Goal: Task Accomplishment & Management: Manage account settings

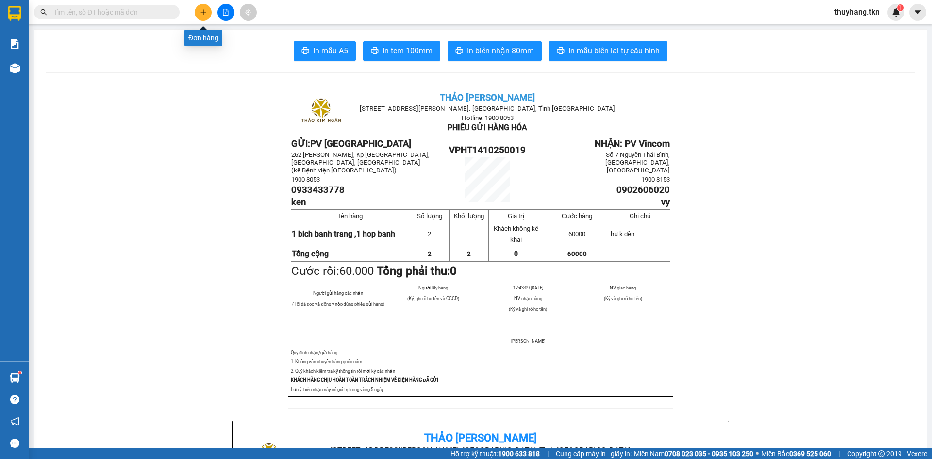
click at [203, 10] on icon "plus" at bounding box center [203, 12] width 7 height 7
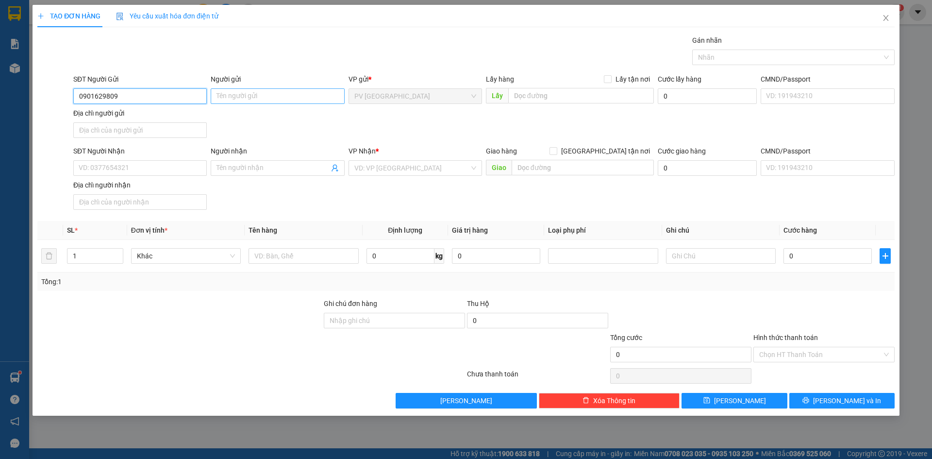
type input "0901629809"
click at [236, 95] on input "Người gửi" at bounding box center [277, 96] width 133 height 16
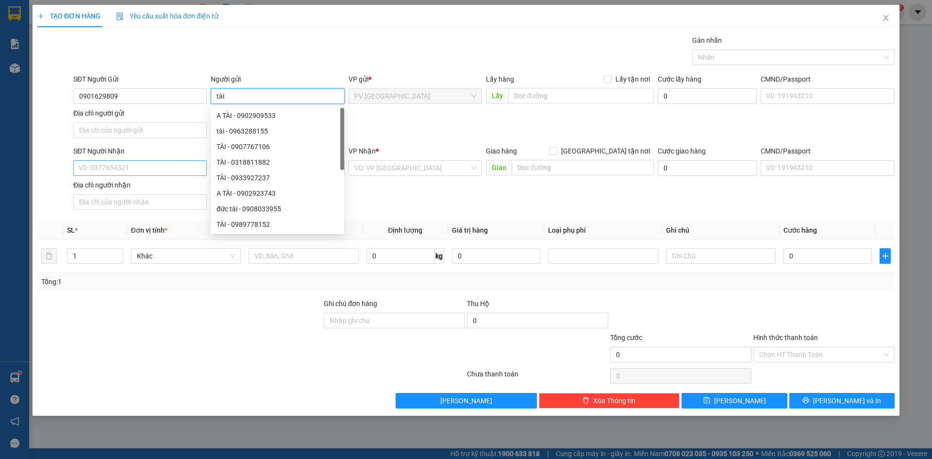
type input "tài"
click at [154, 174] on input "SĐT Người Nhận" at bounding box center [139, 168] width 133 height 16
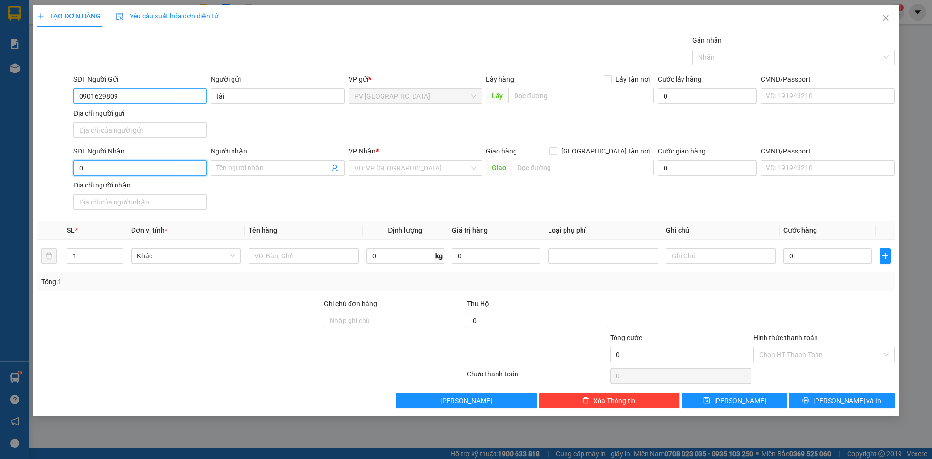
type input "0"
drag, startPoint x: 138, startPoint y: 92, endPoint x: 50, endPoint y: 100, distance: 89.1
click at [50, 100] on div "SĐT Người Gửi 0901629809 Người gửi tài VP gửi * PV Hòa Thành Lấy hàng Lấy tận n…" at bounding box center [465, 108] width 859 height 68
click at [85, 169] on input "0" at bounding box center [139, 168] width 133 height 16
paste input "0901629809"
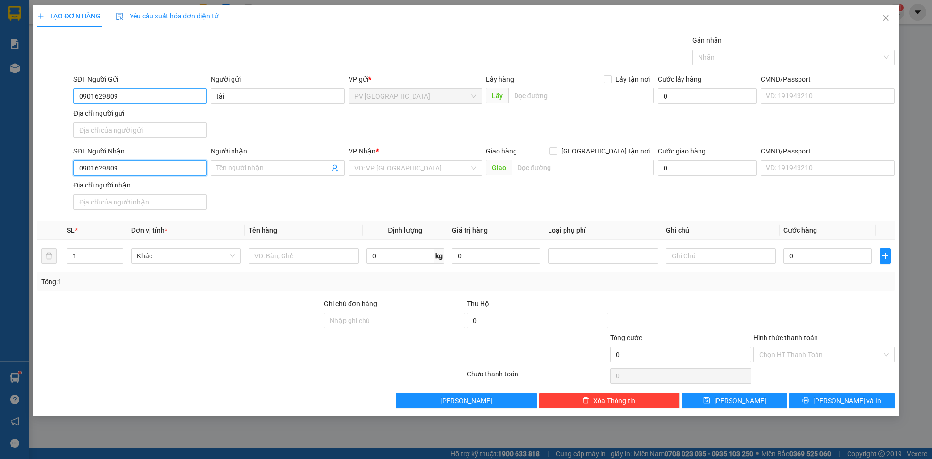
type input "0901629809"
drag, startPoint x: 140, startPoint y: 100, endPoint x: 2, endPoint y: 100, distance: 137.9
click at [2, 100] on div "TẠO ĐƠN HÀNG Yêu cầu xuất hóa đơn điện tử Transit Pickup Surcharge Ids Transit …" at bounding box center [466, 229] width 932 height 459
type input "0353439907"
click at [162, 113] on div "0353439907 - THẢO LIÊN" at bounding box center [140, 115] width 122 height 11
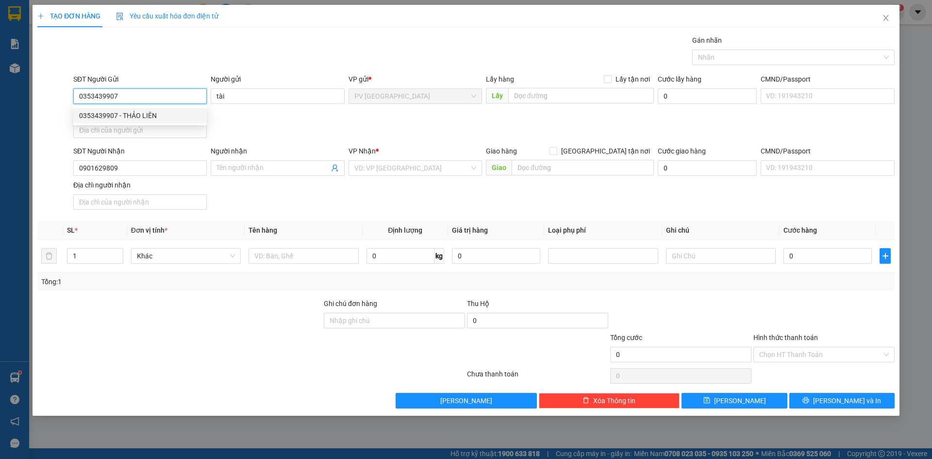
type input "THẢO LIÊN"
type input "80.000"
type input "0353439907"
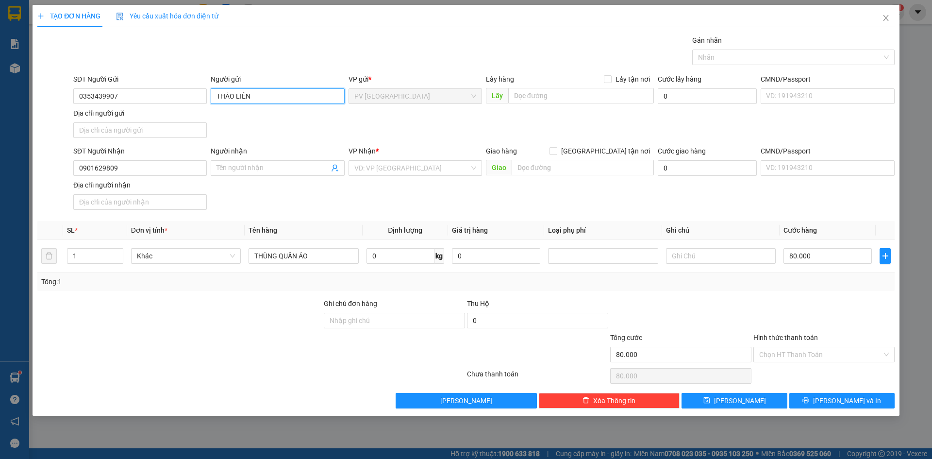
drag, startPoint x: 265, startPoint y: 96, endPoint x: 190, endPoint y: 108, distance: 75.7
click at [193, 108] on div "SĐT Người Gửi 0353439907 Người gửi THẢO LIÊN THẢO LIÊN VP gửi * PV Hòa Thành Lấ…" at bounding box center [483, 108] width 825 height 68
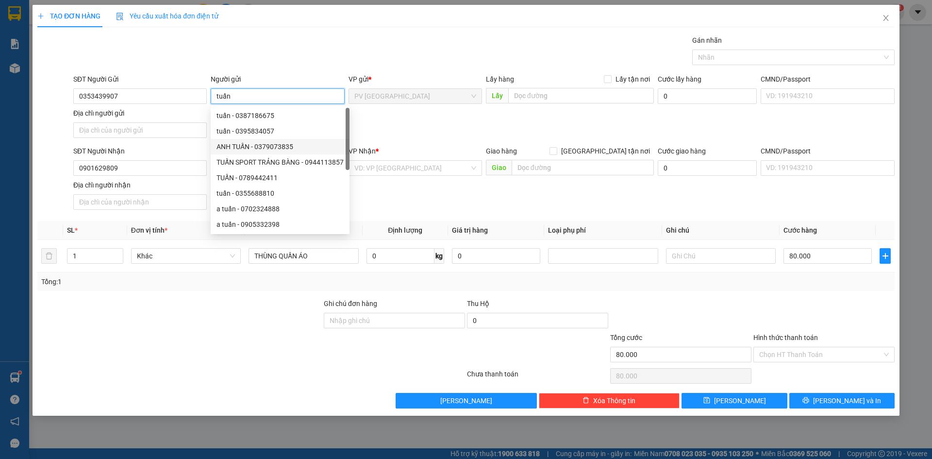
type input "tuấn"
click at [457, 148] on div "VP Nhận *" at bounding box center [415, 151] width 133 height 11
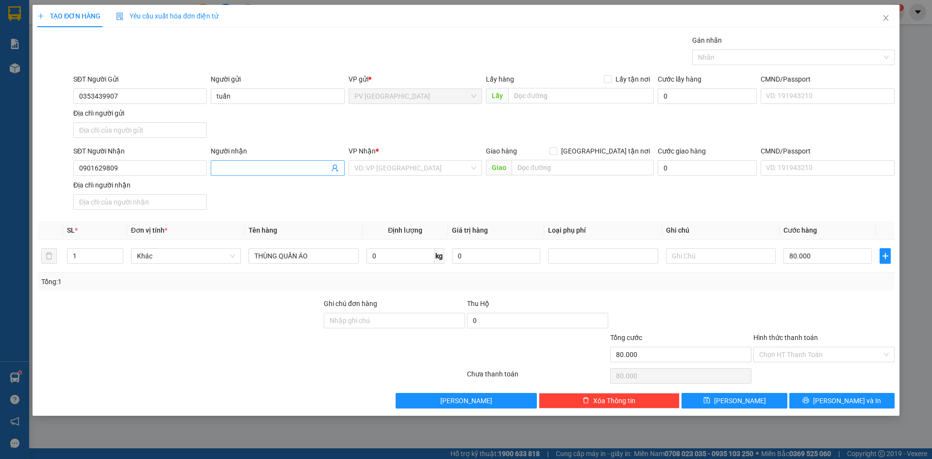
click at [293, 171] on input "Người nhận" at bounding box center [272, 168] width 112 height 11
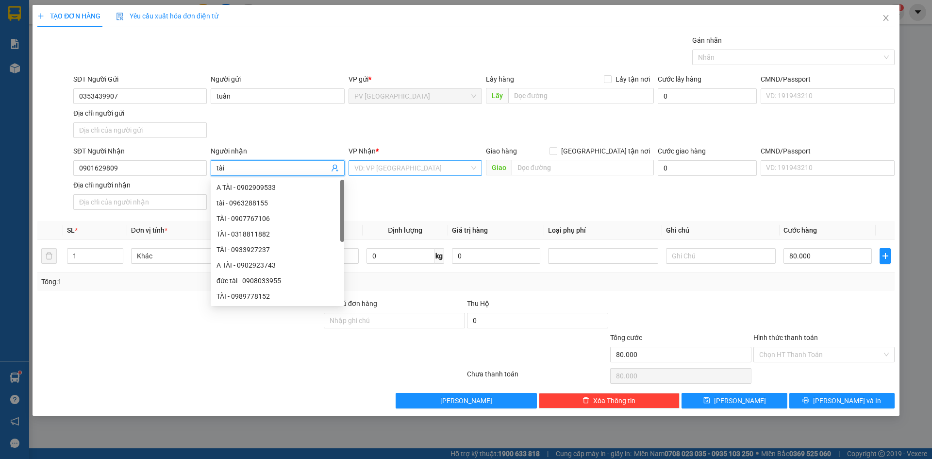
type input "tài"
click at [412, 170] on input "search" at bounding box center [411, 168] width 115 height 15
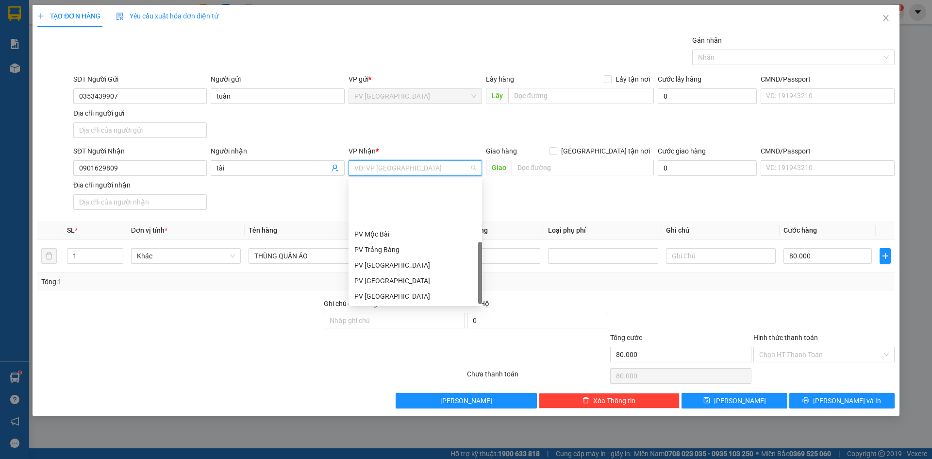
scroll to position [62, 0]
click at [399, 294] on div "PV Q10" at bounding box center [415, 296] width 122 height 11
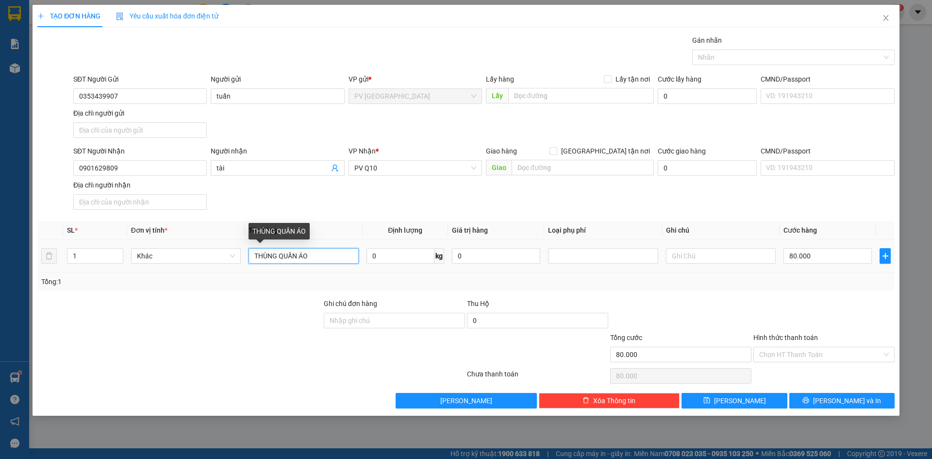
click at [331, 254] on input "THÙNG QUẦN ÁO" at bounding box center [304, 256] width 110 height 16
type input "THÙNG thuốc"
click at [818, 259] on input "80.000" at bounding box center [827, 256] width 88 height 16
type input "3"
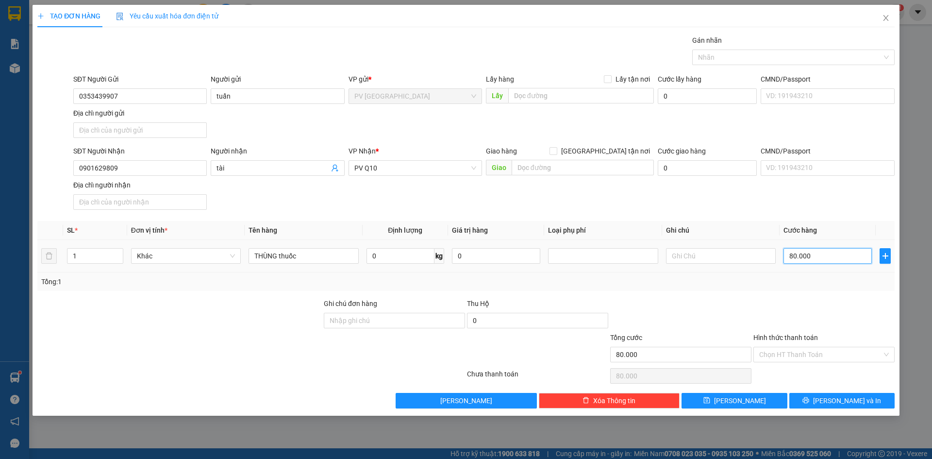
type input "3"
type input "30"
type input "300"
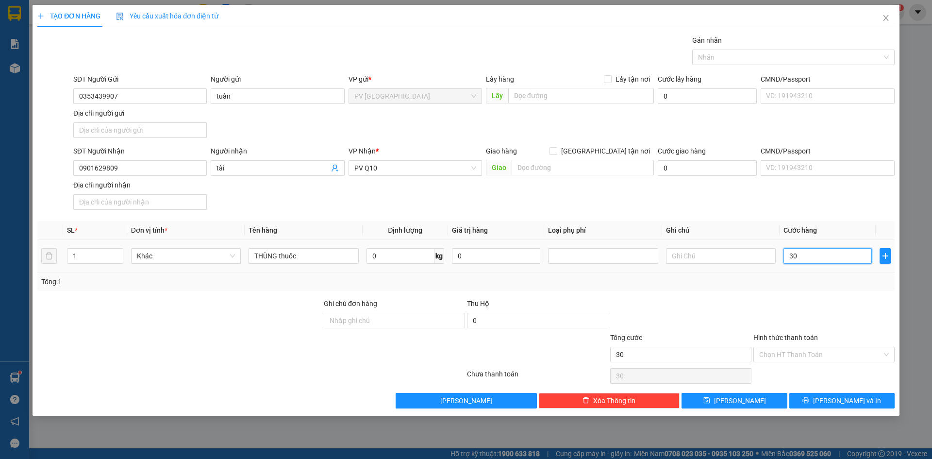
type input "300"
type input "3.000"
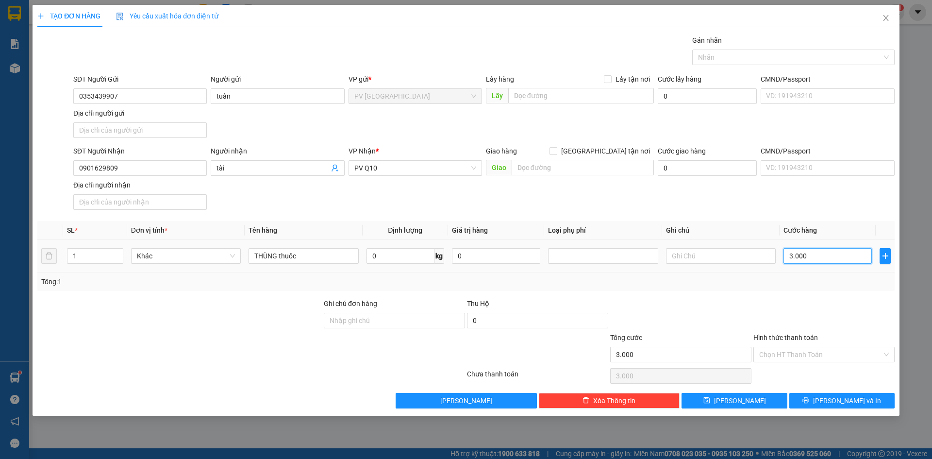
type input "30.000"
click at [795, 349] on input "Hình thức thanh toán" at bounding box center [820, 354] width 123 height 15
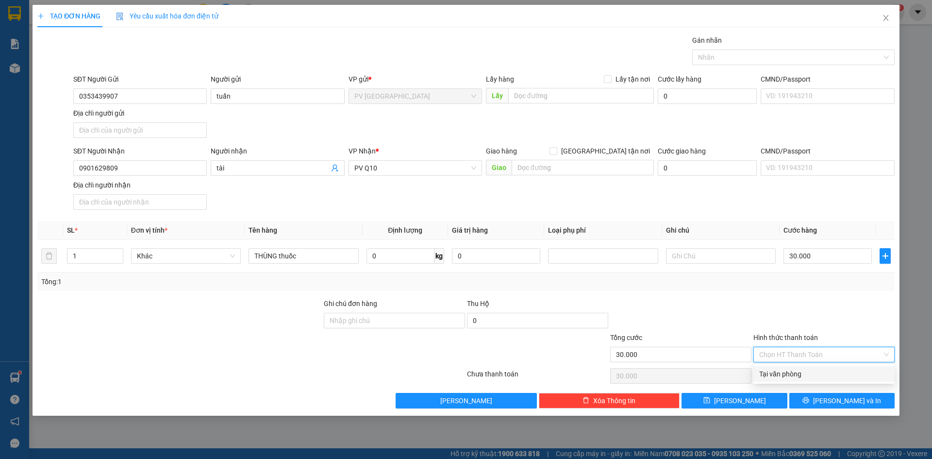
click at [814, 376] on div "Tại văn phòng" at bounding box center [824, 373] width 130 height 11
type input "0"
click at [716, 258] on input "text" at bounding box center [721, 256] width 110 height 16
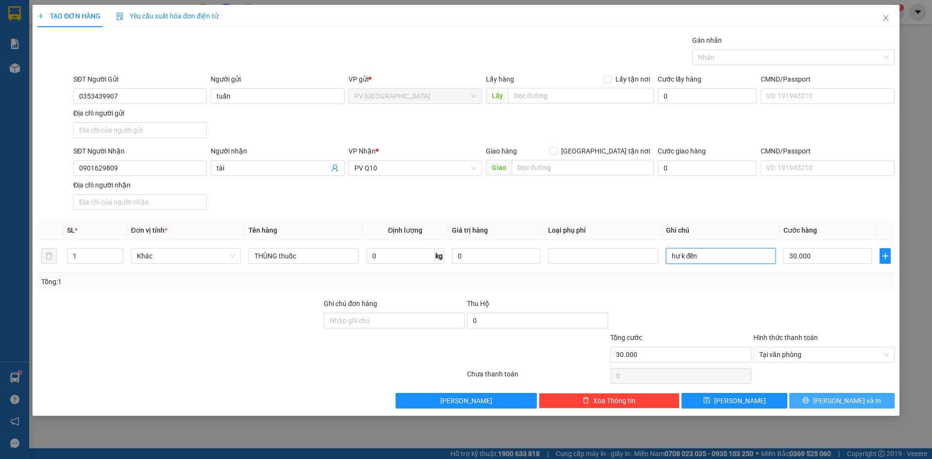
type input "hư k đền"
click at [843, 398] on span "[PERSON_NAME] và In" at bounding box center [847, 400] width 68 height 11
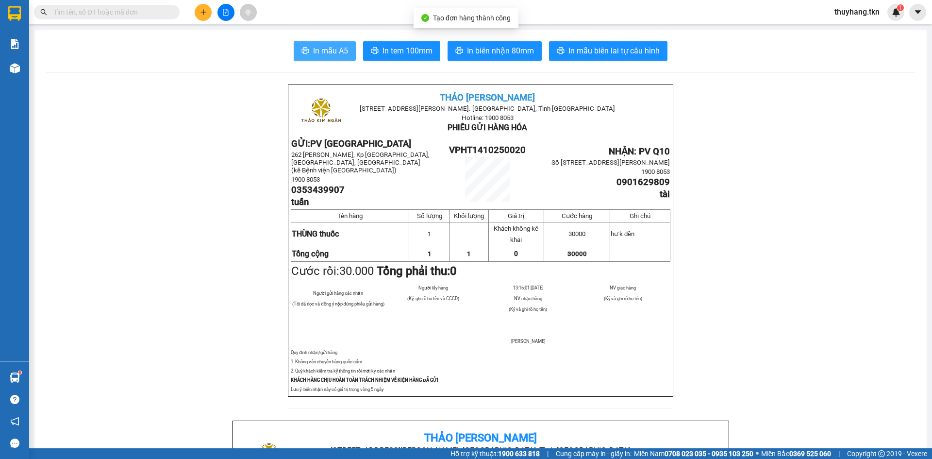
click at [328, 60] on button "In mẫu A5" at bounding box center [325, 50] width 62 height 19
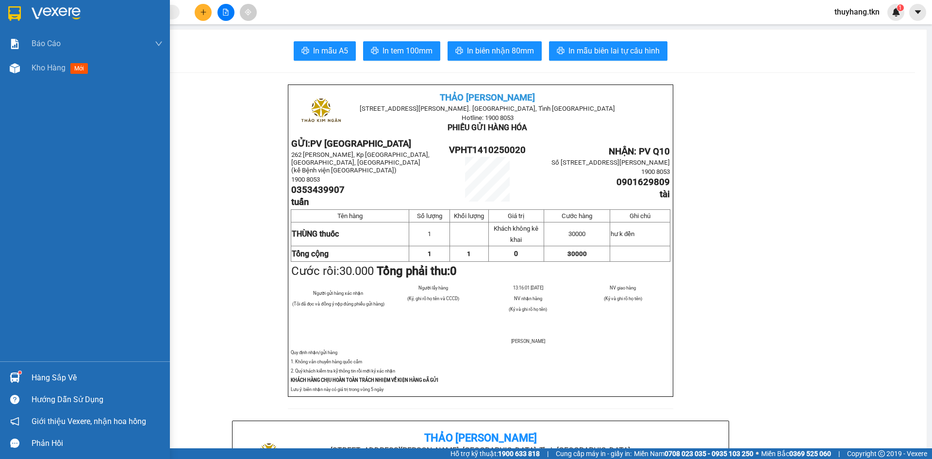
click at [3, 15] on div at bounding box center [85, 16] width 170 height 32
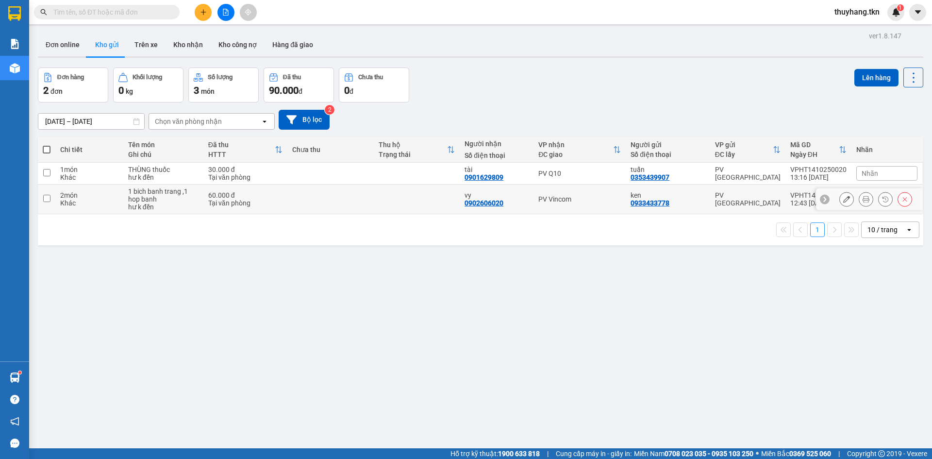
click at [169, 200] on div "1 bich banh trang ,1 hop banh" at bounding box center [163, 195] width 70 height 16
checkbox input "true"
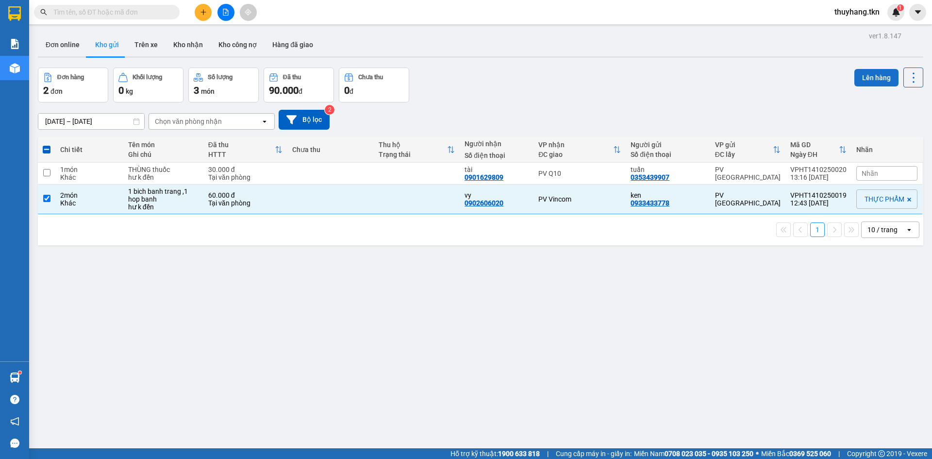
click at [886, 78] on button "Lên hàng" at bounding box center [876, 77] width 44 height 17
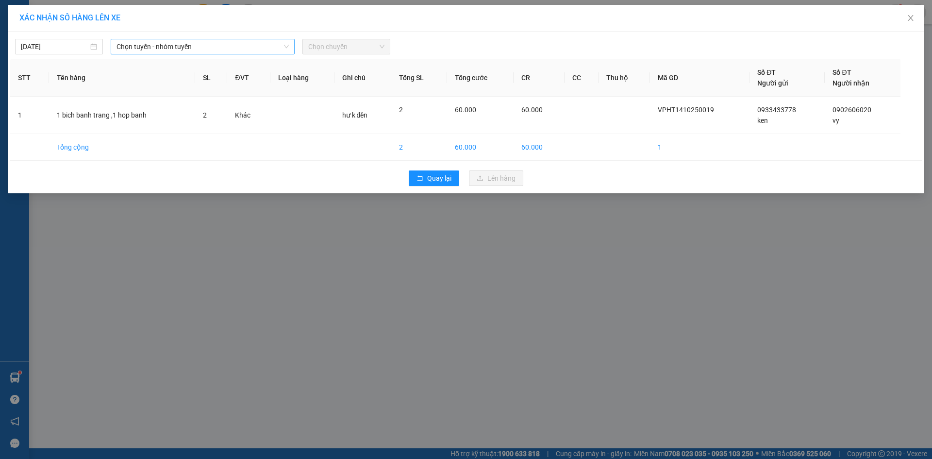
click at [230, 48] on span "Chọn tuyến - nhóm tuyến" at bounding box center [202, 46] width 172 height 15
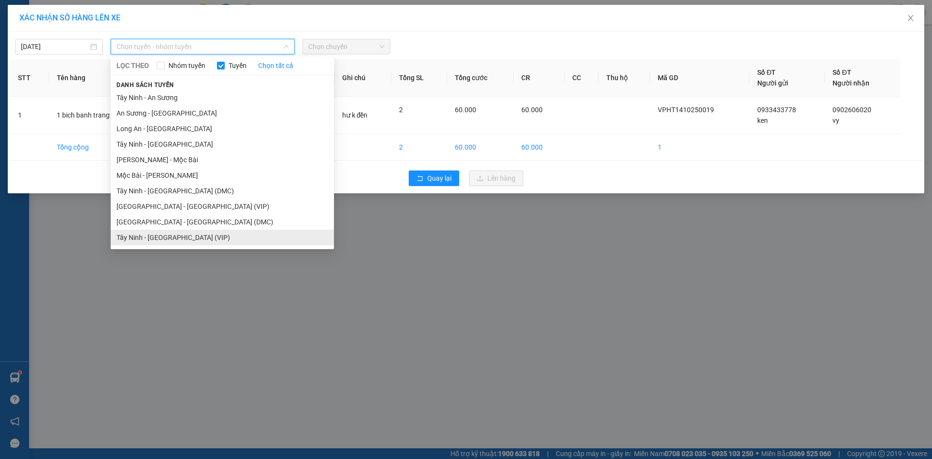
drag, startPoint x: 213, startPoint y: 235, endPoint x: 240, endPoint y: 200, distance: 44.7
click at [214, 235] on li "Tây Ninh - [GEOGRAPHIC_DATA] (VIP)" at bounding box center [222, 238] width 223 height 16
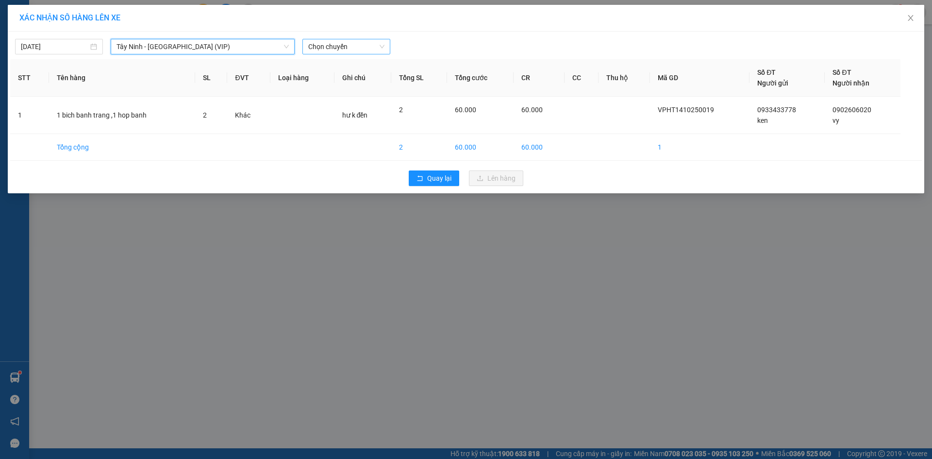
click at [341, 48] on span "Chọn chuyến" at bounding box center [346, 46] width 76 height 15
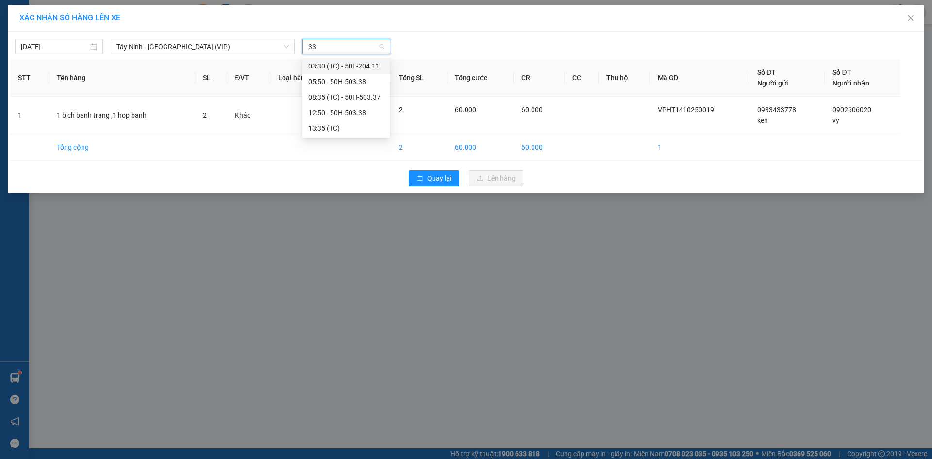
type input "338"
click at [359, 83] on div "12:50 - 50H-503.38" at bounding box center [346, 81] width 76 height 11
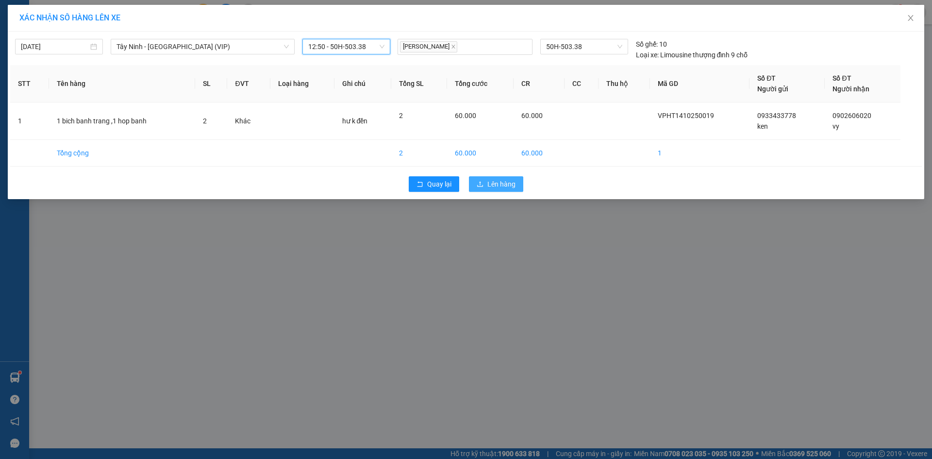
click at [510, 184] on span "Lên hàng" at bounding box center [501, 184] width 28 height 11
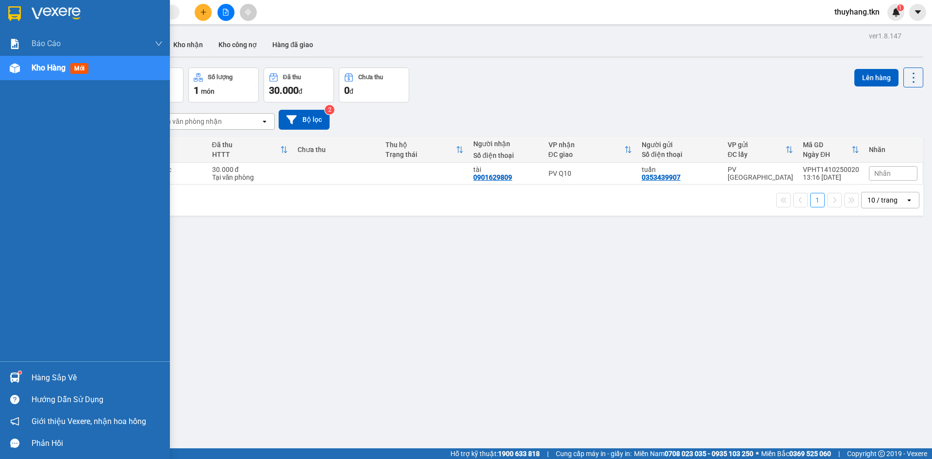
click at [28, 372] on div "Hàng sắp về" at bounding box center [85, 377] width 170 height 22
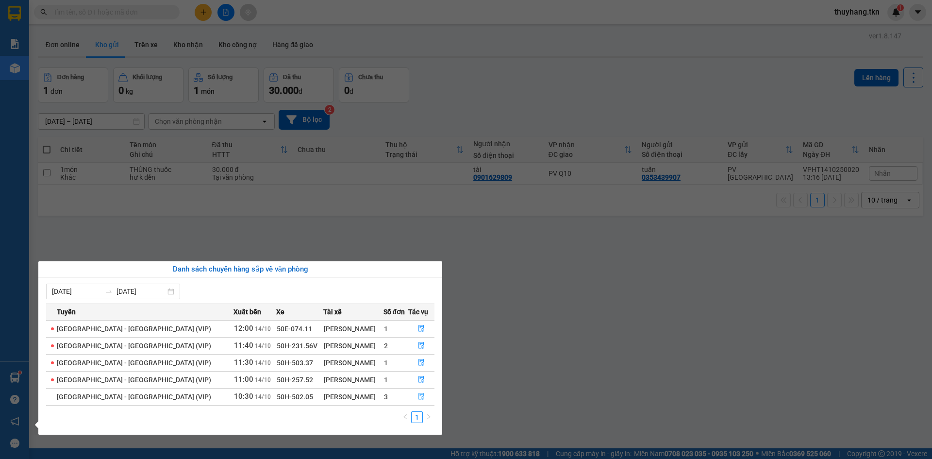
click at [424, 393] on button "button" at bounding box center [421, 397] width 25 height 16
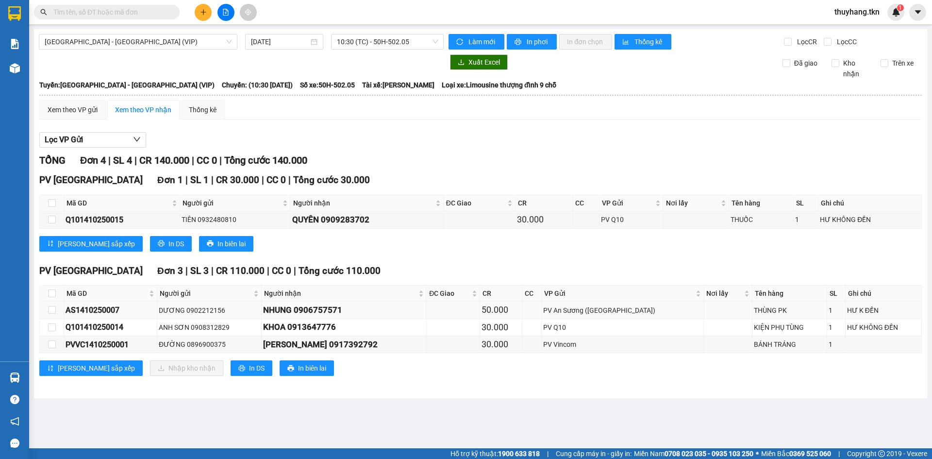
click at [394, 311] on div "NHUNG 0906757571" at bounding box center [344, 309] width 162 height 13
click at [389, 331] on div "KHOA 0913647776" at bounding box center [344, 326] width 162 height 13
click at [50, 314] on label at bounding box center [52, 310] width 8 height 11
click at [50, 314] on input "checkbox" at bounding box center [52, 310] width 8 height 8
checkbox input "true"
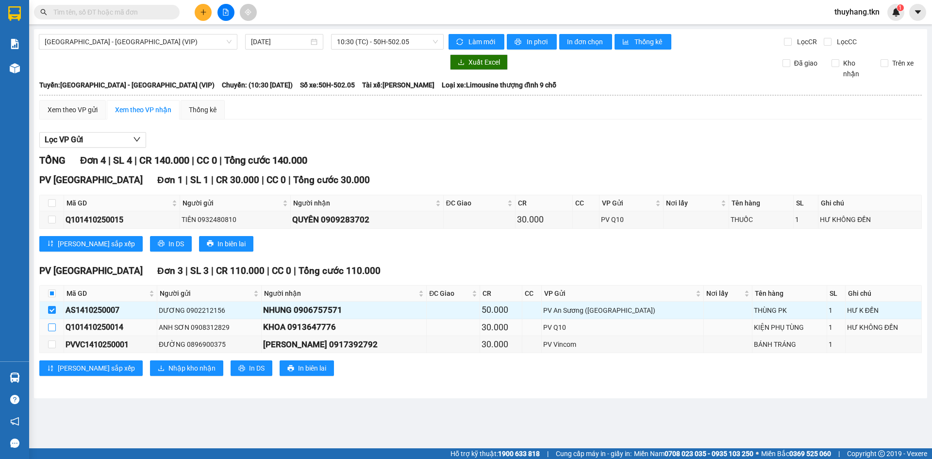
click at [52, 330] on input "checkbox" at bounding box center [52, 327] width 8 height 8
checkbox input "true"
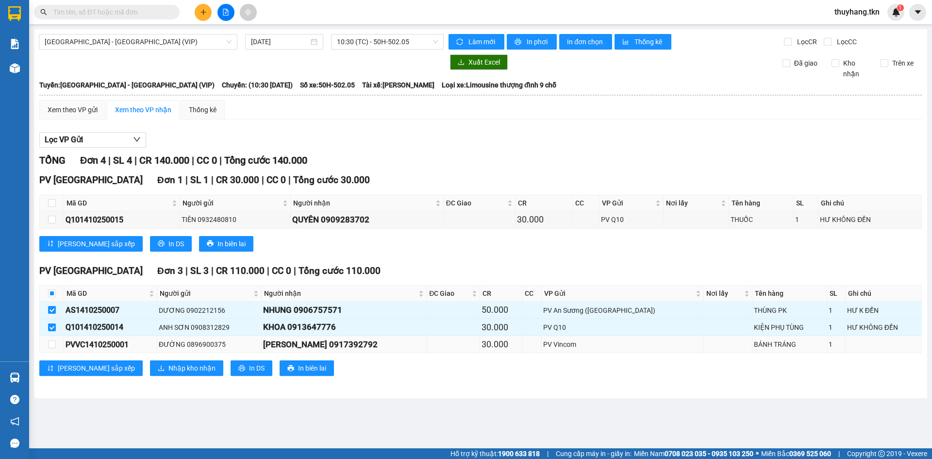
click at [56, 349] on td at bounding box center [52, 344] width 24 height 17
click at [51, 342] on input "checkbox" at bounding box center [52, 344] width 8 height 8
checkbox input "true"
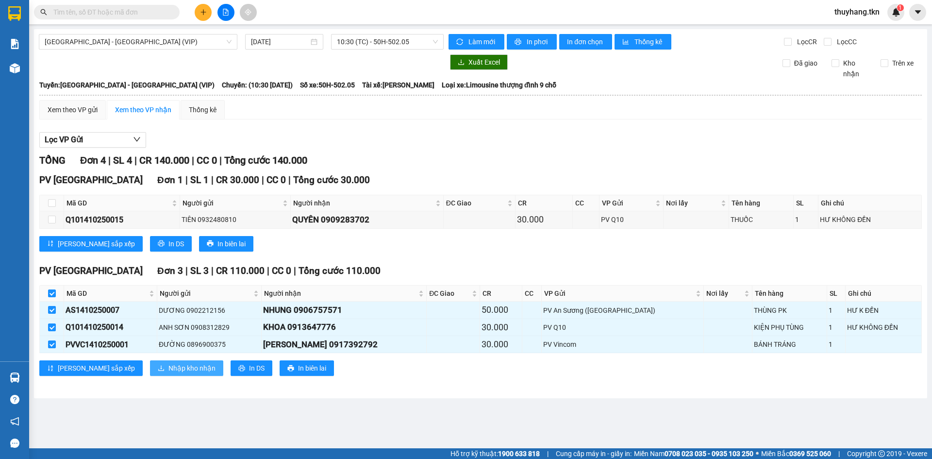
click at [168, 371] on span "Nhập kho nhận" at bounding box center [191, 368] width 47 height 11
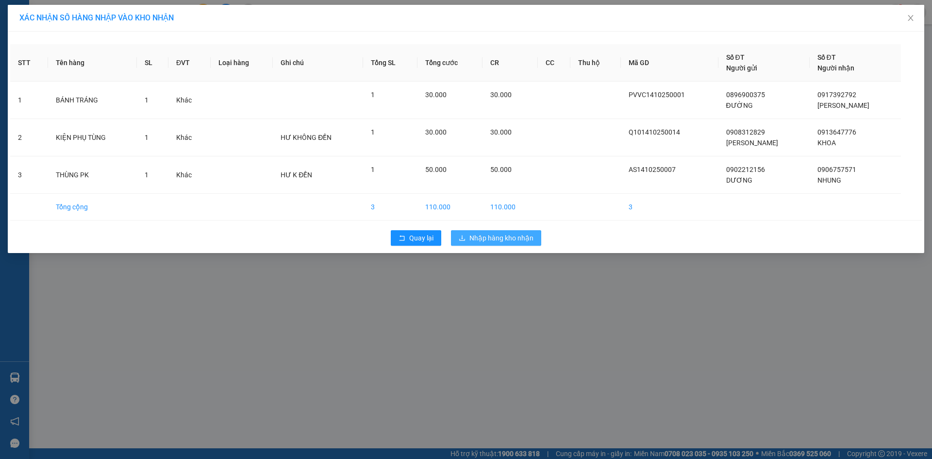
click at [511, 236] on span "Nhập hàng kho nhận" at bounding box center [501, 238] width 64 height 11
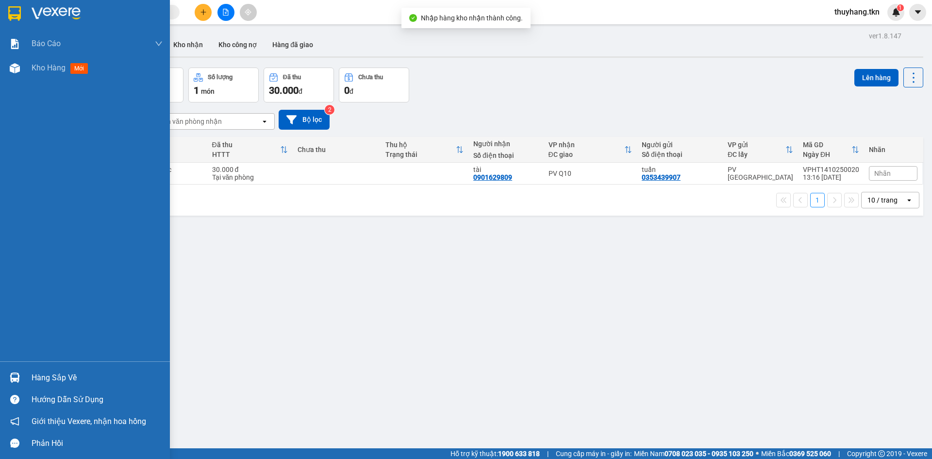
click at [20, 364] on div "Hàng sắp về Hướng dẫn sử dụng Giới thiệu Vexere, nhận hoa hồng Phản hồi" at bounding box center [85, 407] width 170 height 93
drag, startPoint x: 31, startPoint y: 372, endPoint x: 38, endPoint y: 373, distance: 7.8
click at [31, 372] on div "Hàng sắp về" at bounding box center [85, 377] width 170 height 22
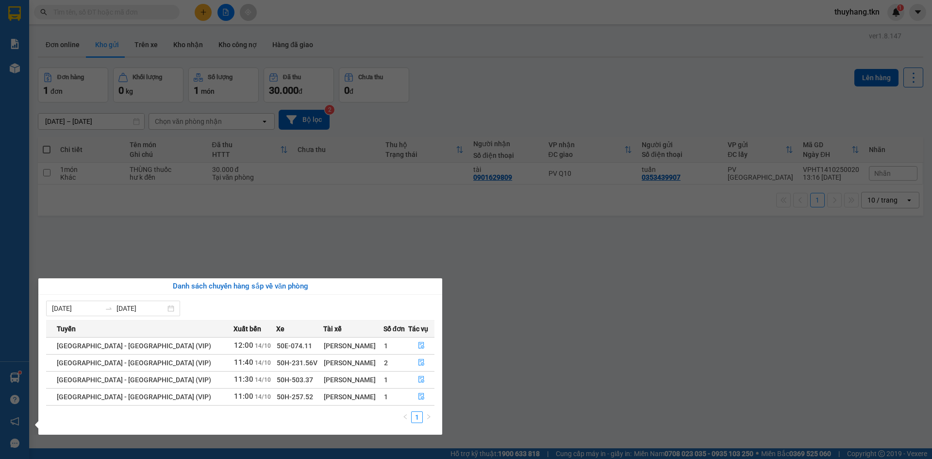
click at [517, 358] on section "Kết quả tìm kiếm ( 7 ) Bộ lọc Mã ĐH Trạng thái Món hàng Thu hộ Tổng cước Chưa c…" at bounding box center [466, 229] width 932 height 459
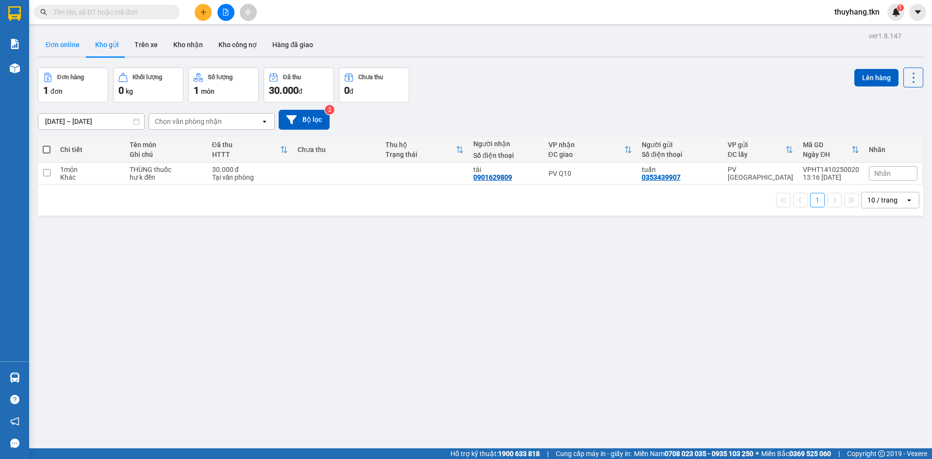
click at [70, 41] on button "Đơn online" at bounding box center [63, 44] width 50 height 23
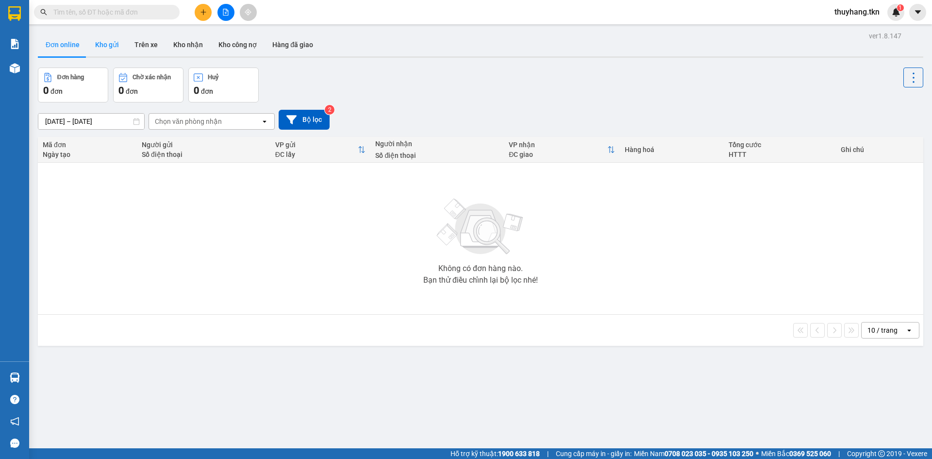
click at [116, 53] on button "Kho gửi" at bounding box center [106, 44] width 39 height 23
type input "[DATE] – [DATE]"
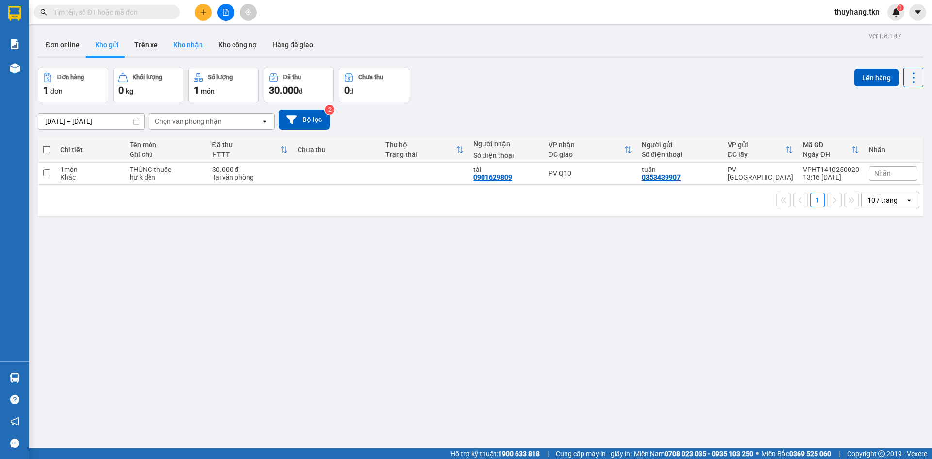
click at [188, 48] on button "Kho nhận" at bounding box center [188, 44] width 45 height 23
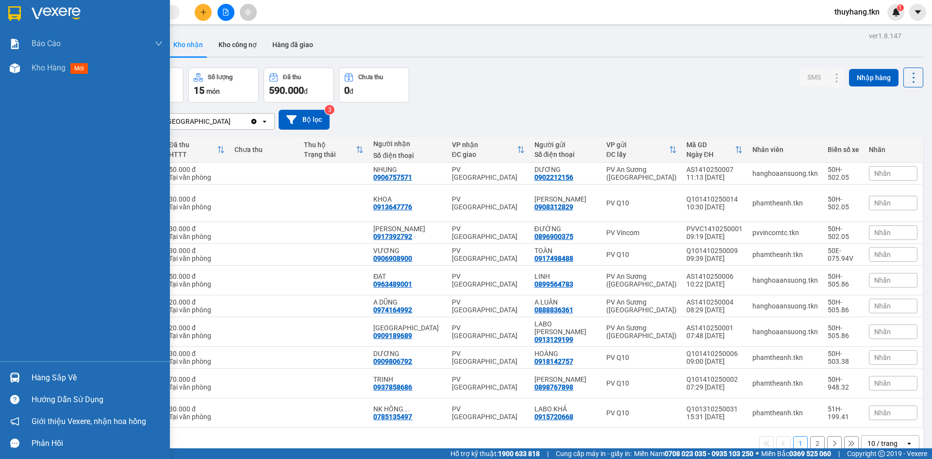
click at [45, 375] on div "Hàng sắp về" at bounding box center [97, 377] width 131 height 15
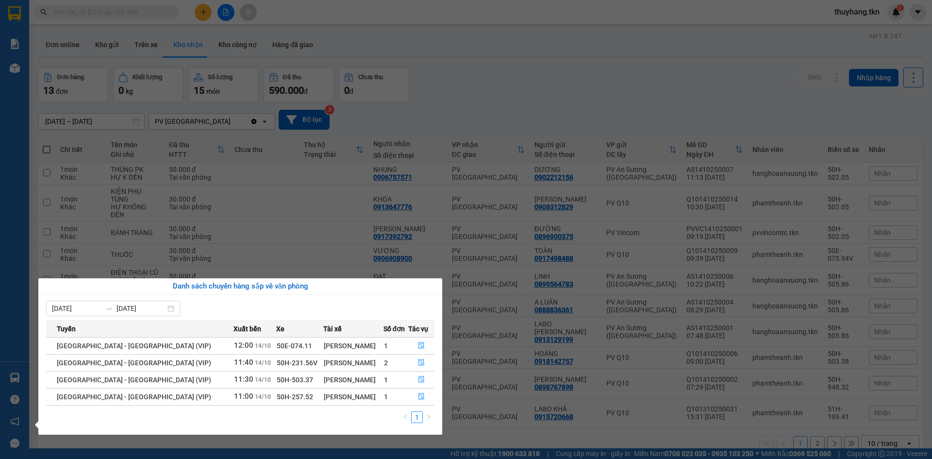
click at [501, 422] on section "Kết quả tìm kiếm ( 7 ) Bộ lọc Mã ĐH Trạng thái Món hàng Thu hộ Tổng cước Chưa c…" at bounding box center [466, 229] width 932 height 459
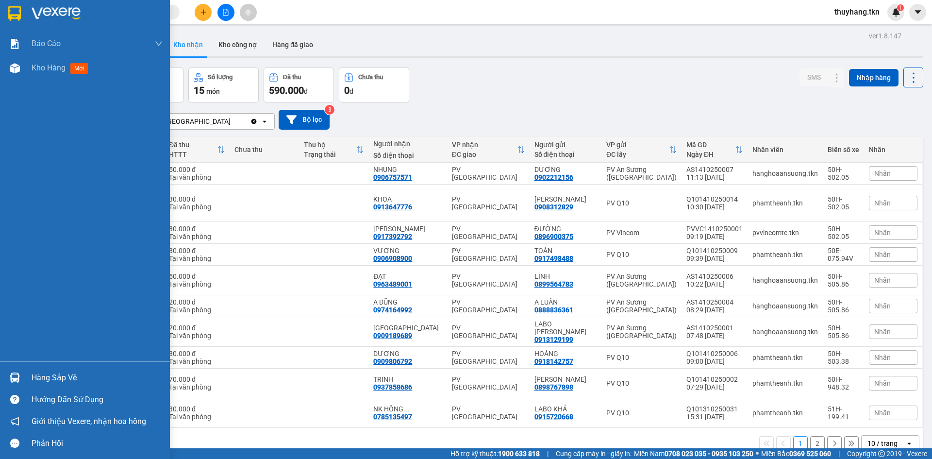
click at [29, 370] on div "Hàng sắp về" at bounding box center [85, 377] width 170 height 22
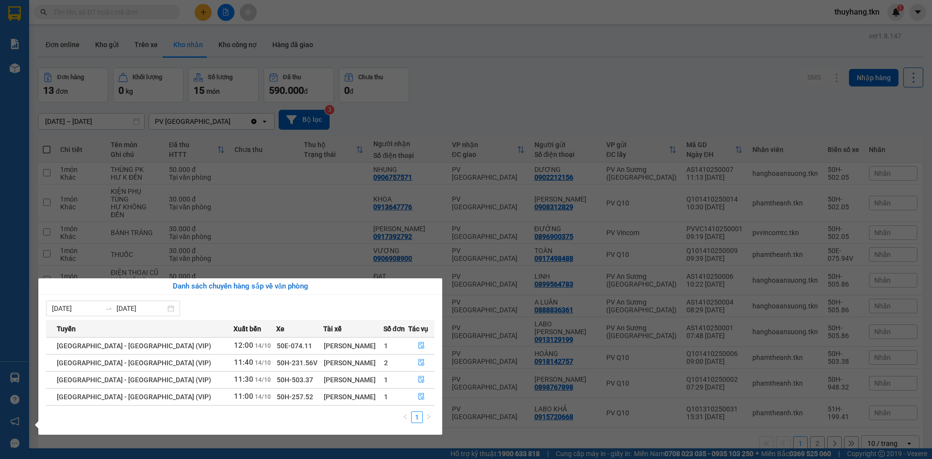
click at [518, 427] on section "Kết quả tìm kiếm ( 7 ) Bộ lọc Mã ĐH Trạng thái Món hàng Thu hộ Tổng cước Chưa c…" at bounding box center [466, 229] width 932 height 459
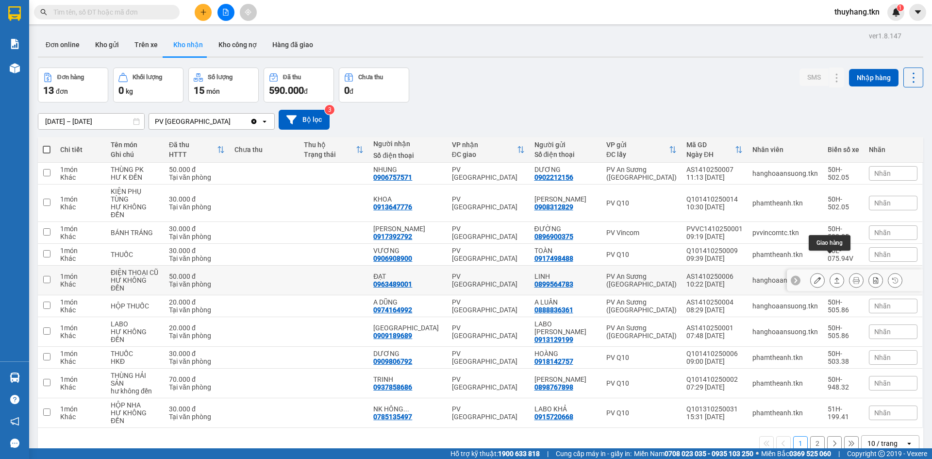
click at [833, 277] on icon at bounding box center [836, 280] width 7 height 7
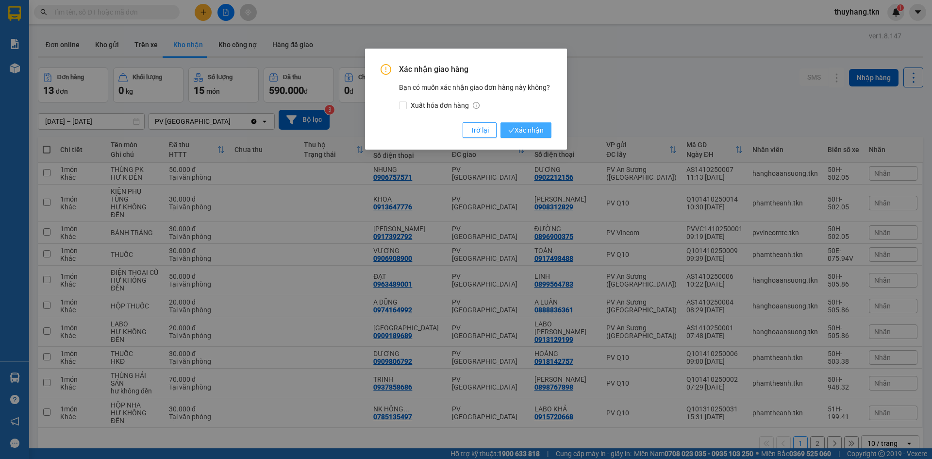
click at [528, 124] on button "Xác nhận" at bounding box center [525, 130] width 51 height 16
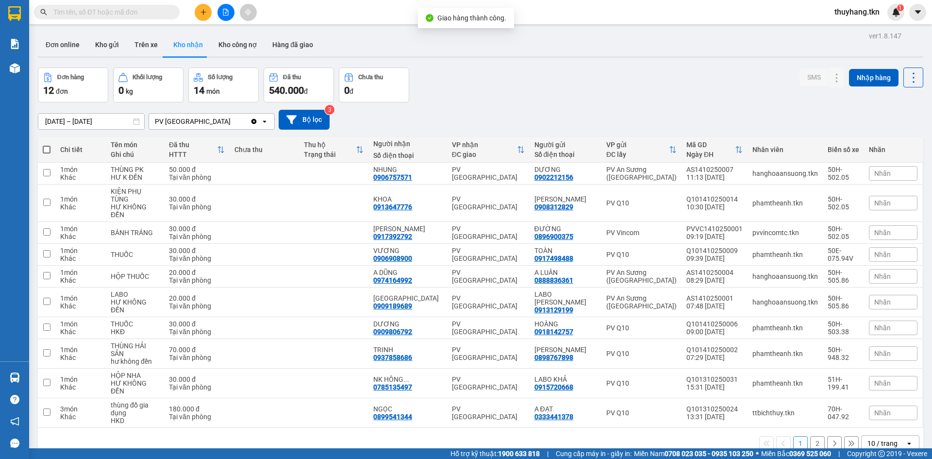
click at [812, 436] on button "2" at bounding box center [817, 443] width 15 height 15
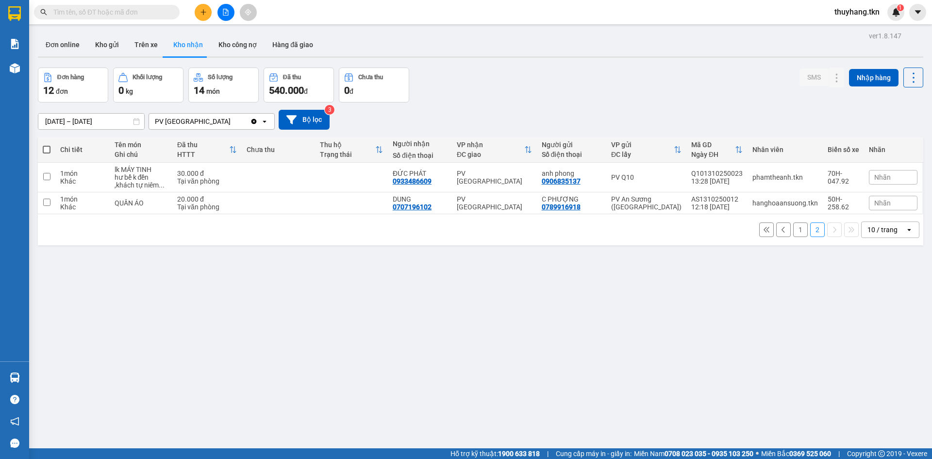
click at [793, 231] on button "1" at bounding box center [800, 229] width 15 height 15
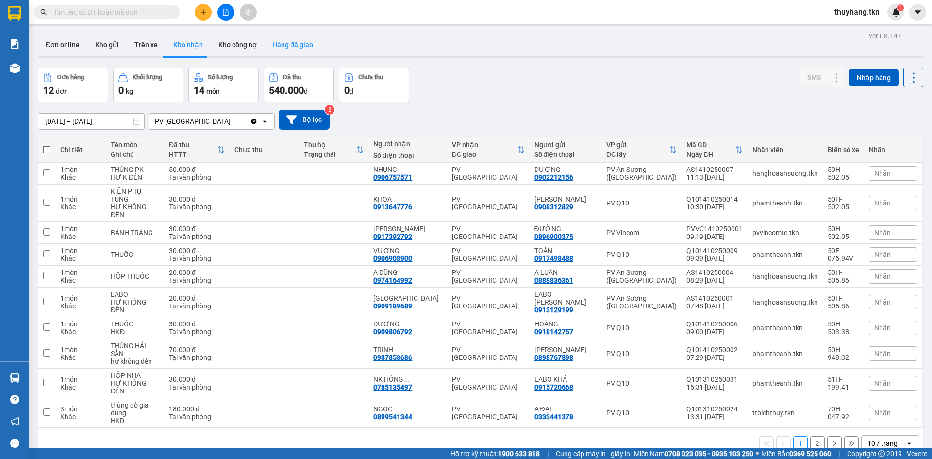
click at [286, 48] on button "Hàng đã giao" at bounding box center [293, 44] width 56 height 23
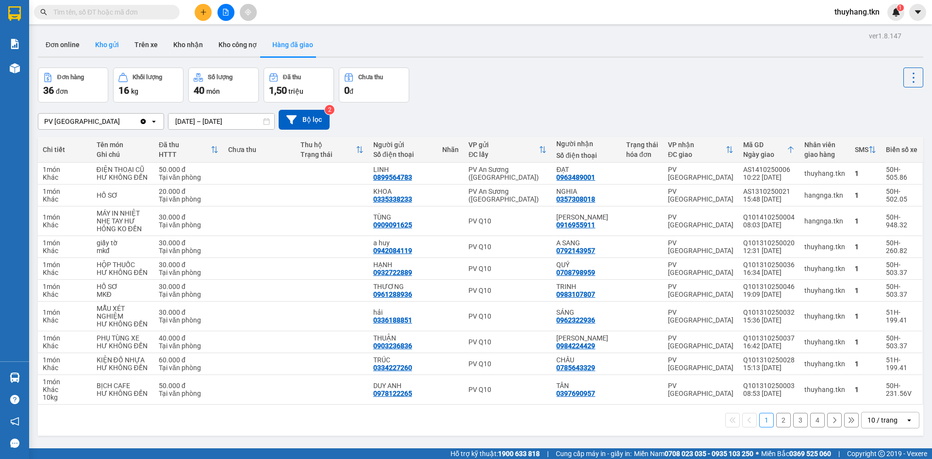
click at [105, 40] on button "Kho gửi" at bounding box center [106, 44] width 39 height 23
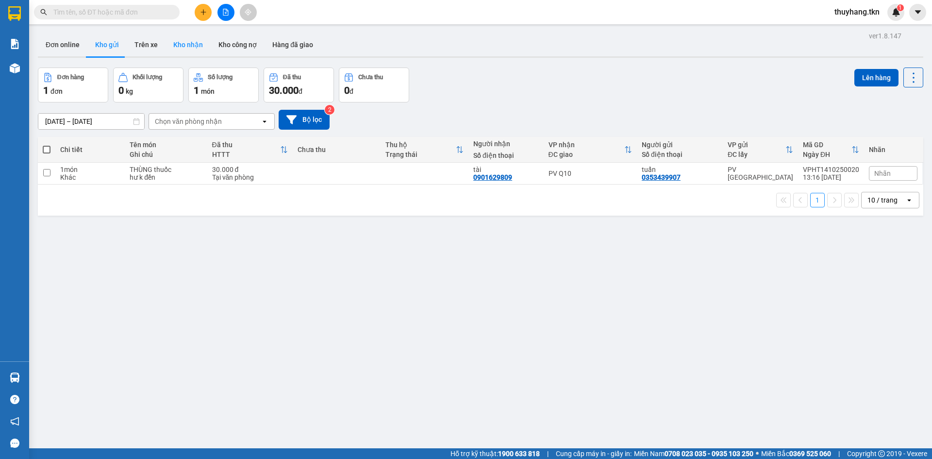
click at [189, 41] on button "Kho nhận" at bounding box center [188, 44] width 45 height 23
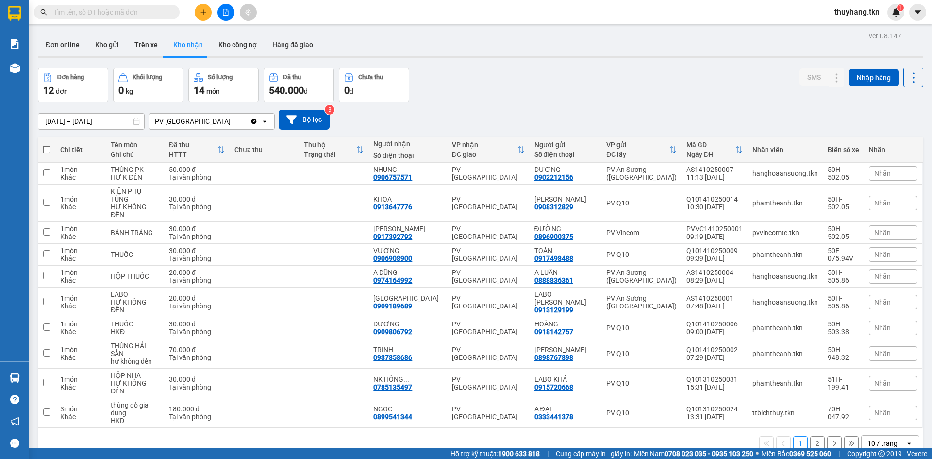
click at [99, 15] on input "text" at bounding box center [110, 12] width 115 height 11
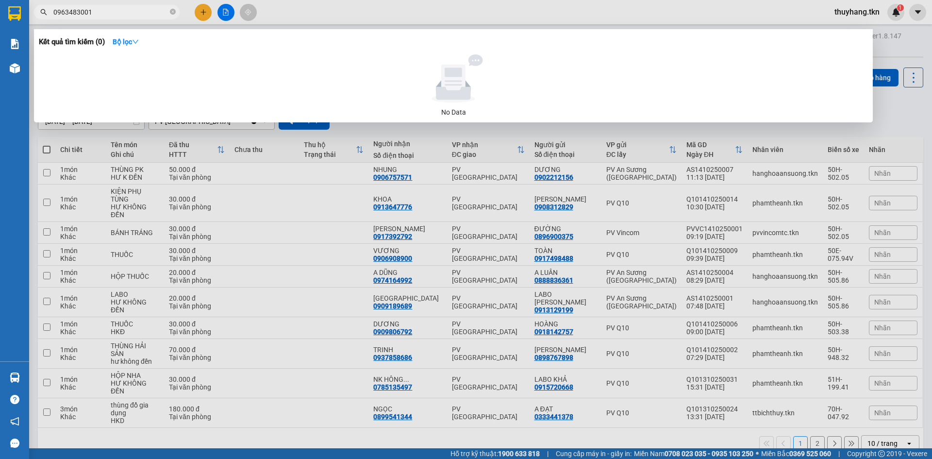
click at [77, 17] on input "0963483001" at bounding box center [110, 12] width 115 height 11
click at [84, 16] on input "09634893001" at bounding box center [110, 12] width 115 height 11
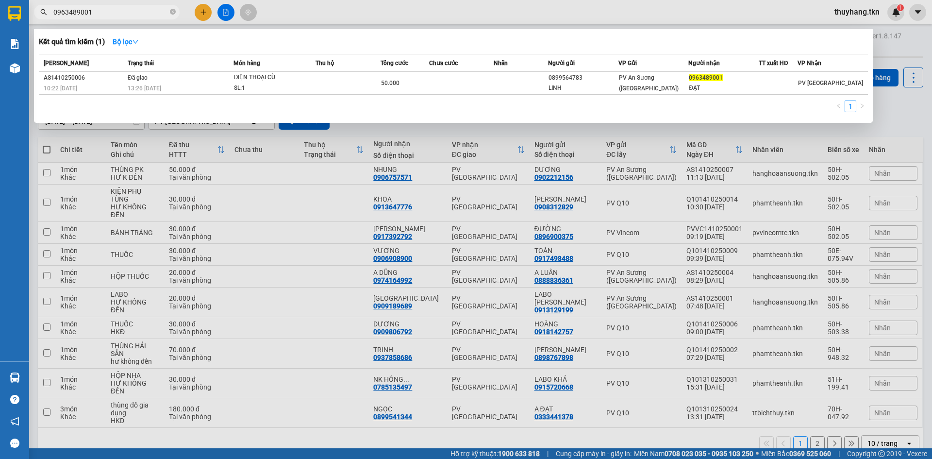
type input "0963489001"
click at [378, 132] on div at bounding box center [466, 229] width 932 height 459
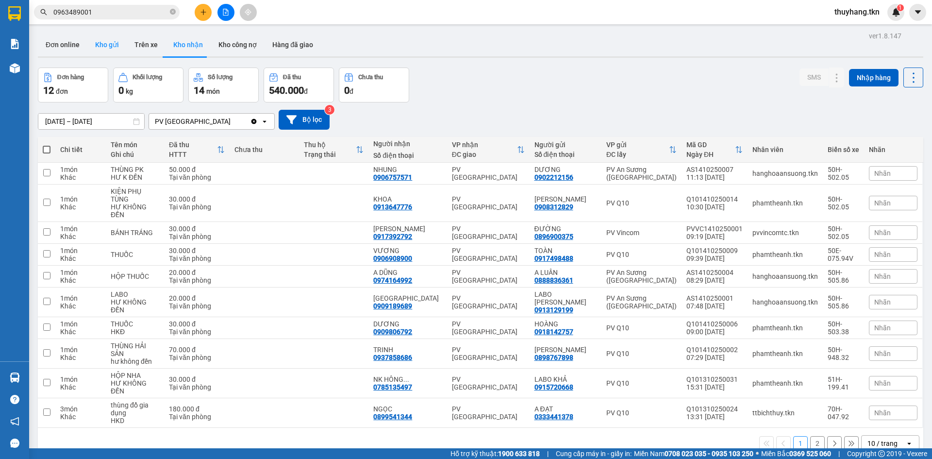
click at [105, 56] on button "Kho gửi" at bounding box center [106, 44] width 39 height 23
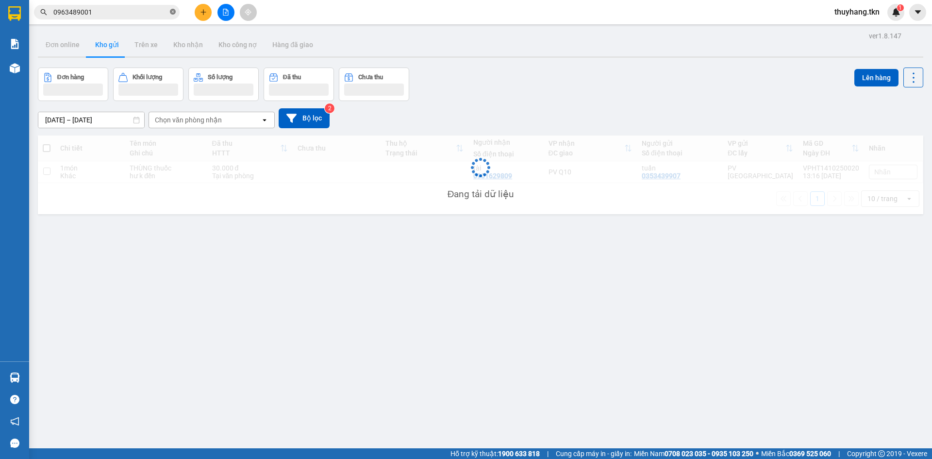
click at [171, 10] on icon "close-circle" at bounding box center [173, 12] width 6 height 6
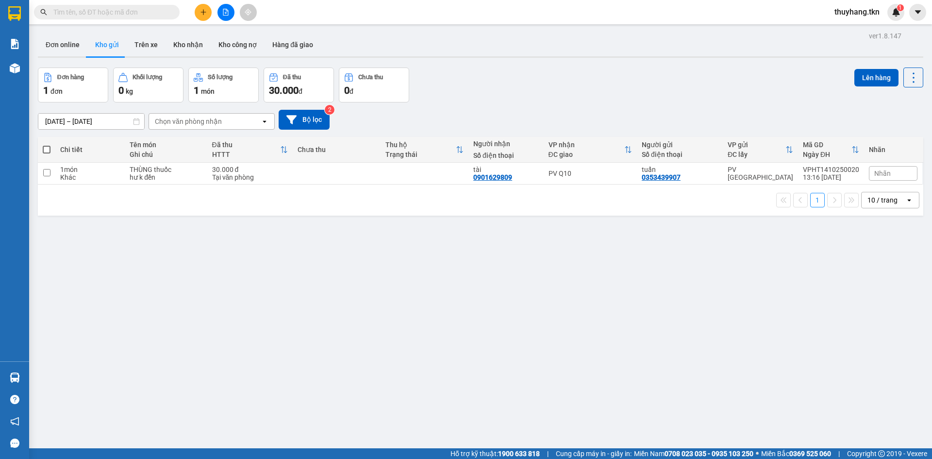
click at [205, 14] on icon "plus" at bounding box center [203, 12] width 7 height 7
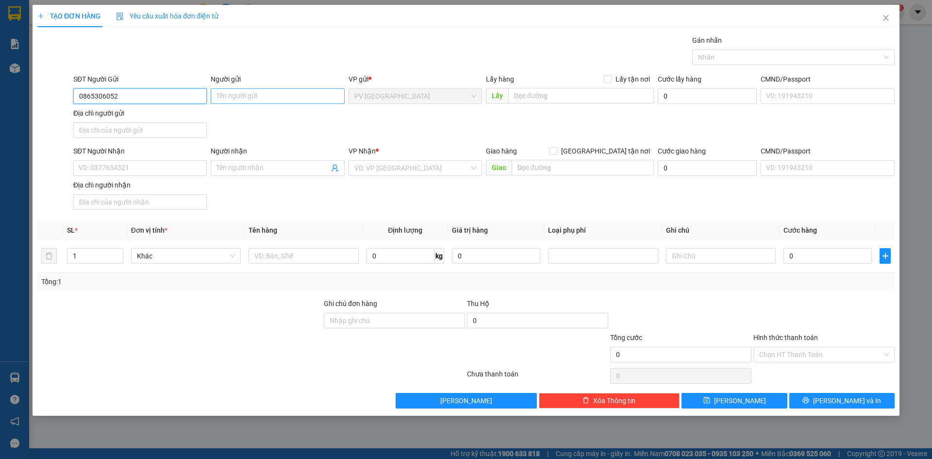
type input "0865306052"
click at [220, 96] on input "Người gửi" at bounding box center [277, 96] width 133 height 16
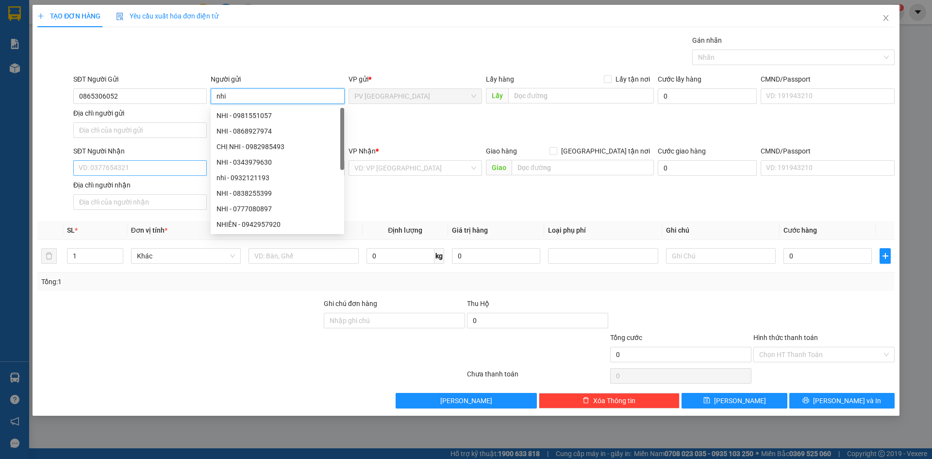
type input "nhi"
click at [133, 165] on input "SĐT Người Nhận" at bounding box center [139, 168] width 133 height 16
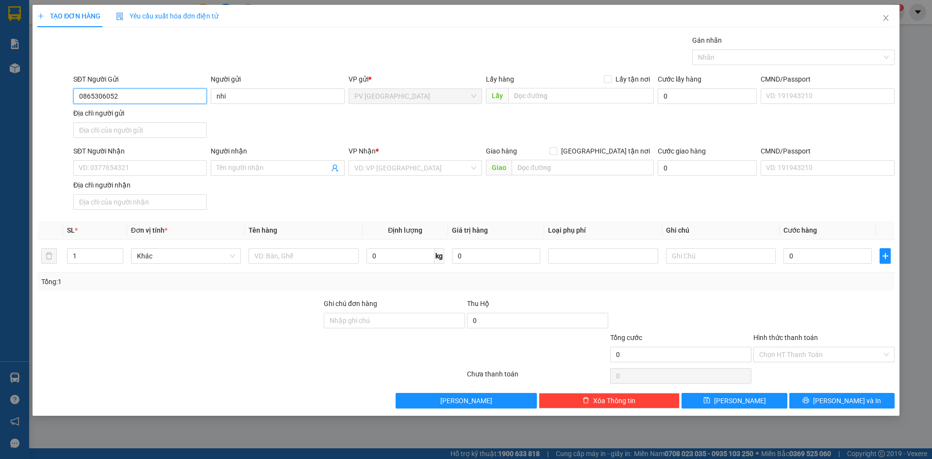
drag, startPoint x: 153, startPoint y: 92, endPoint x: 81, endPoint y: 93, distance: 71.8
click at [73, 93] on input "0865306052" at bounding box center [139, 96] width 133 height 16
click at [251, 95] on input "nhi" at bounding box center [277, 96] width 133 height 16
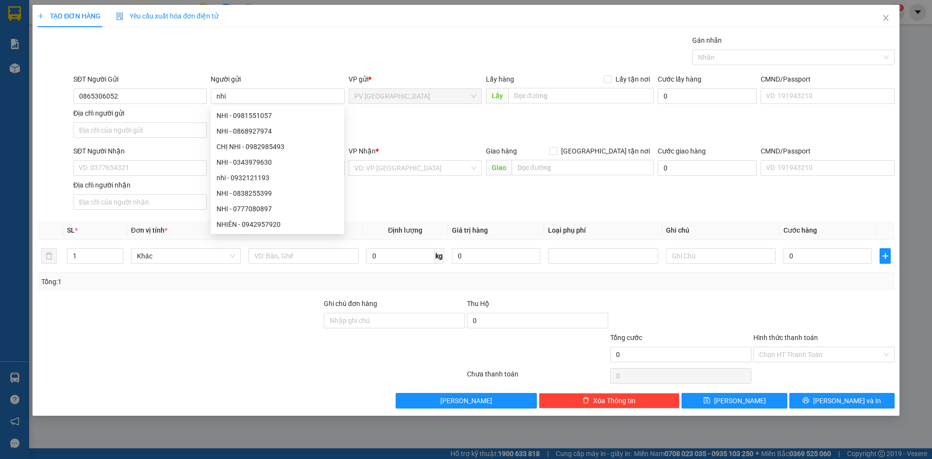
click at [162, 48] on div "Gói vận chuyển * Tiêu chuẩn Gán nhãn Nhãn" at bounding box center [483, 52] width 825 height 34
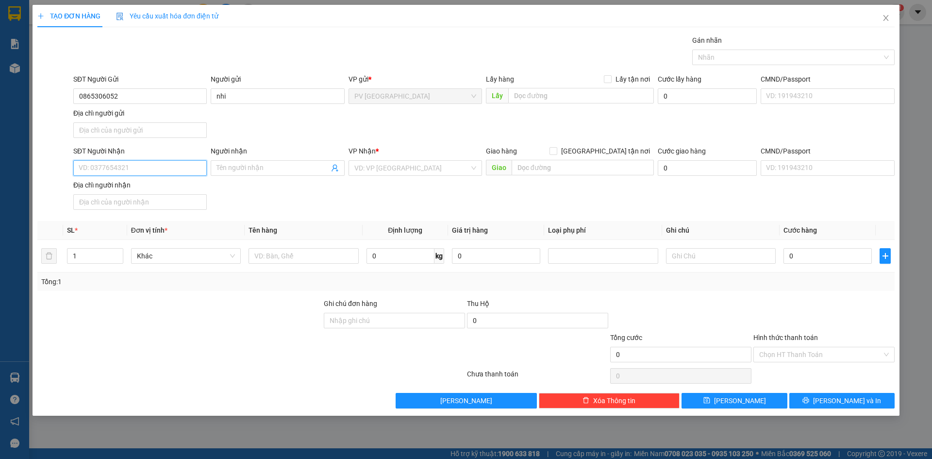
paste input "0865306052"
type input "0865306052"
drag, startPoint x: 281, startPoint y: 161, endPoint x: 279, endPoint y: 168, distance: 7.5
click at [280, 161] on span at bounding box center [277, 168] width 133 height 16
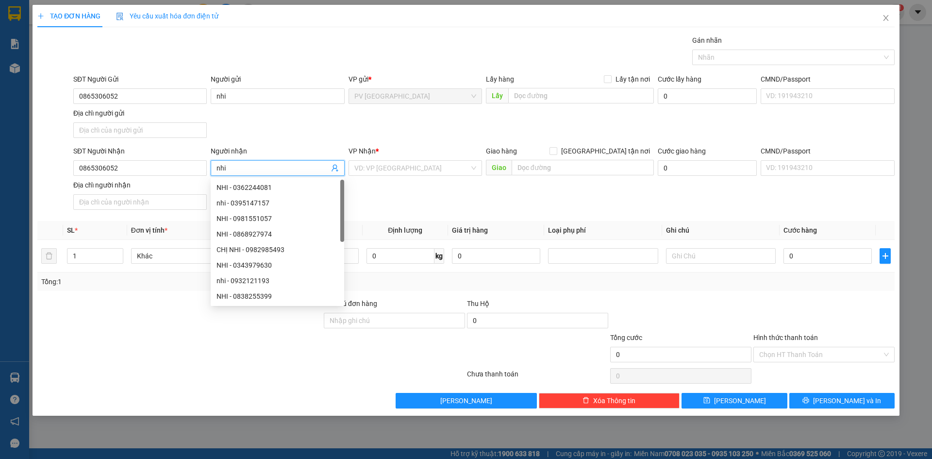
type input "nhi"
click at [475, 206] on div "SĐT Người Nhận 0865306052 Người nhận nhi VP Nhận * VD: VP [GEOGRAPHIC_DATA] Gia…" at bounding box center [483, 180] width 825 height 68
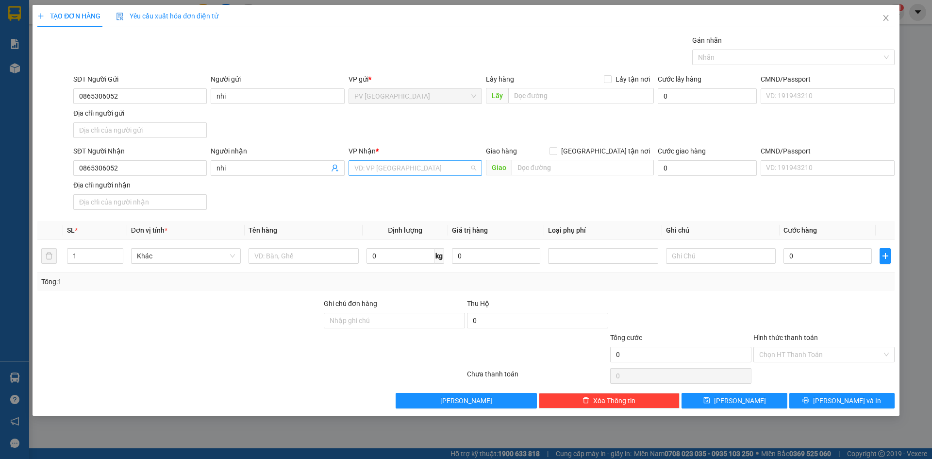
click at [421, 161] on input "search" at bounding box center [411, 168] width 115 height 15
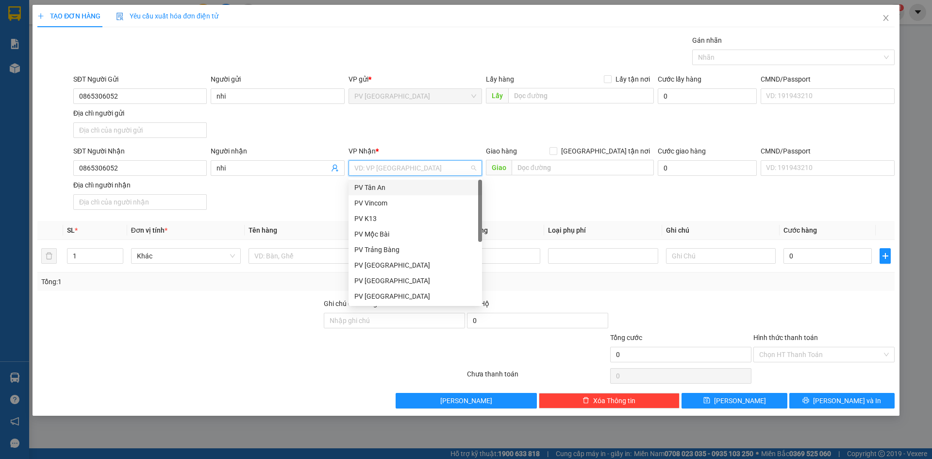
scroll to position [62, 0]
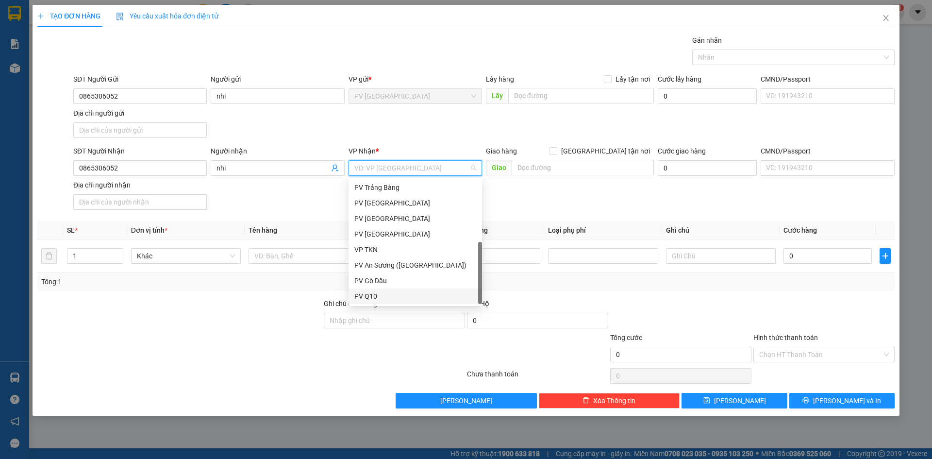
click at [404, 296] on div "PV Q10" at bounding box center [415, 296] width 122 height 11
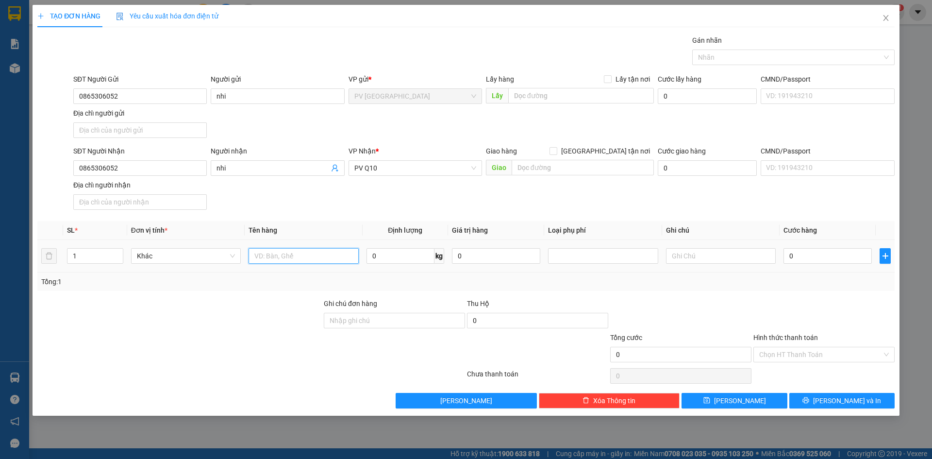
click at [301, 255] on input "text" at bounding box center [304, 256] width 110 height 16
type input "vali"
click at [739, 266] on td at bounding box center [720, 256] width 117 height 33
click at [739, 258] on input "text" at bounding box center [721, 256] width 110 height 16
type input "hư k đền"
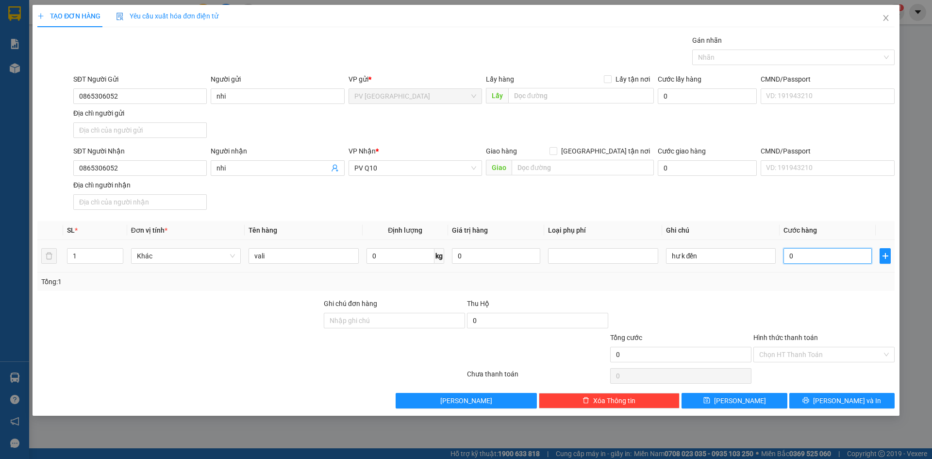
click at [822, 250] on input "0" at bounding box center [827, 256] width 88 height 16
type input "5"
type input "50"
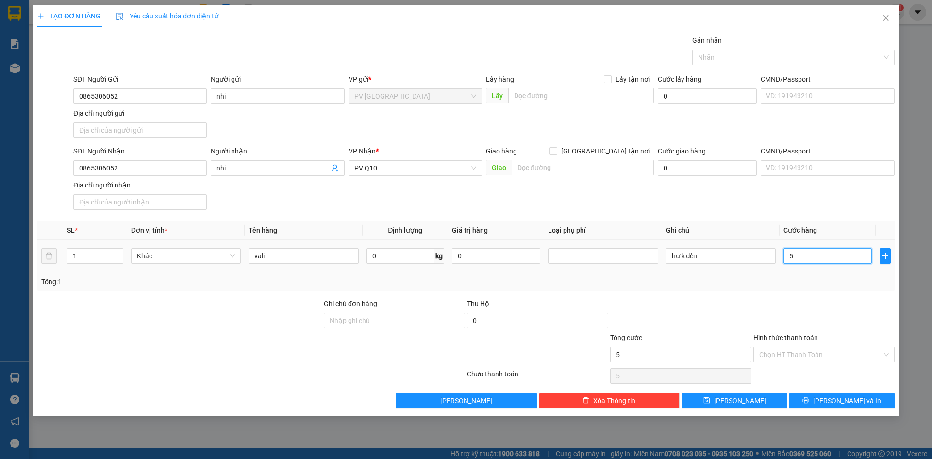
type input "50"
type input "500"
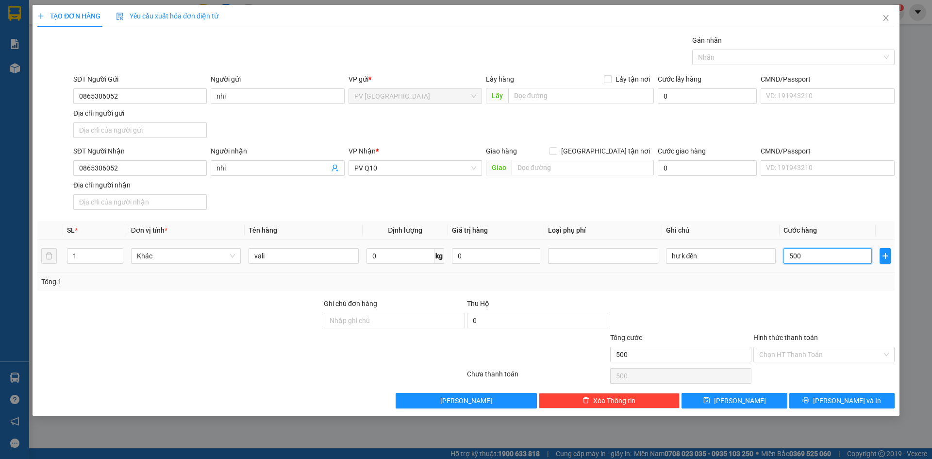
type input "5.000"
type input "50.000"
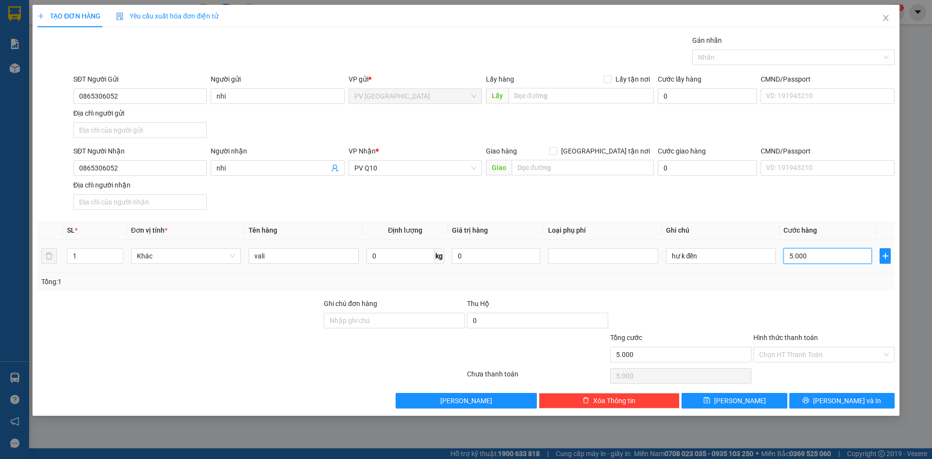
type input "50.000"
drag, startPoint x: 825, startPoint y: 257, endPoint x: 726, endPoint y: 262, distance: 99.1
click at [726, 262] on tr "1 Khác vali 0 kg 0 hư k đền 50.000" at bounding box center [465, 256] width 857 height 33
type input "6"
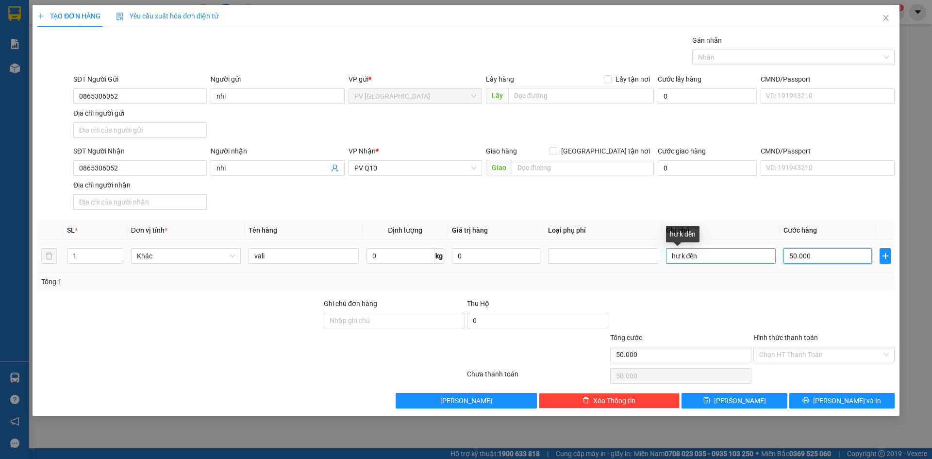
type input "6"
type input "60"
type input "600"
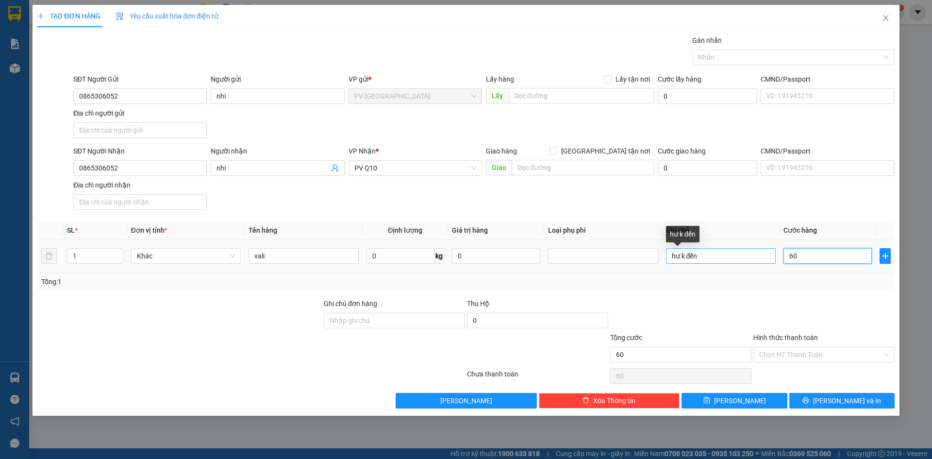
type input "600"
type input "6.000"
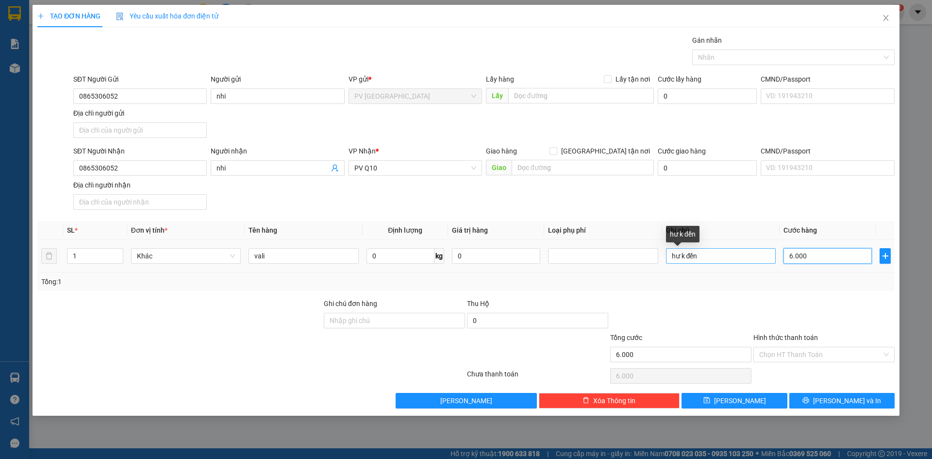
type input "60.000"
click at [790, 355] on input "Hình thức thanh toán" at bounding box center [820, 354] width 123 height 15
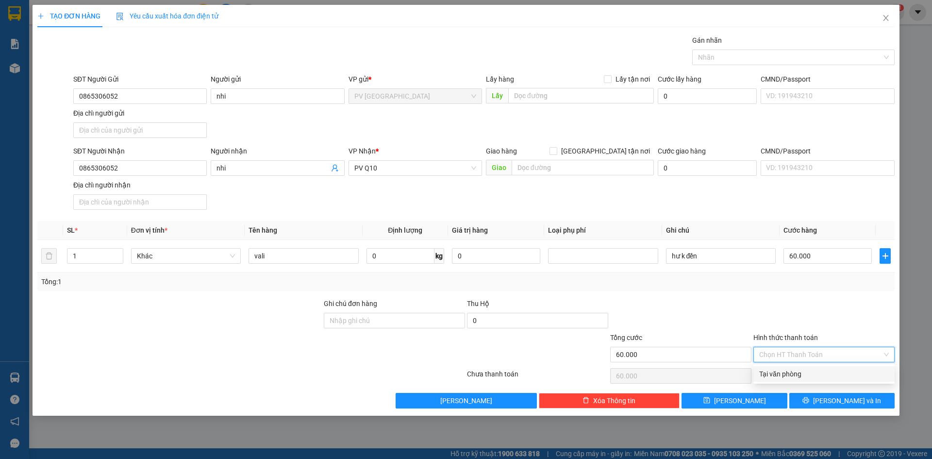
click at [788, 373] on div "Tại văn phòng" at bounding box center [824, 373] width 130 height 11
type input "0"
click at [841, 399] on span "[PERSON_NAME] và In" at bounding box center [847, 400] width 68 height 11
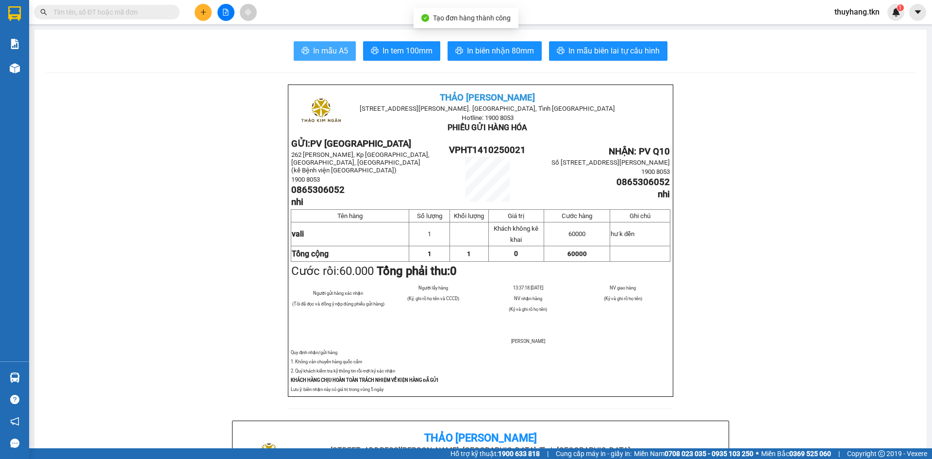
drag, startPoint x: 313, startPoint y: 58, endPoint x: 314, endPoint y: 52, distance: 6.5
click at [313, 58] on button "In mẫu A5" at bounding box center [325, 50] width 62 height 19
click at [28, 18] on div at bounding box center [14, 16] width 29 height 32
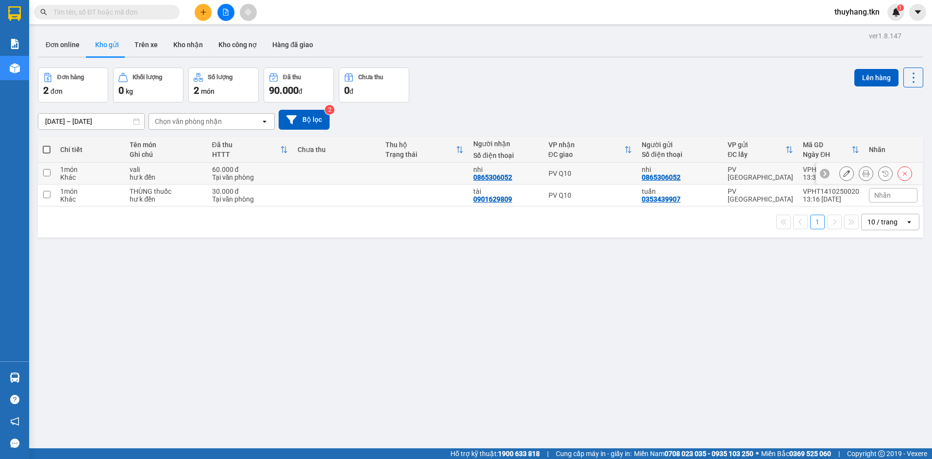
click at [212, 181] on div "Tại văn phòng" at bounding box center [250, 177] width 76 height 8
checkbox input "true"
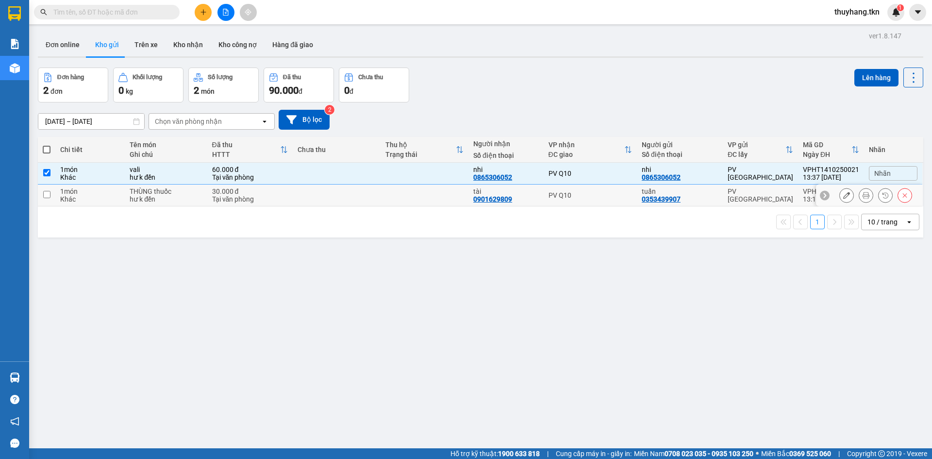
drag, startPoint x: 213, startPoint y: 203, endPoint x: 233, endPoint y: 194, distance: 22.4
click at [213, 203] on div "Tại văn phòng" at bounding box center [250, 199] width 76 height 8
checkbox input "true"
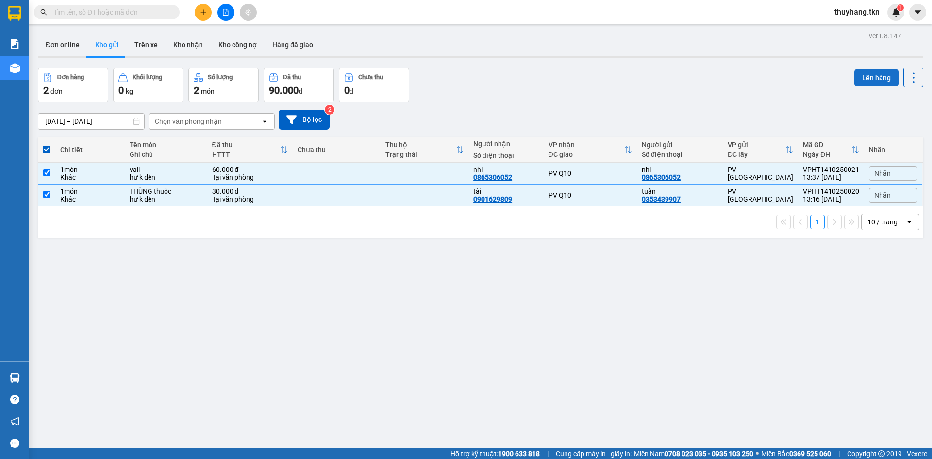
click at [855, 77] on button "Lên hàng" at bounding box center [876, 77] width 44 height 17
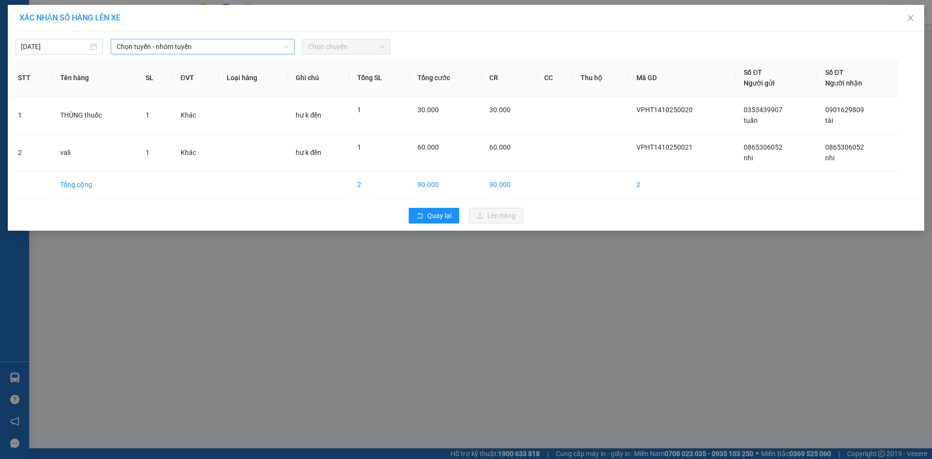
click at [246, 51] on span "Chọn tuyến - nhóm tuyến" at bounding box center [202, 46] width 172 height 15
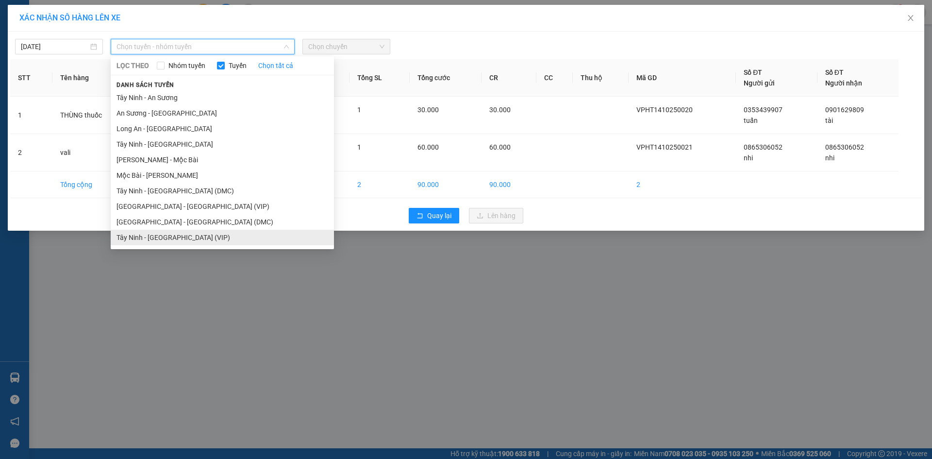
click at [187, 237] on li "Tây Ninh - [GEOGRAPHIC_DATA] (VIP)" at bounding box center [222, 238] width 223 height 16
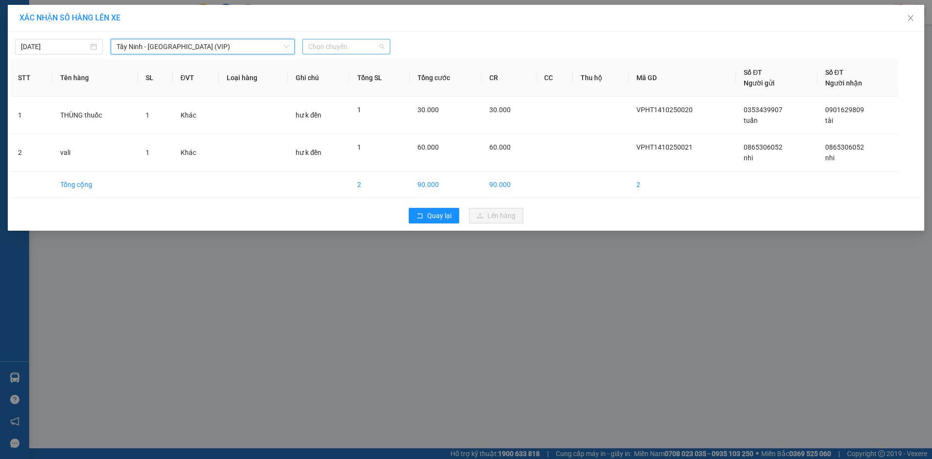
click at [342, 46] on span "Chọn chuyến" at bounding box center [346, 46] width 76 height 15
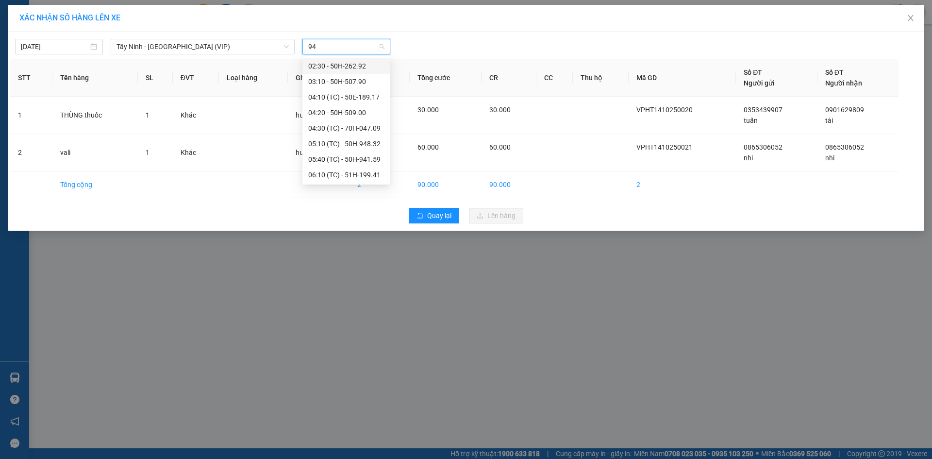
type input "948"
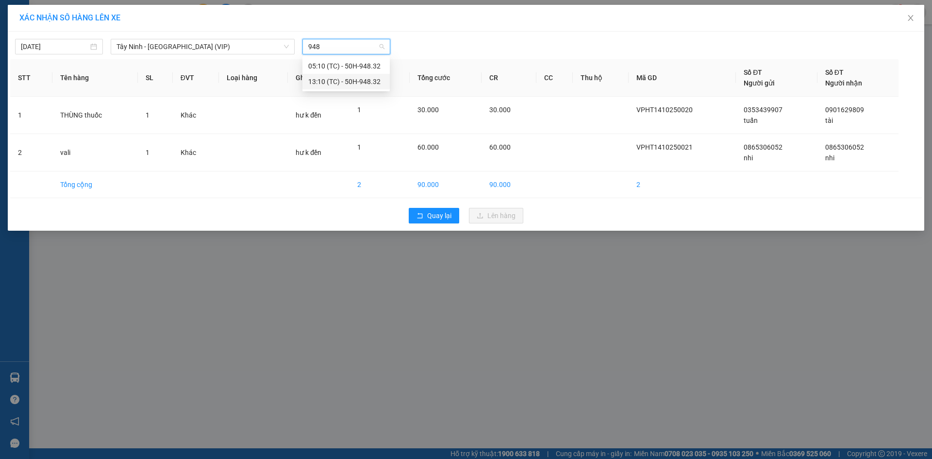
click at [331, 83] on div "13:10 (TC) - 50H-948.32" at bounding box center [346, 81] width 76 height 11
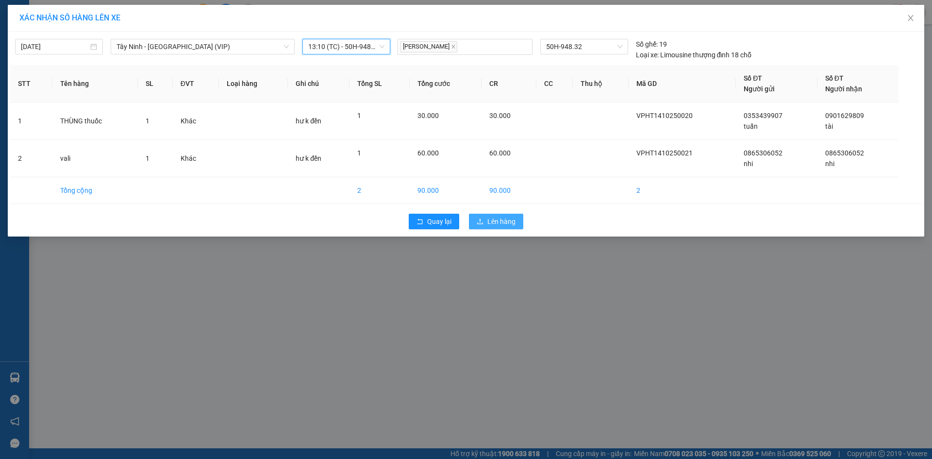
click at [512, 222] on span "Lên hàng" at bounding box center [501, 221] width 28 height 11
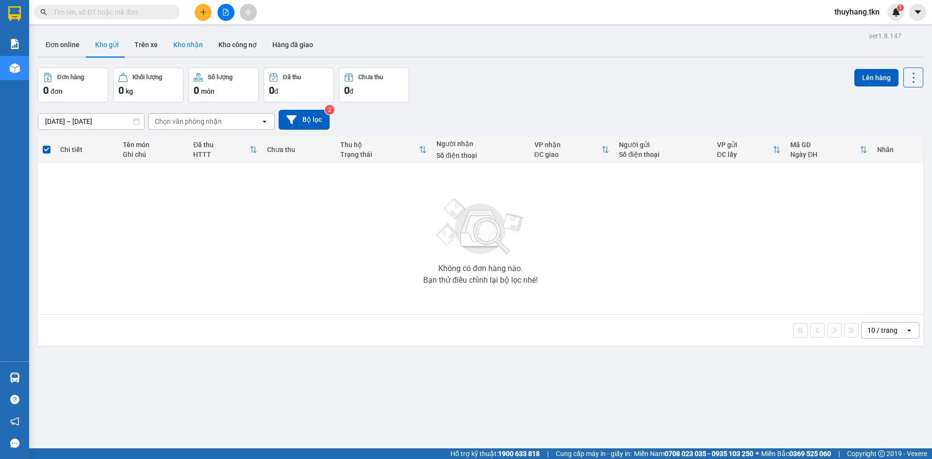
click at [184, 47] on button "Kho nhận" at bounding box center [188, 44] width 45 height 23
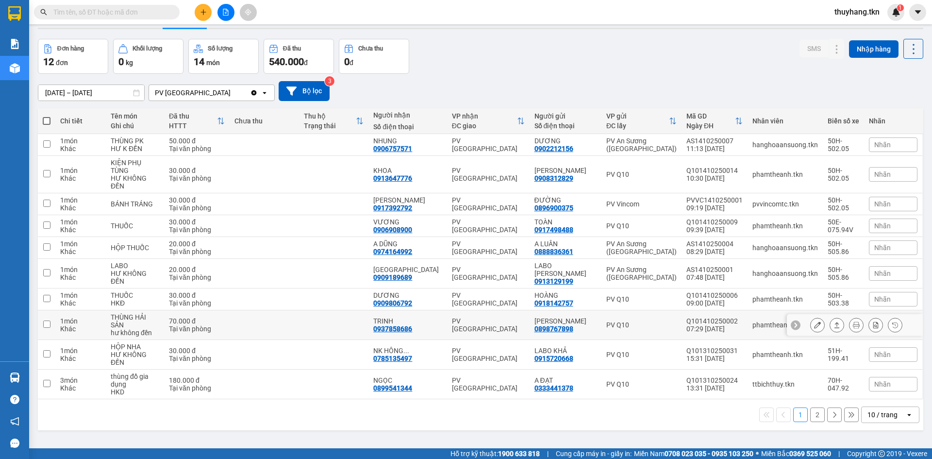
scroll to position [45, 0]
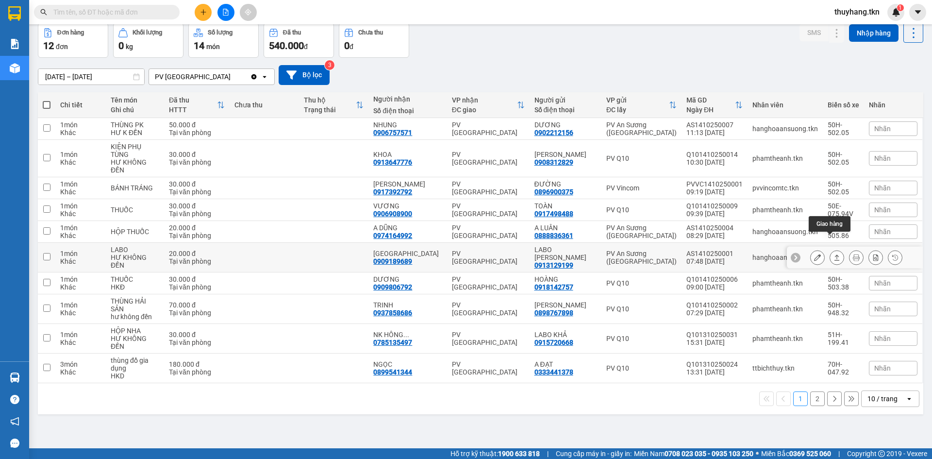
click at [834, 254] on icon at bounding box center [836, 257] width 5 height 6
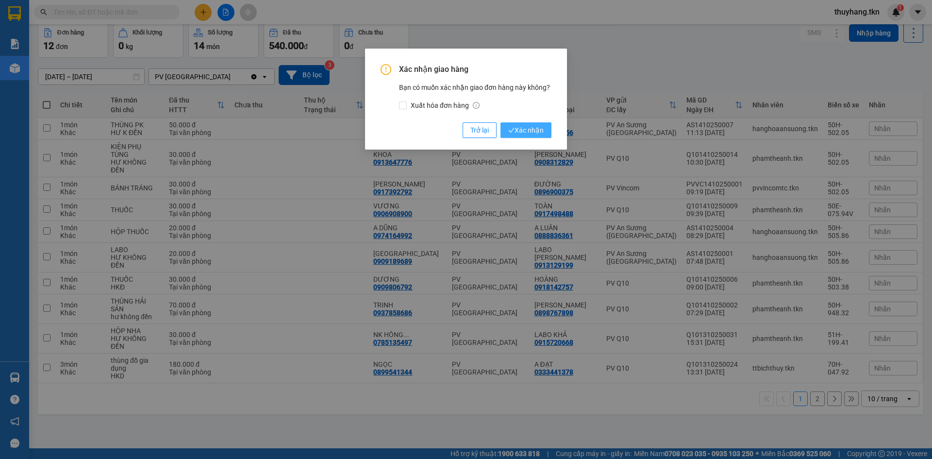
click at [532, 133] on span "Xác nhận" at bounding box center [525, 130] width 35 height 11
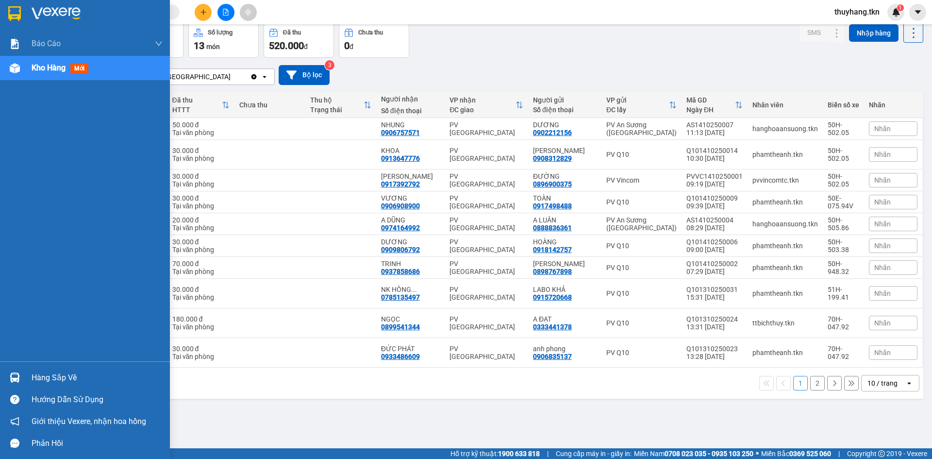
click at [57, 381] on div "Hàng sắp về" at bounding box center [97, 377] width 131 height 15
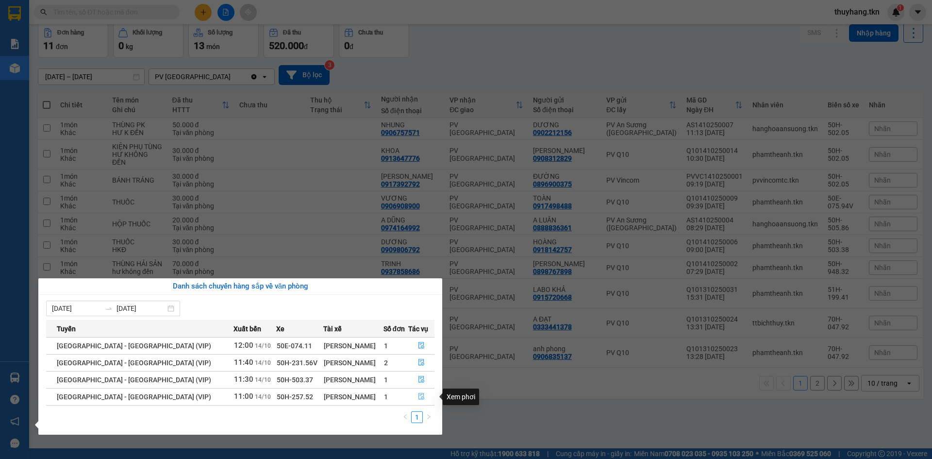
click at [418, 397] on icon "file-done" at bounding box center [421, 396] width 7 height 7
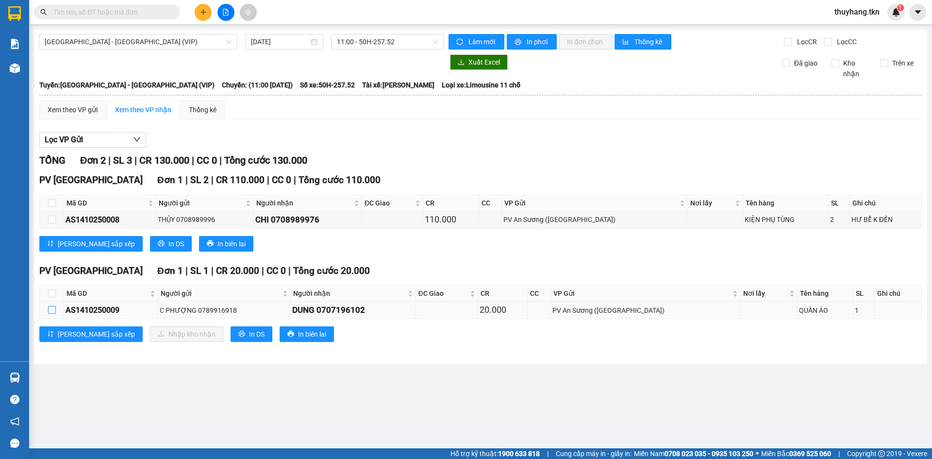
click at [52, 311] on input "checkbox" at bounding box center [52, 310] width 8 height 8
checkbox input "true"
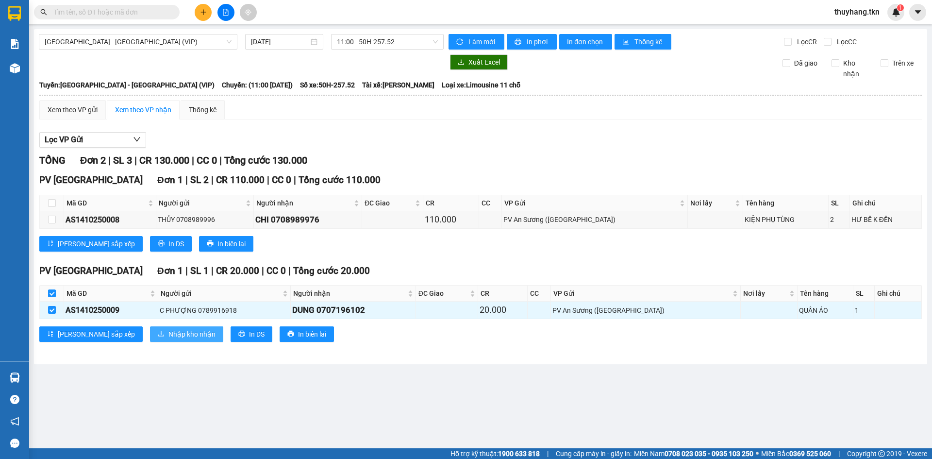
click at [168, 330] on span "Nhập kho nhận" at bounding box center [191, 334] width 47 height 11
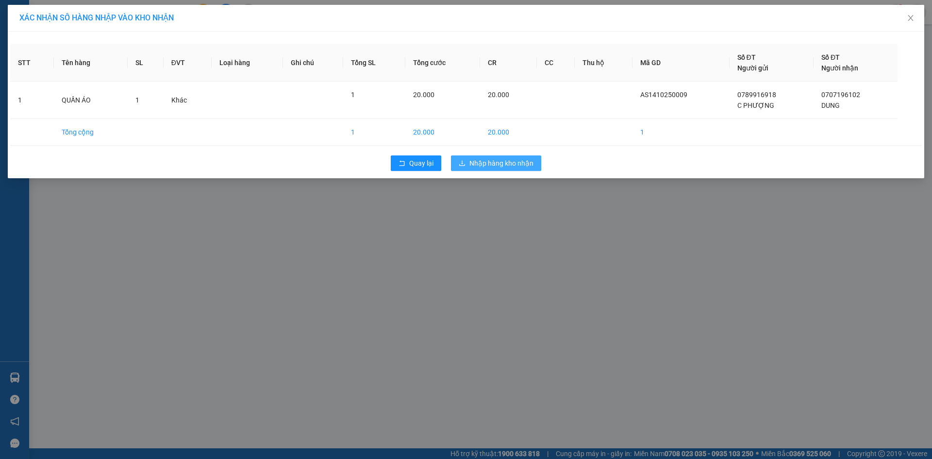
click at [524, 160] on span "Nhập hàng kho nhận" at bounding box center [501, 163] width 64 height 11
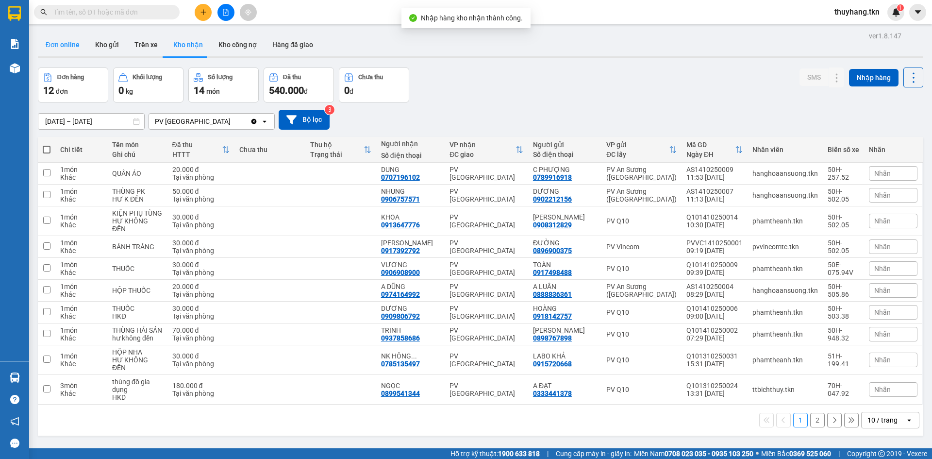
click at [69, 37] on button "Đơn online" at bounding box center [63, 44] width 50 height 23
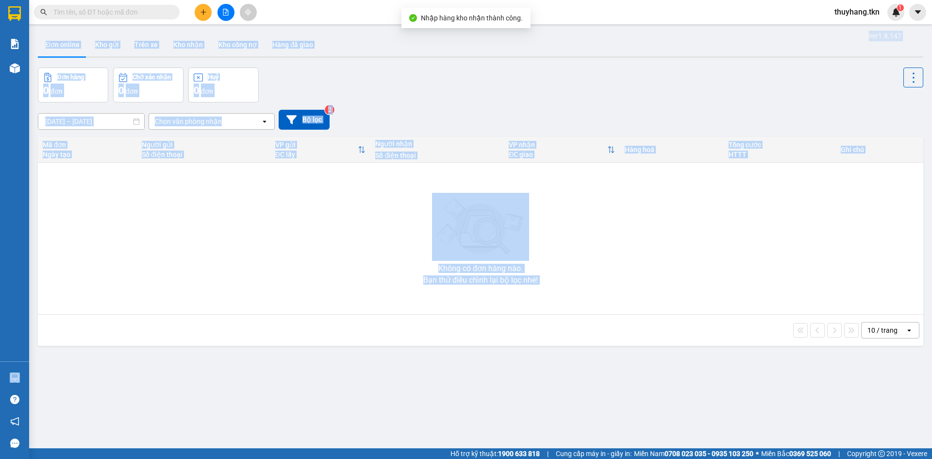
click at [29, 375] on section "Kết quả tìm kiếm ( 1 ) Bộ lọc Mã ĐH Trạng thái Món hàng Thu hộ Tổng cước Chưa c…" at bounding box center [466, 229] width 932 height 459
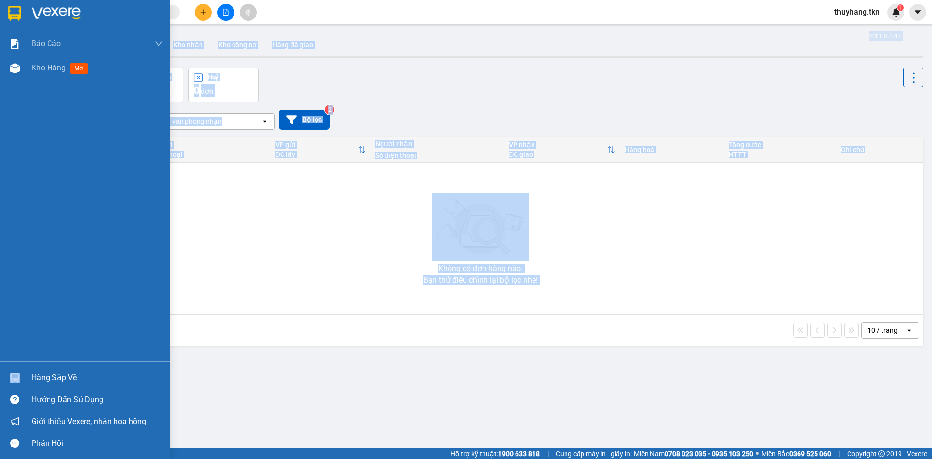
click at [15, 378] on img at bounding box center [15, 377] width 10 height 10
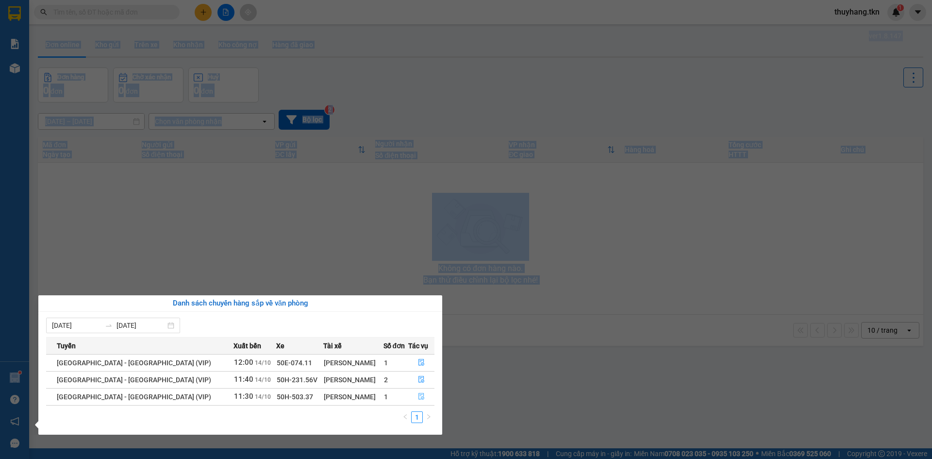
click at [414, 396] on button "button" at bounding box center [421, 397] width 25 height 16
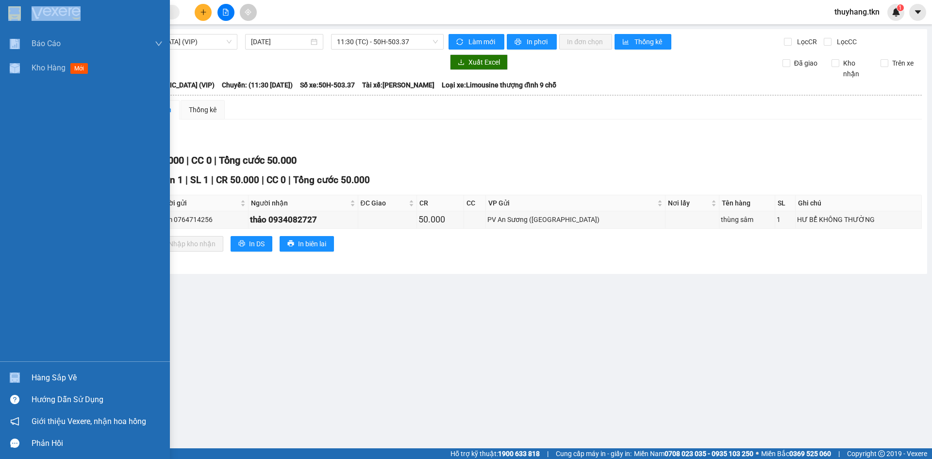
click at [26, 7] on div at bounding box center [85, 16] width 170 height 32
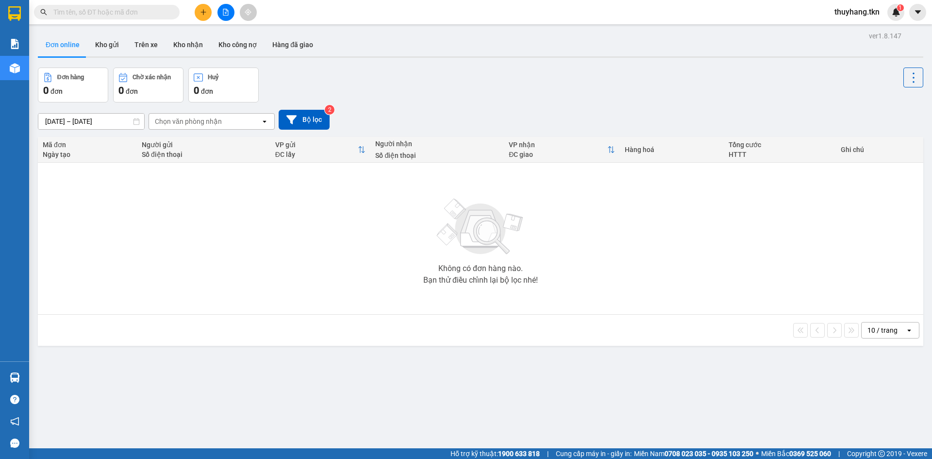
click at [190, 58] on div "Đơn online Kho gửi Trên xe Kho nhận Kho công nợ Hàng đã giao" at bounding box center [480, 46] width 885 height 26
click at [188, 41] on button "Kho nhận" at bounding box center [188, 44] width 45 height 23
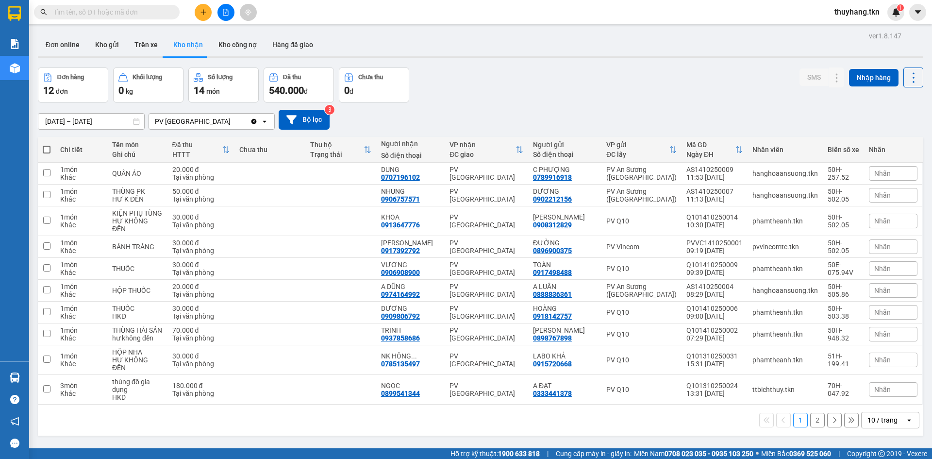
click at [206, 8] on button at bounding box center [203, 12] width 17 height 17
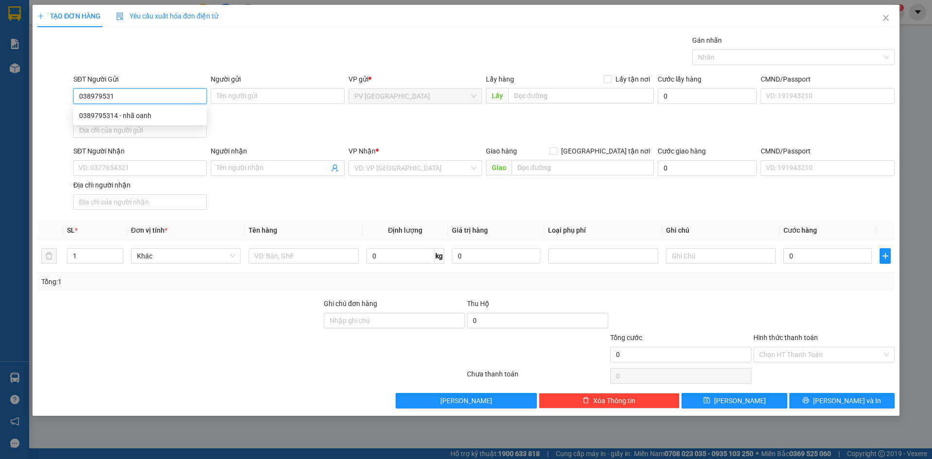
type input "0389795314"
click at [162, 118] on div "0389795314 - nhã oanh" at bounding box center [140, 115] width 122 height 11
type input "nhã oanh"
type input "0363771534"
type input "VỸ"
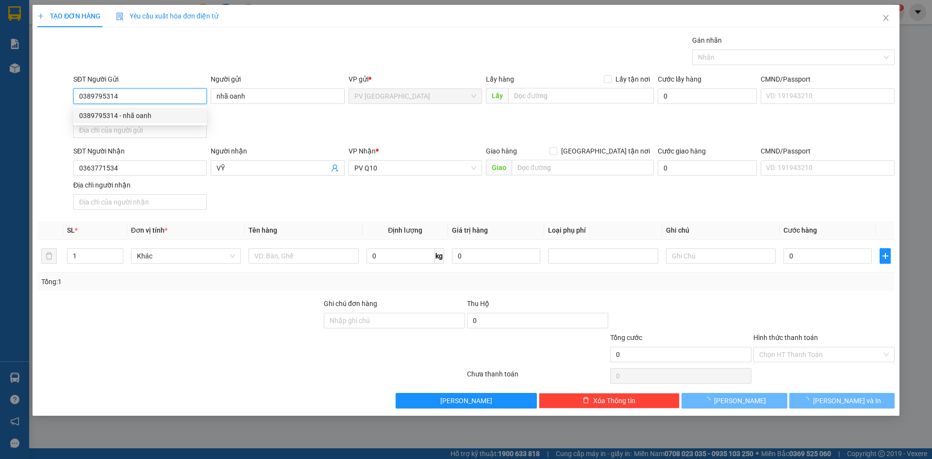
type input "30.000"
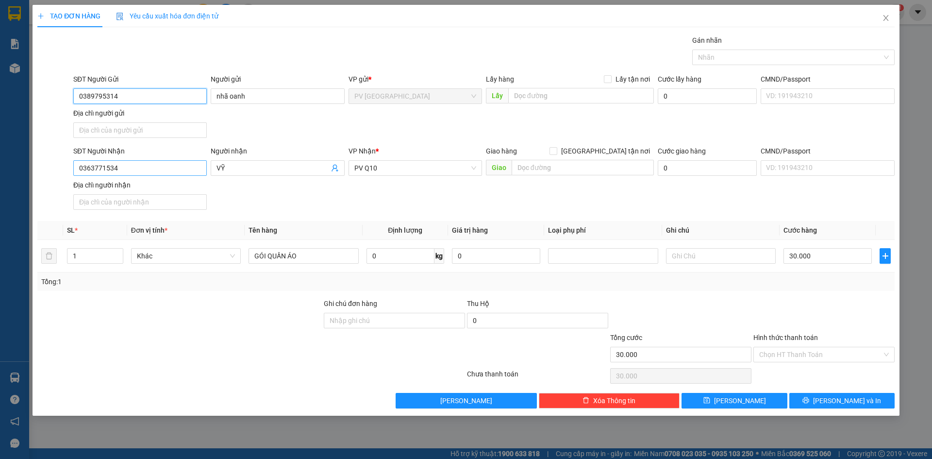
type input "0389795314"
drag, startPoint x: 175, startPoint y: 174, endPoint x: 55, endPoint y: 175, distance: 119.4
click at [55, 175] on div "SĐT Người Nhận 0363771534 0363771534 Người nhận VỸ VP Nhận * PV Q10 Giao hàng G…" at bounding box center [465, 180] width 859 height 68
type input "0932650054"
drag, startPoint x: 245, startPoint y: 168, endPoint x: 205, endPoint y: 166, distance: 39.9
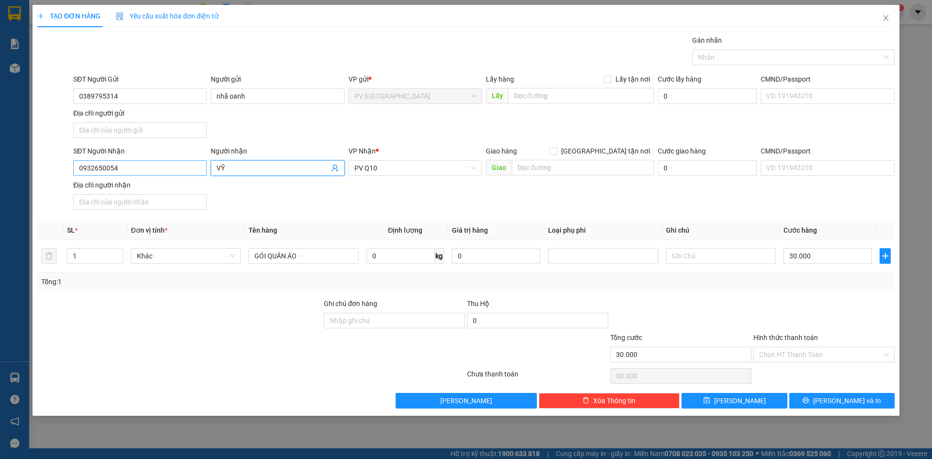
click at [206, 166] on div "SĐT Người Nhận 0932650054 Người nhận VỸ VỸ VP Nhận * PV Q10 Giao hàng Giao tận …" at bounding box center [483, 180] width 825 height 68
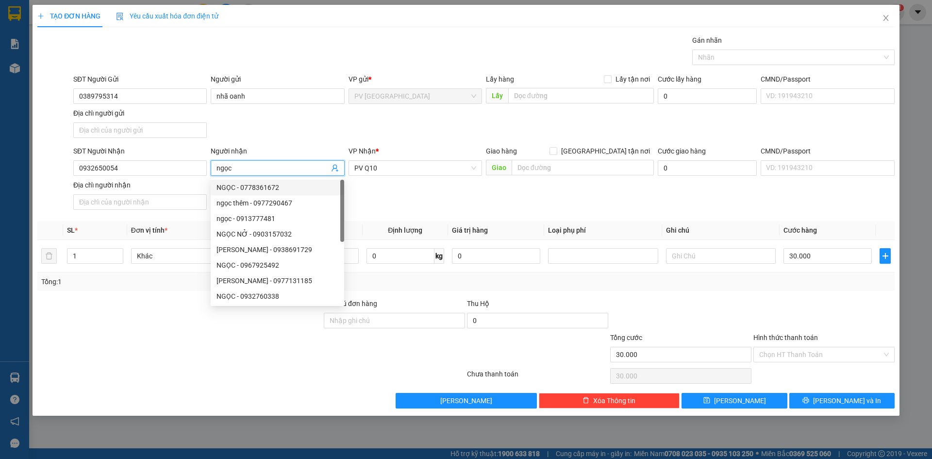
type input "ngọc"
click at [422, 190] on div "SĐT Người Nhận 0932650054 Người nhận ngọc VP Nhận * PV Q10 Giao hàng Giao tận n…" at bounding box center [483, 180] width 825 height 68
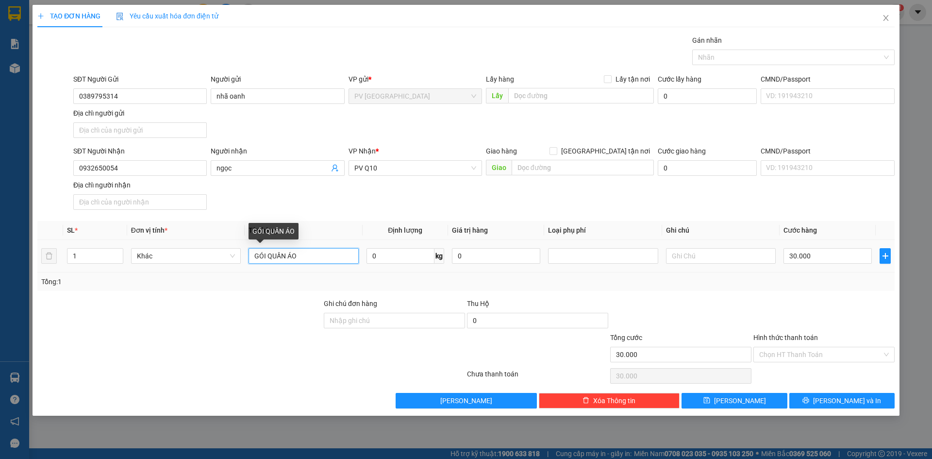
drag, startPoint x: 322, startPoint y: 253, endPoint x: 166, endPoint y: 264, distance: 157.1
click at [166, 264] on tr "1 Khác GÓI QUẦN ÁO 0 kg 0 30.000" at bounding box center [465, 256] width 857 height 33
type input "biển số"
click at [690, 253] on input "text" at bounding box center [721, 256] width 110 height 16
type input "hư không đền"
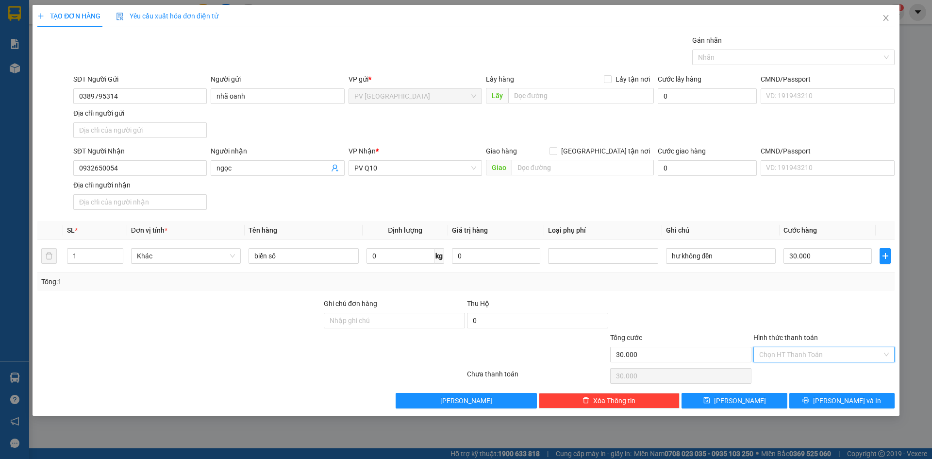
click at [795, 351] on input "Hình thức thanh toán" at bounding box center [820, 354] width 123 height 15
click at [799, 374] on div "Tại văn phòng" at bounding box center [824, 373] width 130 height 11
type input "0"
click at [831, 403] on button "[PERSON_NAME] và In" at bounding box center [841, 401] width 105 height 16
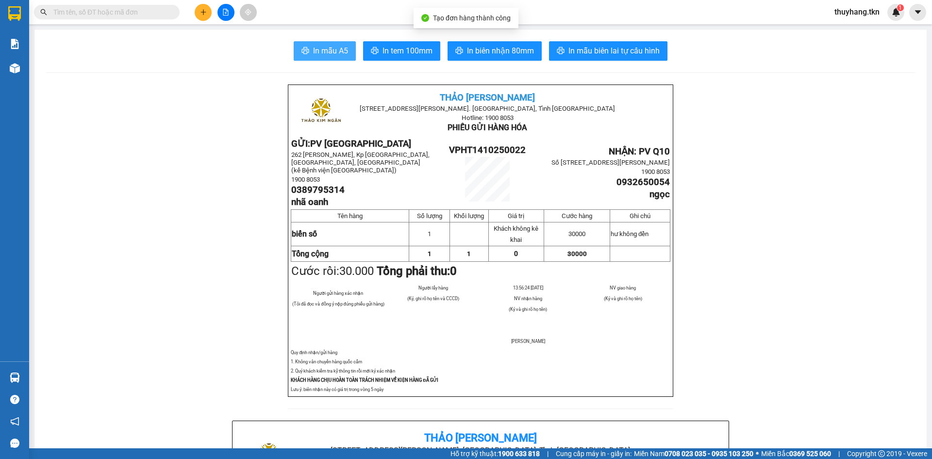
click at [334, 51] on span "In mẫu A5" at bounding box center [330, 51] width 35 height 12
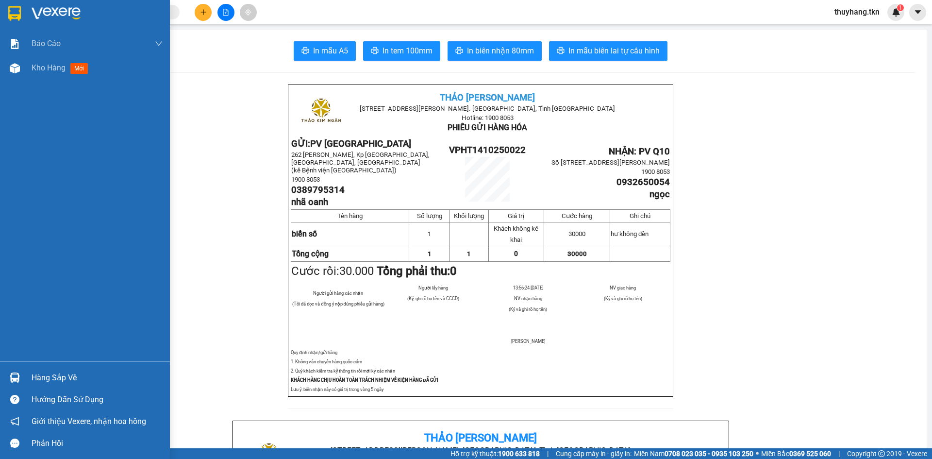
click at [55, 385] on div "Hàng sắp về" at bounding box center [85, 377] width 170 height 22
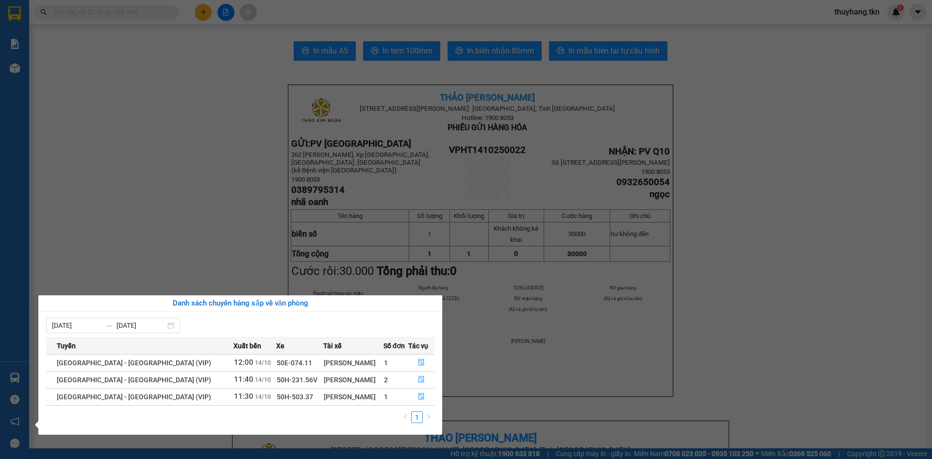
click at [175, 269] on section "Kết quả tìm kiếm ( 1 ) Bộ lọc Mã ĐH Trạng thái Món hàng Thu hộ Tổng cước Chưa c…" at bounding box center [466, 229] width 932 height 459
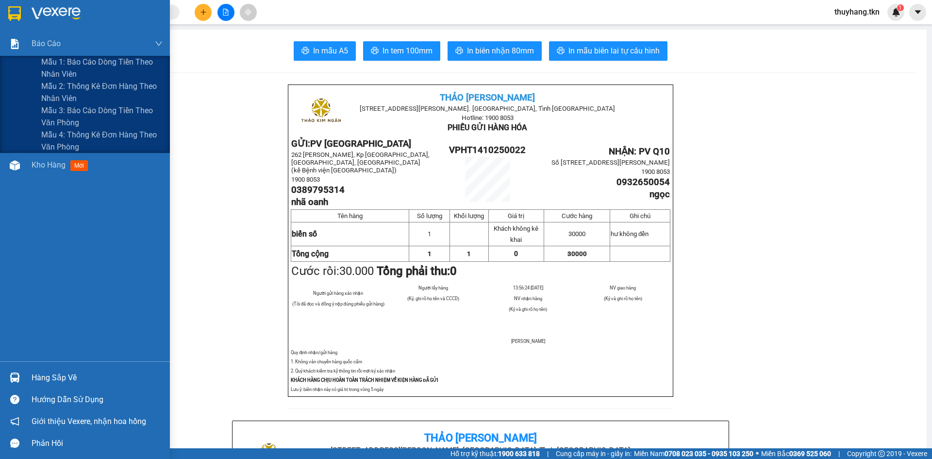
click at [31, 12] on div at bounding box center [85, 16] width 170 height 32
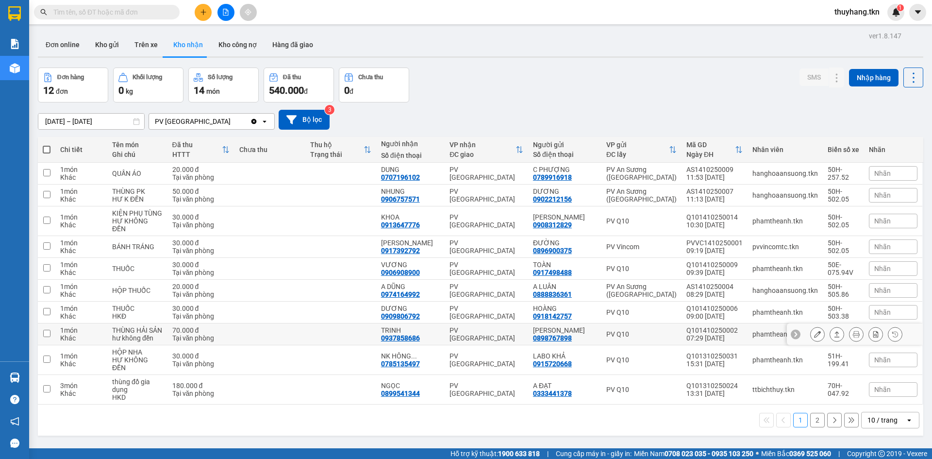
click at [838, 327] on div at bounding box center [856, 334] width 92 height 15
click at [834, 327] on button at bounding box center [837, 334] width 14 height 17
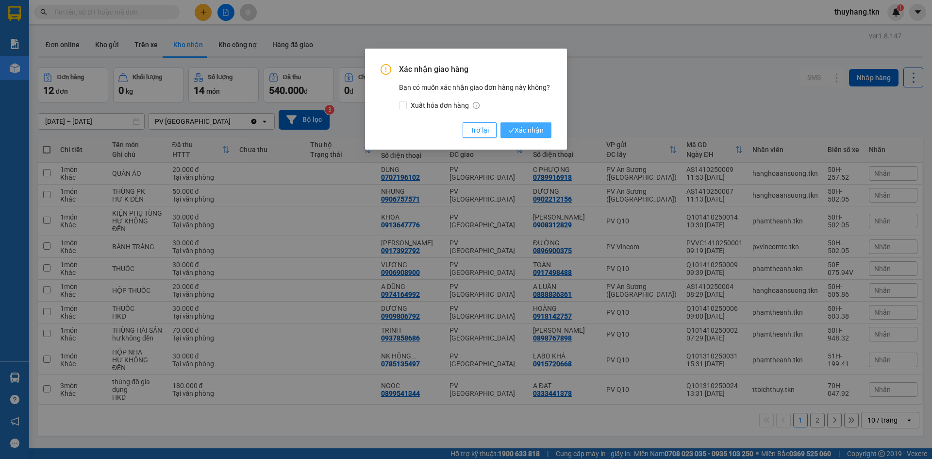
click at [521, 129] on span "Xác nhận" at bounding box center [525, 130] width 35 height 11
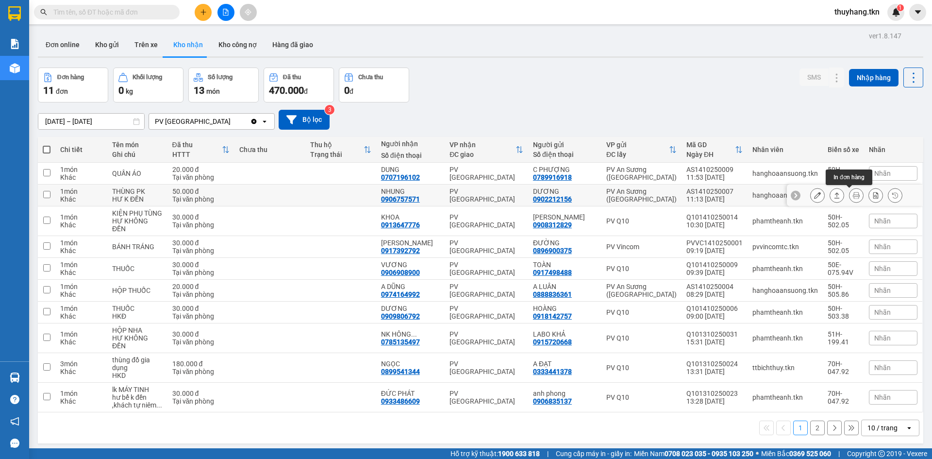
click at [834, 198] on button at bounding box center [837, 195] width 14 height 17
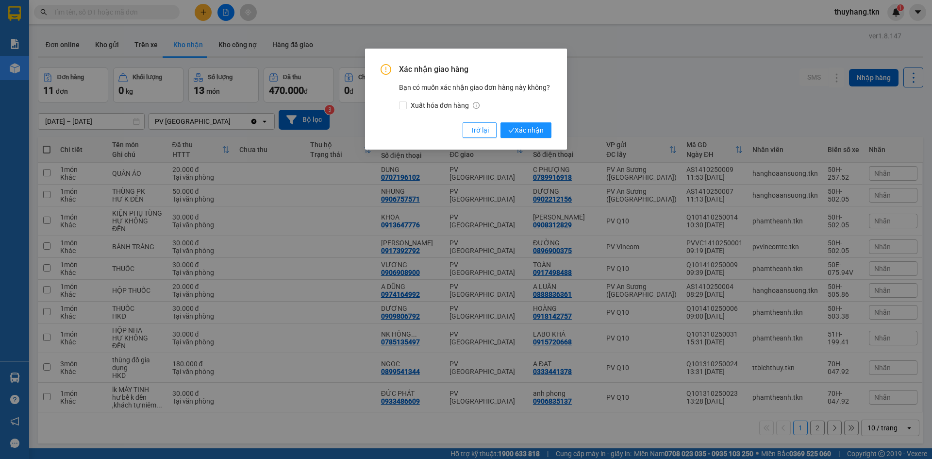
click at [538, 141] on div "Xác nhận giao hàng Bạn có muốn xác nhận giao đơn hàng này không? Xuất hóa đơn h…" at bounding box center [466, 99] width 202 height 101
click at [538, 131] on span "Xác nhận" at bounding box center [525, 130] width 35 height 11
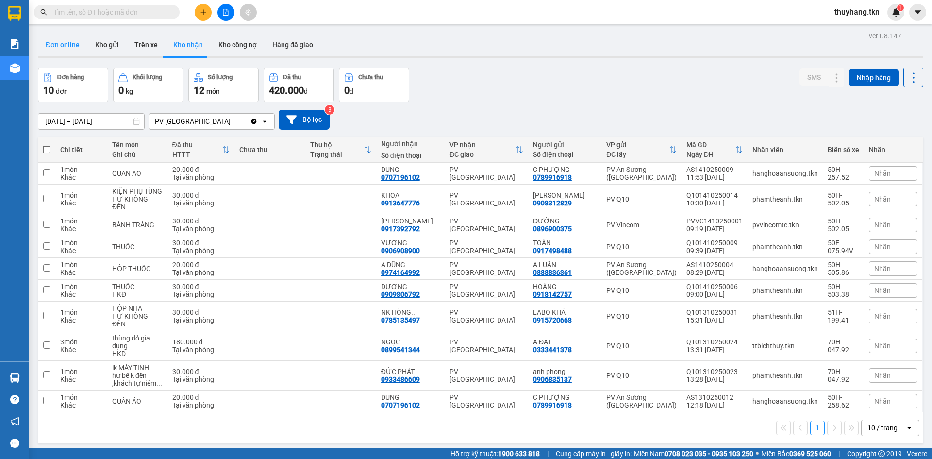
click at [74, 43] on button "Đơn online" at bounding box center [63, 44] width 50 height 23
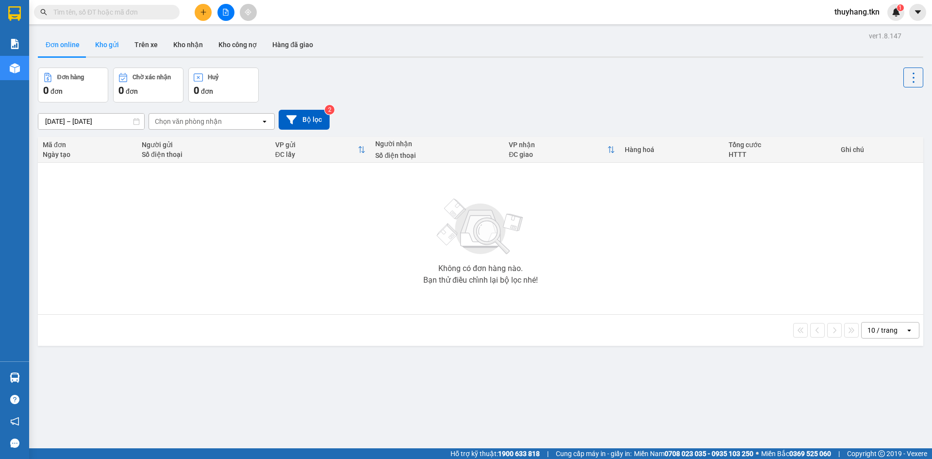
click at [116, 47] on button "Kho gửi" at bounding box center [106, 44] width 39 height 23
type input "[DATE] – [DATE]"
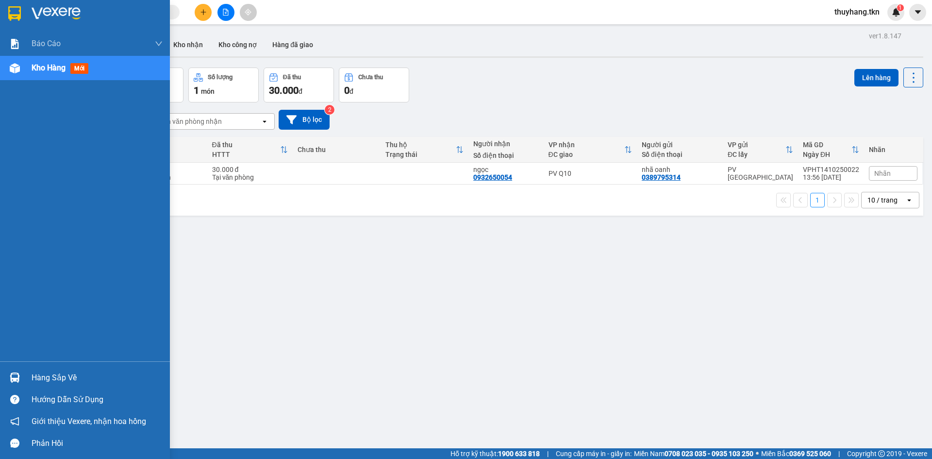
click at [37, 370] on div "Hàng sắp về" at bounding box center [97, 377] width 131 height 15
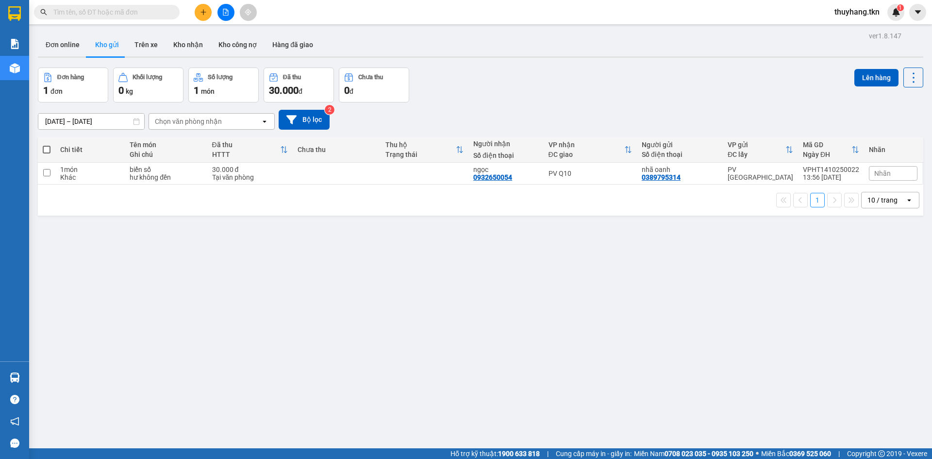
click at [506, 377] on section "Kết quả tìm kiếm ( 1 ) Bộ lọc Mã ĐH Trạng thái Món hàng Thu hộ Tổng cước Chưa c…" at bounding box center [466, 229] width 932 height 459
click at [209, 12] on button at bounding box center [203, 12] width 17 height 17
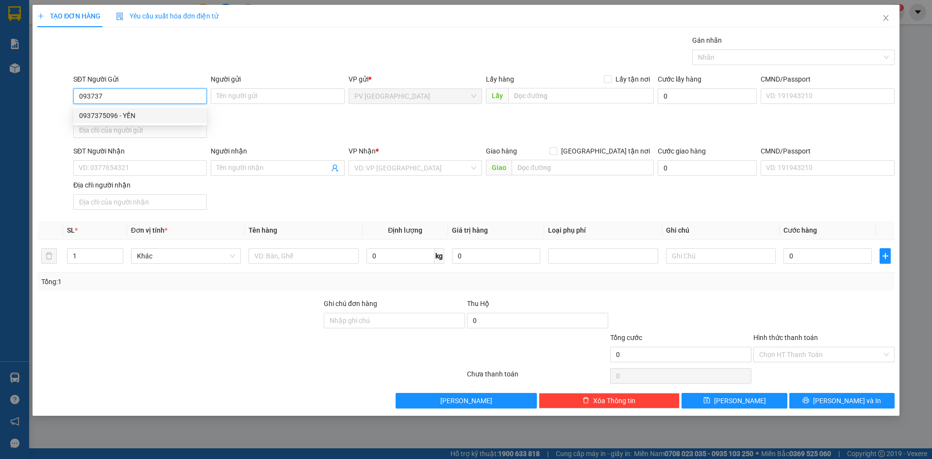
click at [125, 111] on div "0937375096 - YẾN" at bounding box center [140, 115] width 122 height 11
type input "0937375096"
type input "YẾN"
type input "0976342692"
type input "THƯ"
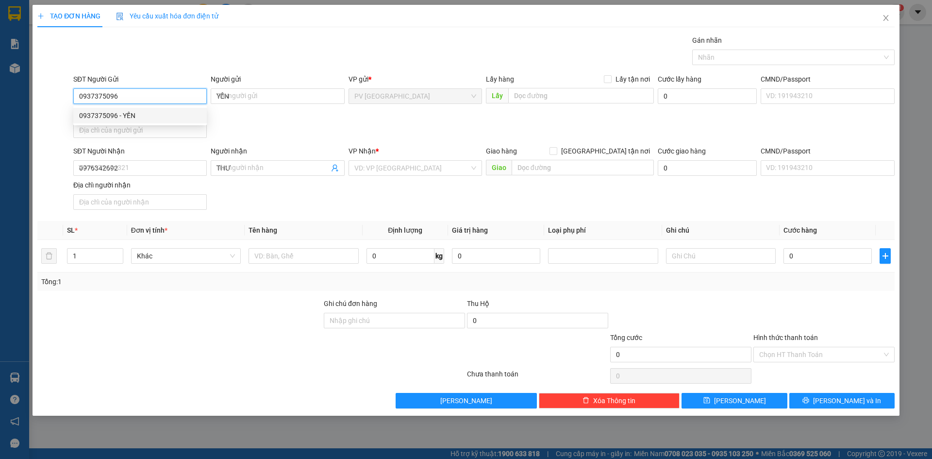
type input "20.000"
type input "0937375096"
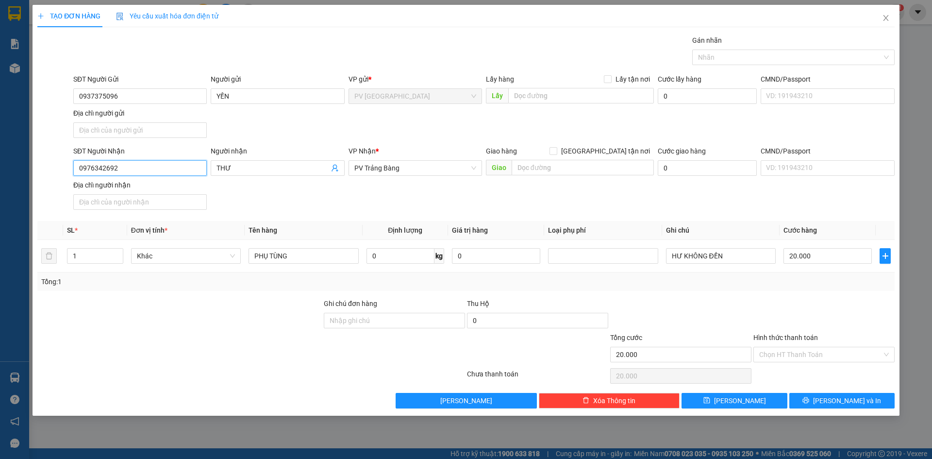
drag, startPoint x: 140, startPoint y: 166, endPoint x: 70, endPoint y: 180, distance: 70.7
click at [70, 180] on div "SĐT Người Nhận 0976342692 0976342692 Người nhận THƯ VP Nhận * [GEOGRAPHIC_DATA]…" at bounding box center [465, 180] width 859 height 68
click at [139, 188] on div "0918743357 - KIỆT" at bounding box center [140, 187] width 122 height 11
type input "0918743357"
type input "KIỆT"
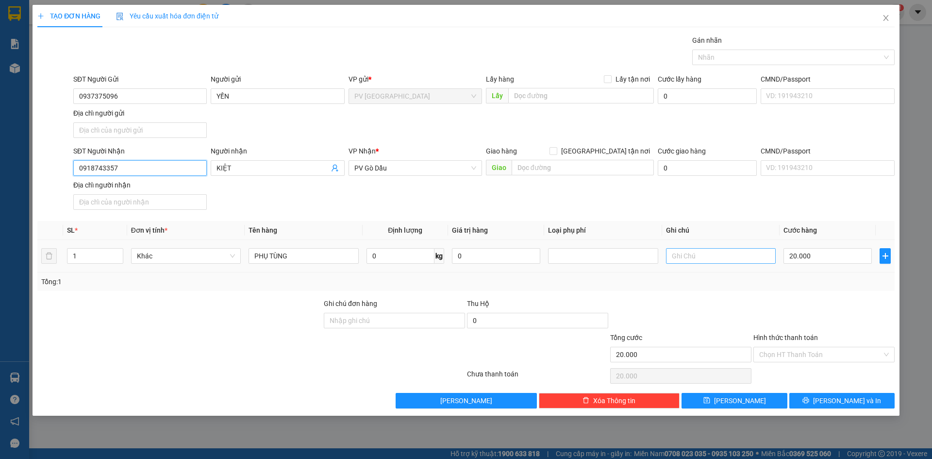
type input "0918743357"
click at [720, 253] on input "text" at bounding box center [721, 256] width 110 height 16
type input "hư k đền"
click at [815, 355] on input "Hình thức thanh toán" at bounding box center [820, 354] width 123 height 15
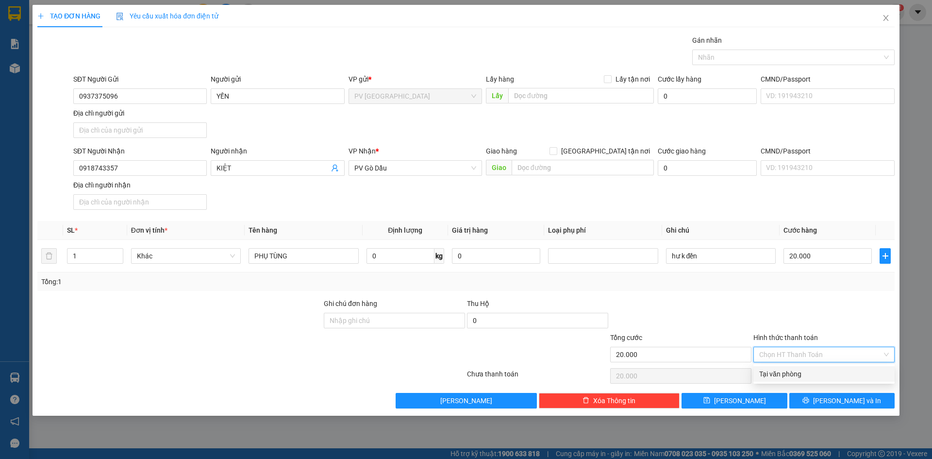
click at [815, 367] on div "Tại văn phòng" at bounding box center [823, 374] width 141 height 16
type input "0"
click at [831, 399] on button "[PERSON_NAME] và In" at bounding box center [841, 401] width 105 height 16
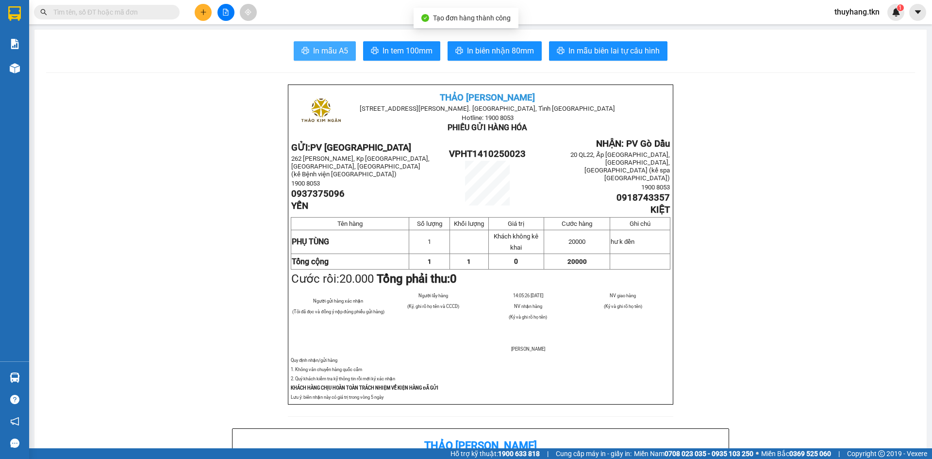
click at [326, 53] on span "In mẫu A5" at bounding box center [330, 51] width 35 height 12
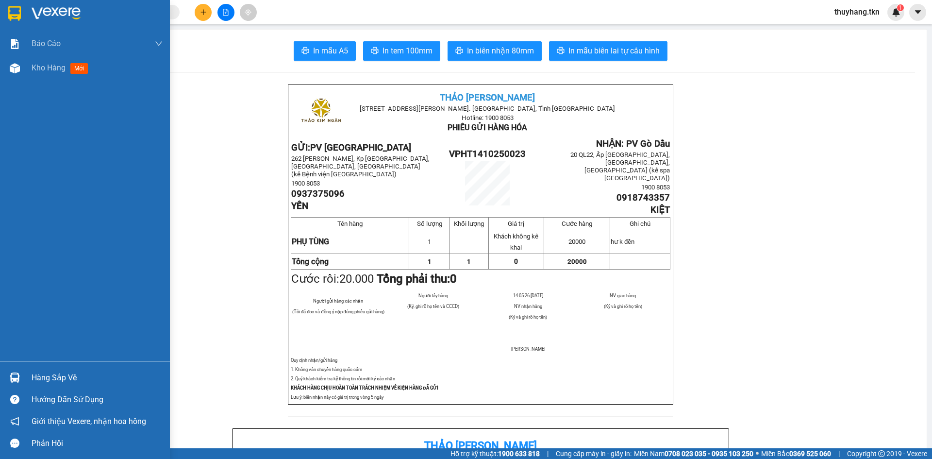
click at [26, 16] on div at bounding box center [85, 16] width 170 height 32
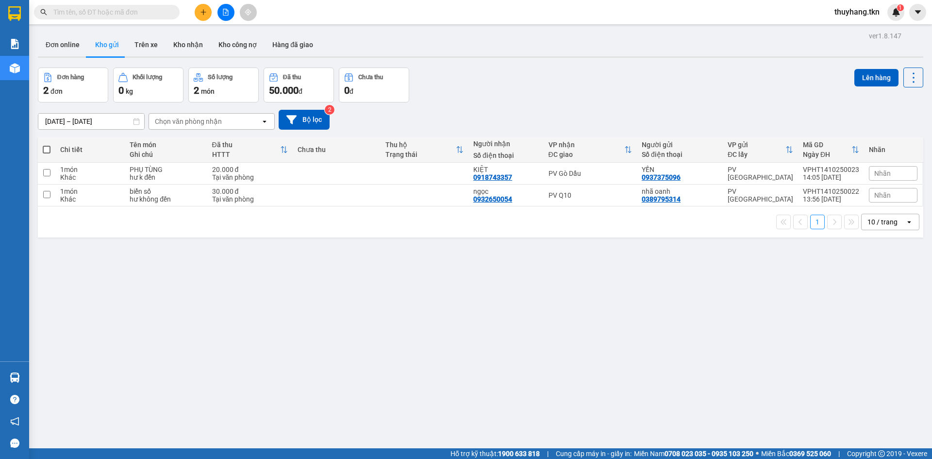
click at [266, 167] on div "20.000 đ" at bounding box center [250, 170] width 76 height 8
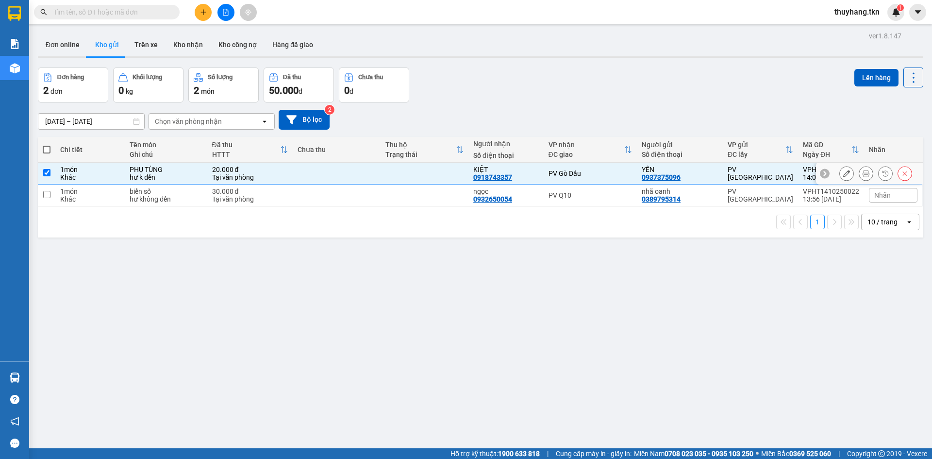
checkbox input "true"
click at [271, 197] on div "Tại văn phòng" at bounding box center [250, 199] width 76 height 8
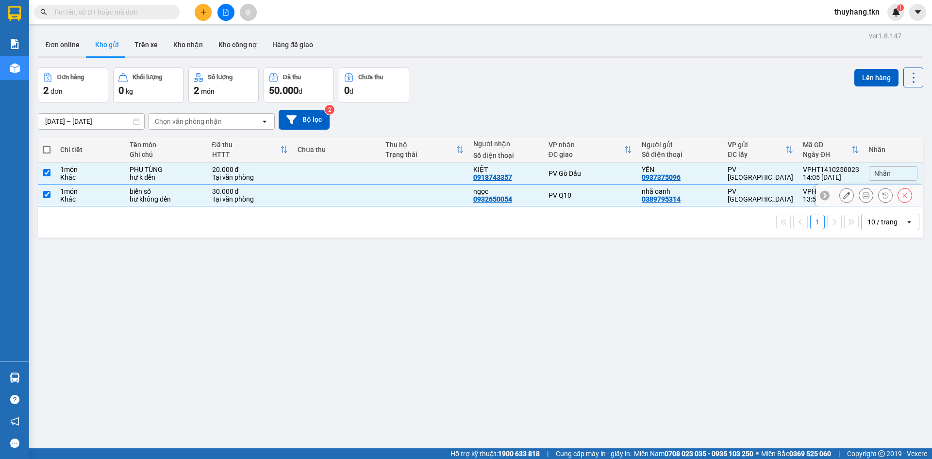
checkbox input "true"
click at [855, 77] on button "Lên hàng" at bounding box center [876, 77] width 44 height 17
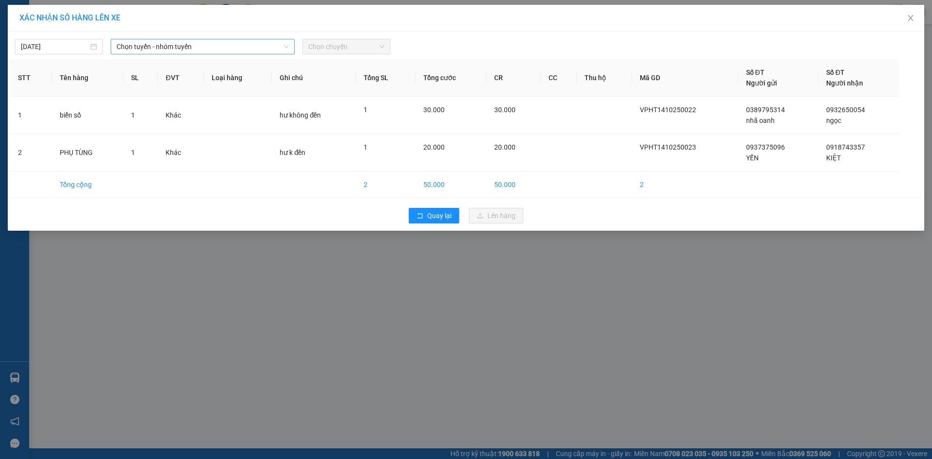
click at [216, 49] on span "Chọn tuyến - nhóm tuyến" at bounding box center [202, 46] width 172 height 15
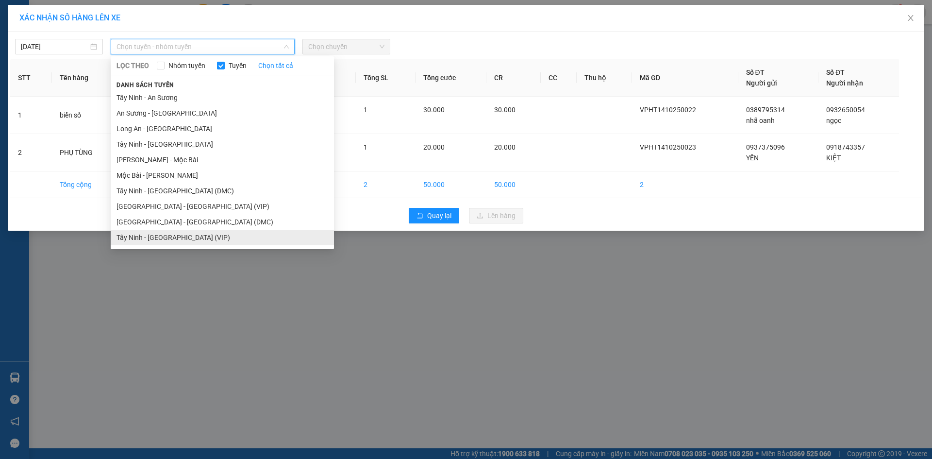
click at [201, 237] on li "Tây Ninh - [GEOGRAPHIC_DATA] (VIP)" at bounding box center [222, 238] width 223 height 16
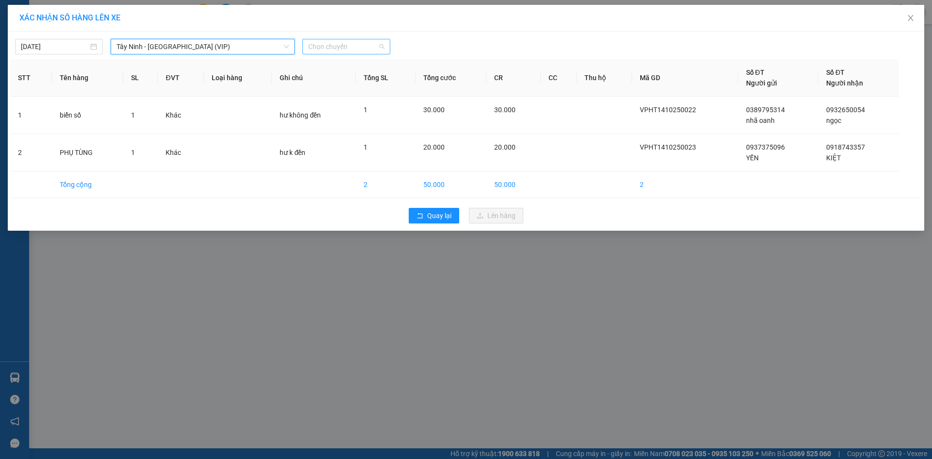
click at [327, 50] on span "Chọn chuyến" at bounding box center [346, 46] width 76 height 15
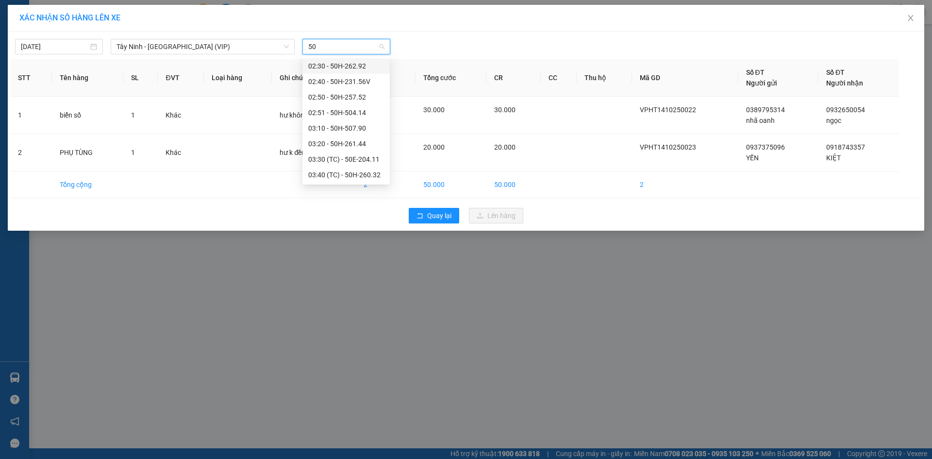
type input "509"
click at [351, 106] on div "13:50 - 50H-509.67" at bounding box center [345, 113] width 87 height 16
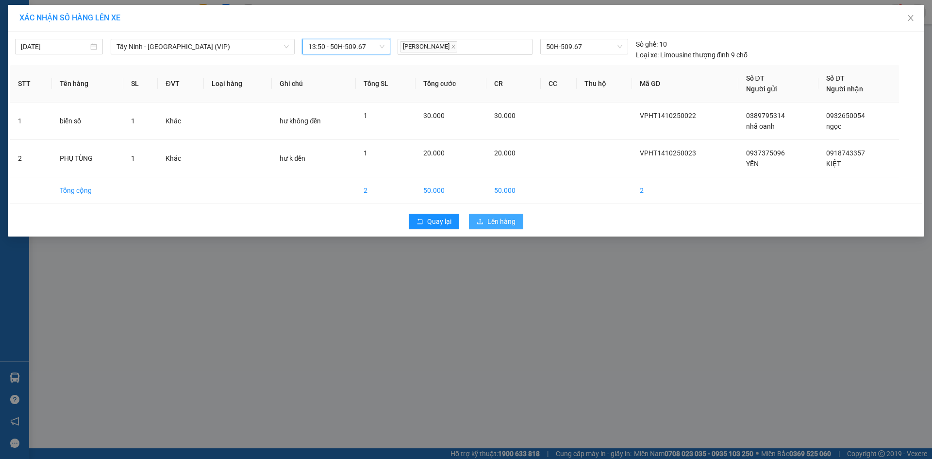
click at [498, 223] on span "Lên hàng" at bounding box center [501, 221] width 28 height 11
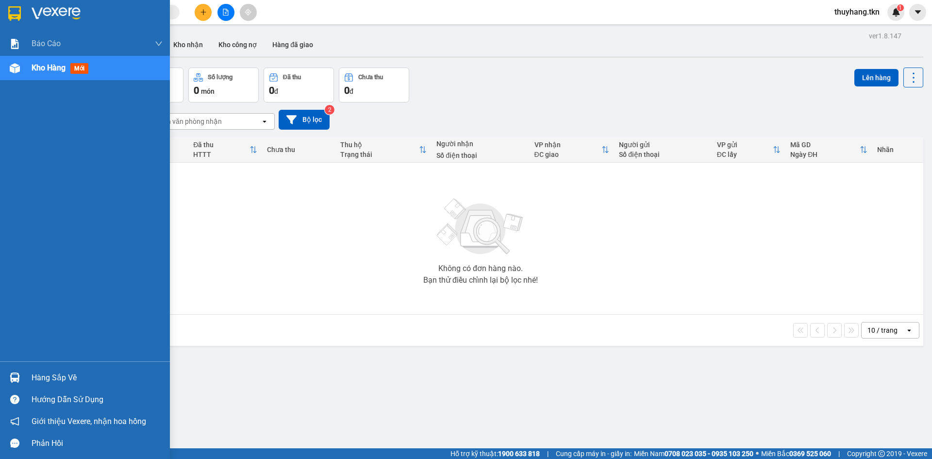
click at [25, 370] on div "Hàng sắp về" at bounding box center [85, 377] width 170 height 22
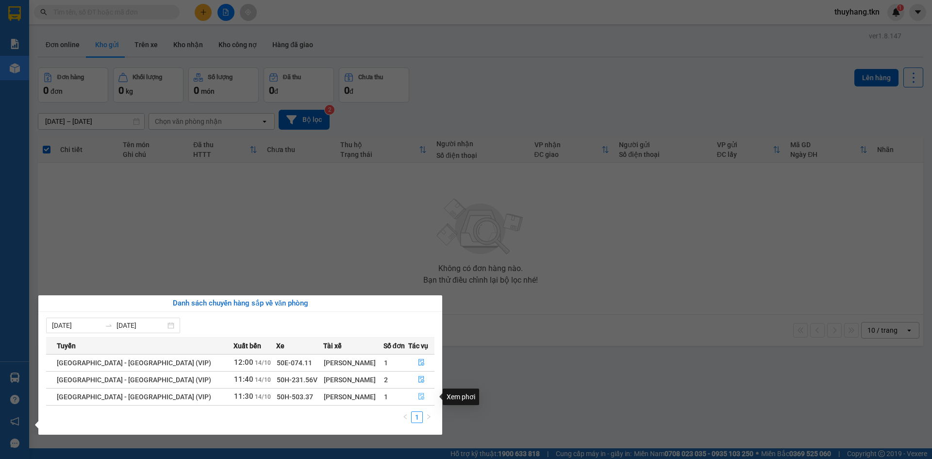
click at [422, 396] on button "button" at bounding box center [421, 397] width 25 height 16
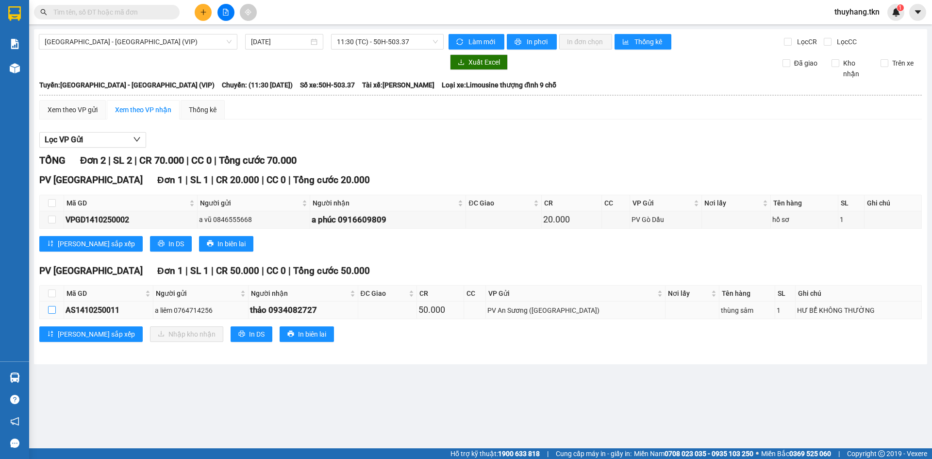
click at [54, 308] on input "checkbox" at bounding box center [52, 310] width 8 height 8
checkbox input "true"
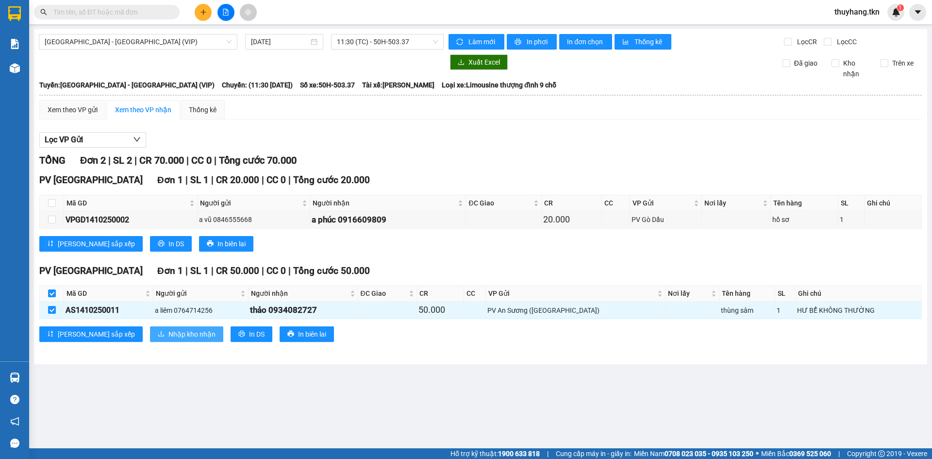
click at [168, 338] on span "Nhập kho nhận" at bounding box center [191, 334] width 47 height 11
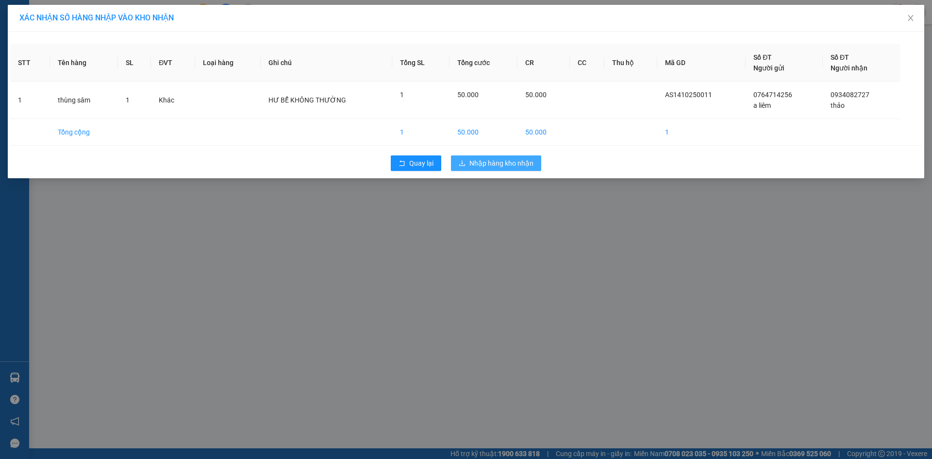
click at [476, 169] on button "Nhập hàng kho nhận" at bounding box center [496, 163] width 90 height 16
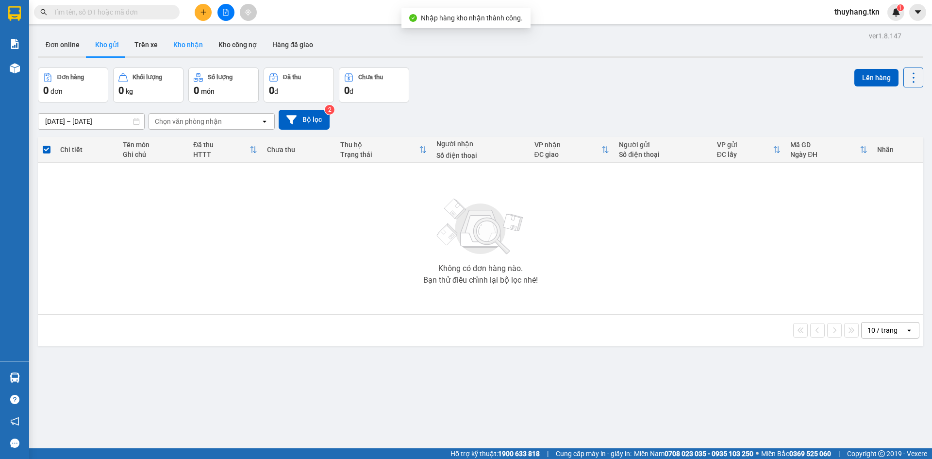
click at [201, 52] on button "Kho nhận" at bounding box center [188, 44] width 45 height 23
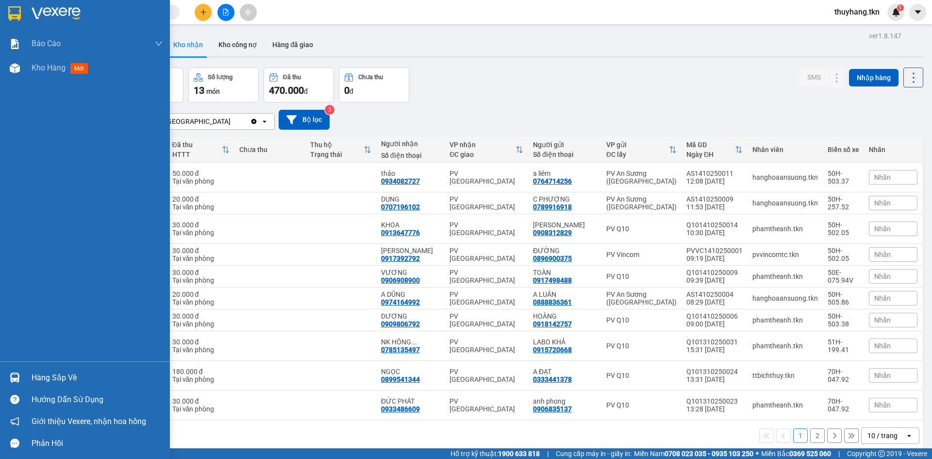
click at [35, 378] on div "Hàng sắp về" at bounding box center [97, 377] width 131 height 15
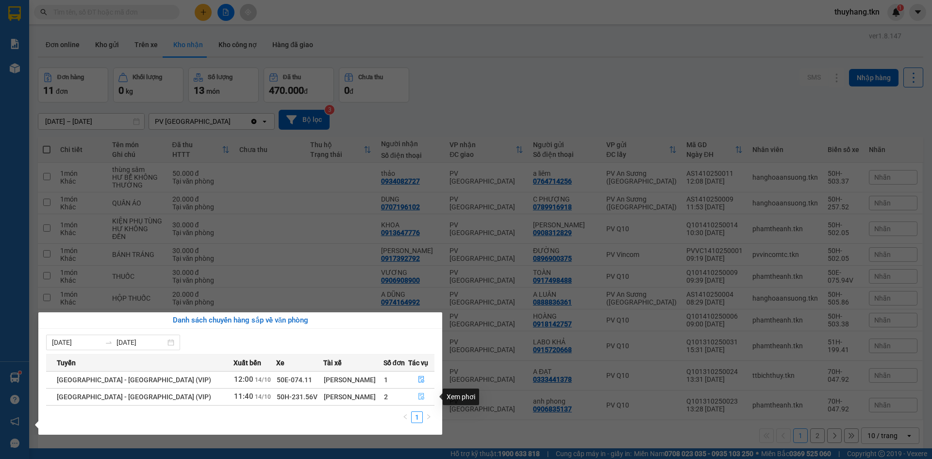
click at [418, 396] on icon "file-done" at bounding box center [421, 396] width 7 height 7
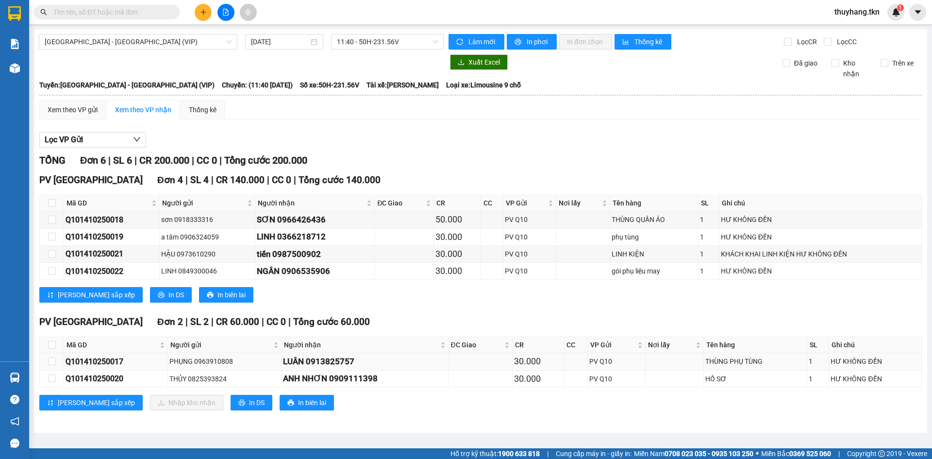
drag, startPoint x: 109, startPoint y: 368, endPoint x: 108, endPoint y: 364, distance: 4.9
click at [108, 368] on td "Q101410250017" at bounding box center [116, 361] width 104 height 17
click at [54, 362] on input "checkbox" at bounding box center [52, 361] width 8 height 8
checkbox input "true"
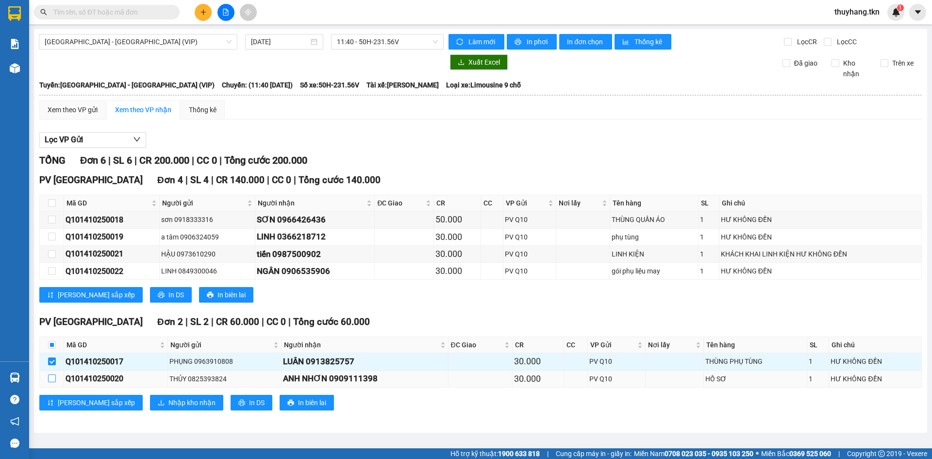
click at [51, 375] on input "checkbox" at bounding box center [52, 378] width 8 height 8
checkbox input "true"
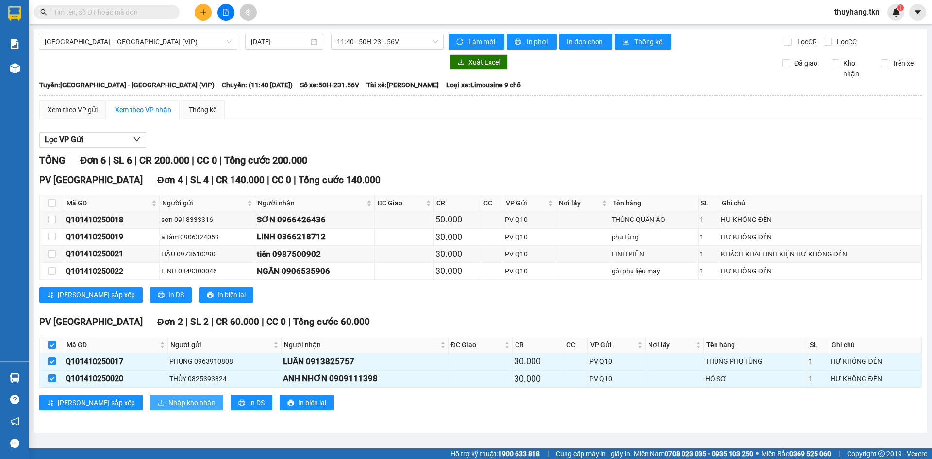
click at [168, 400] on span "Nhập kho nhận" at bounding box center [191, 402] width 47 height 11
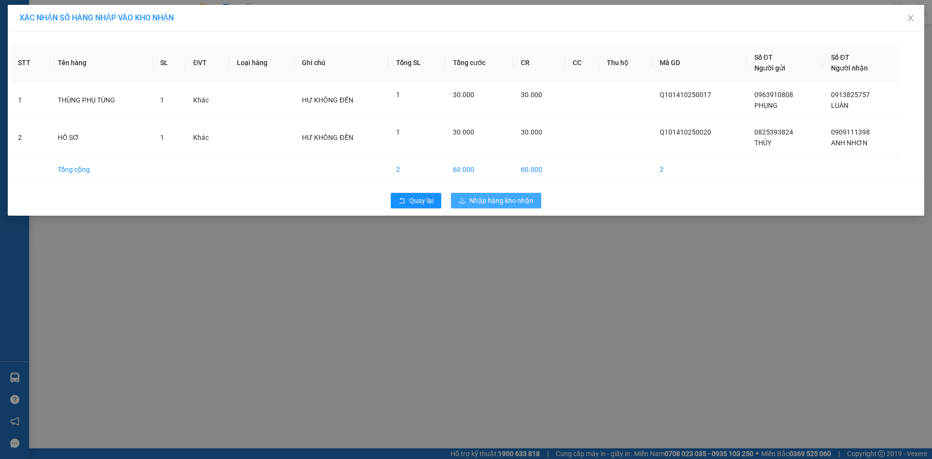
click at [492, 201] on span "Nhập hàng kho nhận" at bounding box center [501, 200] width 64 height 11
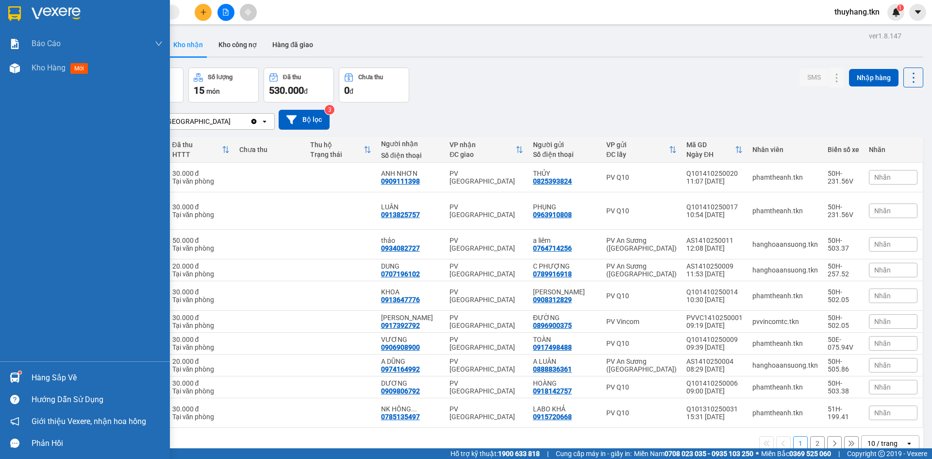
click at [21, 380] on div at bounding box center [14, 377] width 17 height 17
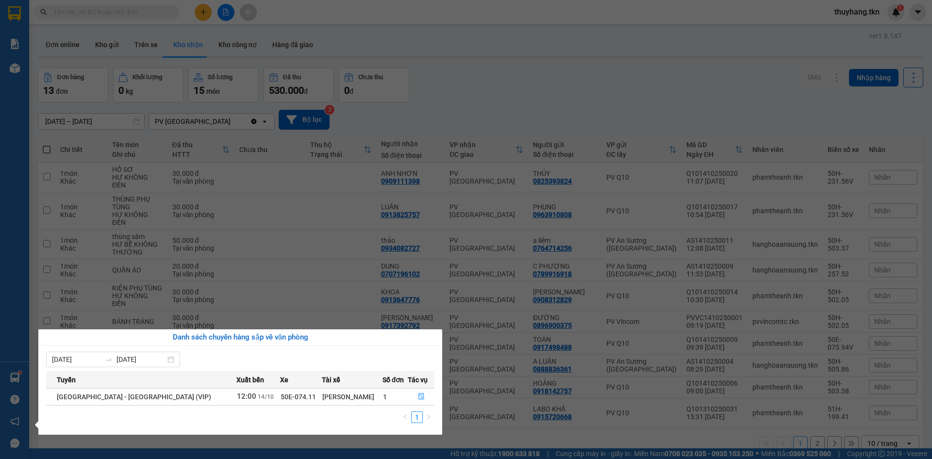
click at [476, 85] on section "Kết quả tìm kiếm ( 1 ) Bộ lọc Mã ĐH Trạng thái Món hàng Thu hộ Tổng cước Chưa c…" at bounding box center [466, 229] width 932 height 459
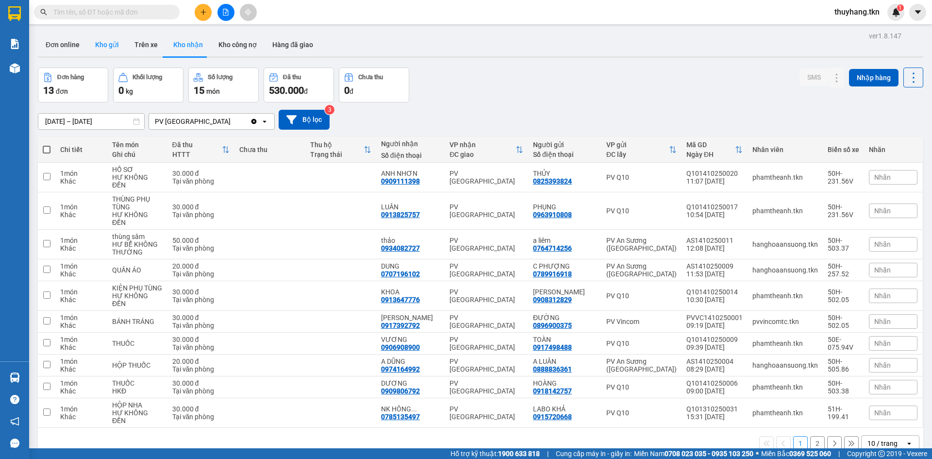
click at [110, 44] on button "Kho gửi" at bounding box center [106, 44] width 39 height 23
